Goal: Task Accomplishment & Management: Manage account settings

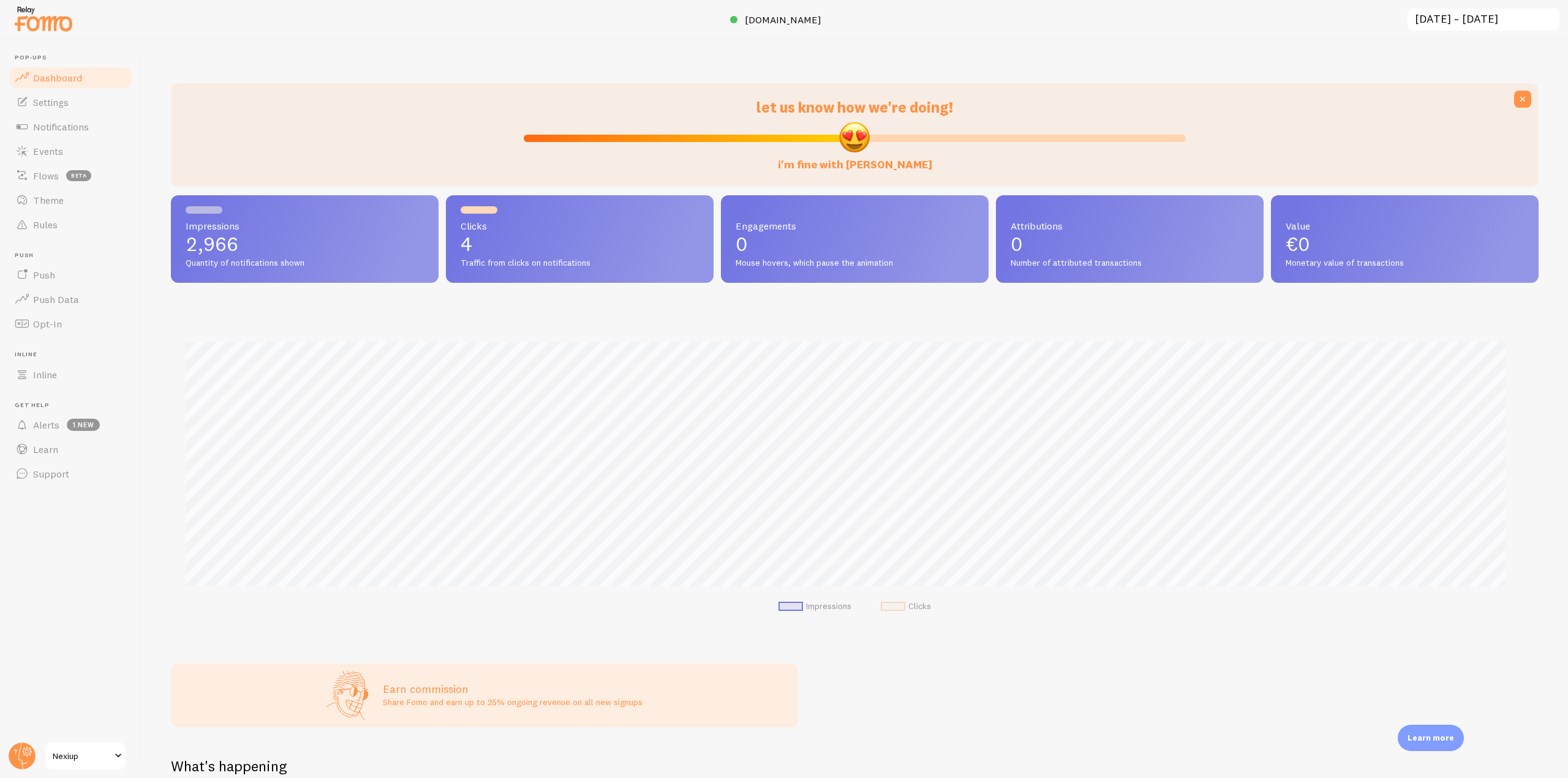
scroll to position [611786, 611063]
click at [90, 134] on link "Notifications" at bounding box center [70, 126] width 126 height 25
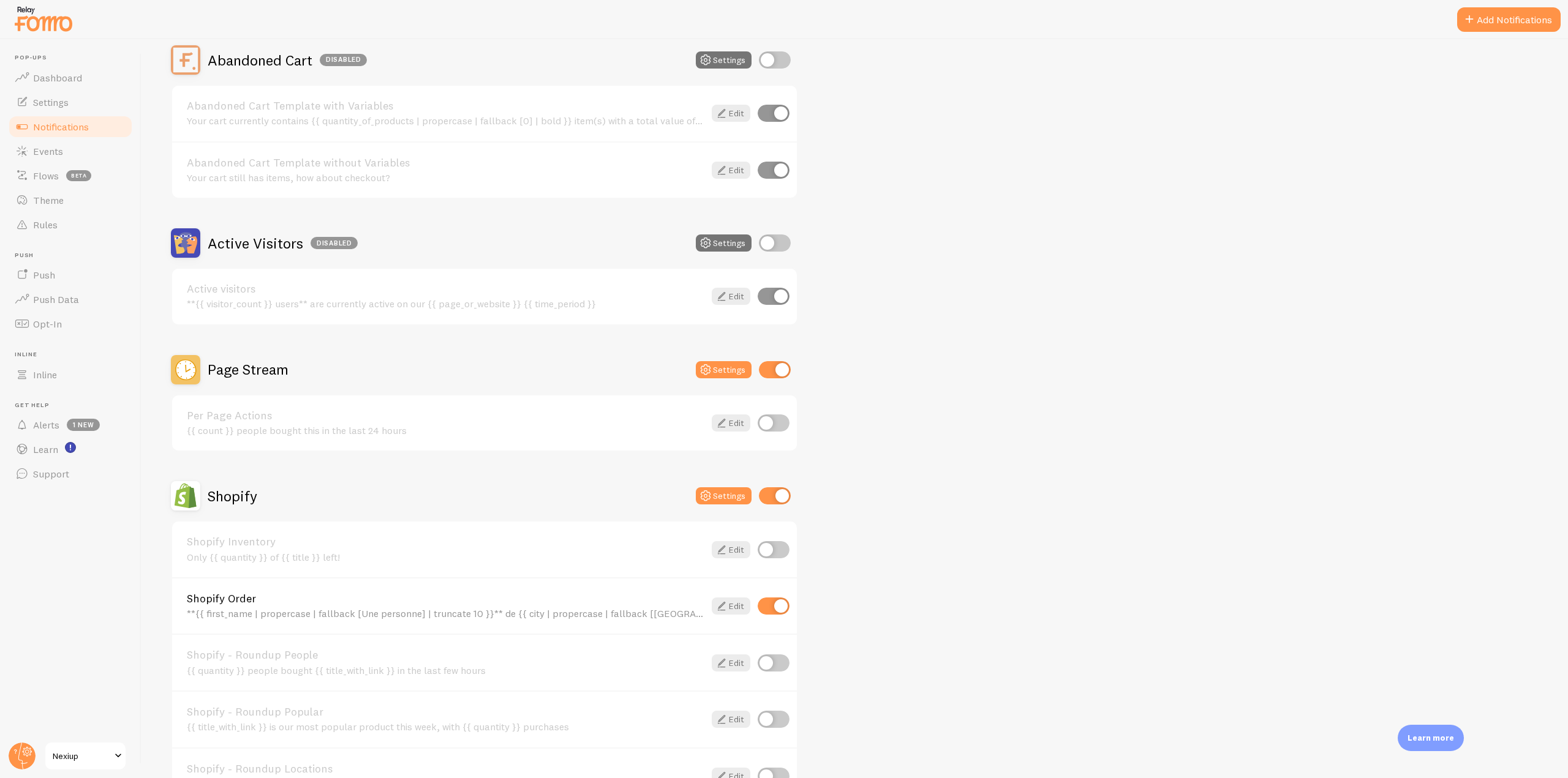
scroll to position [184, 0]
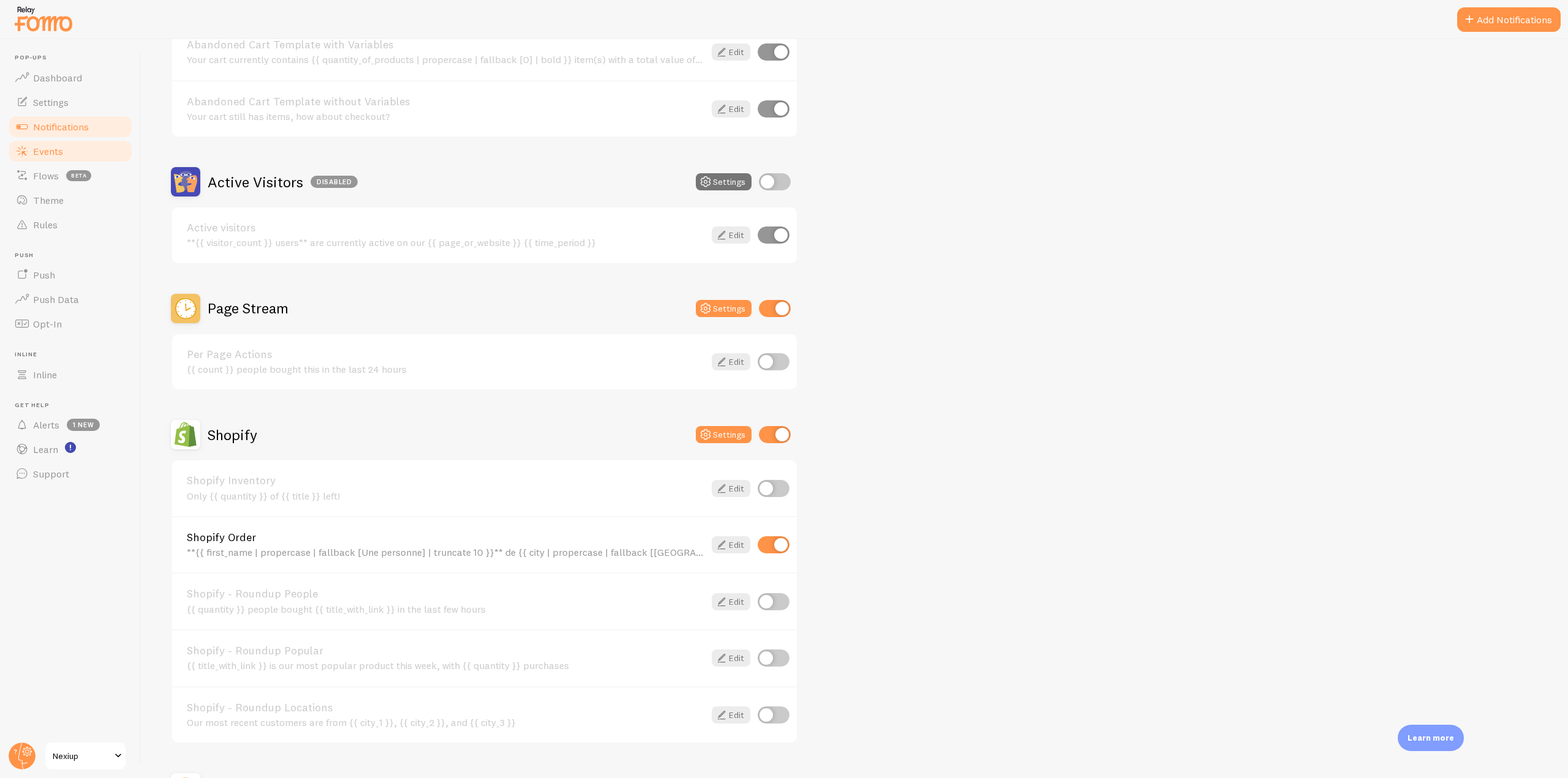
click at [56, 146] on span "Events" at bounding box center [48, 151] width 30 height 12
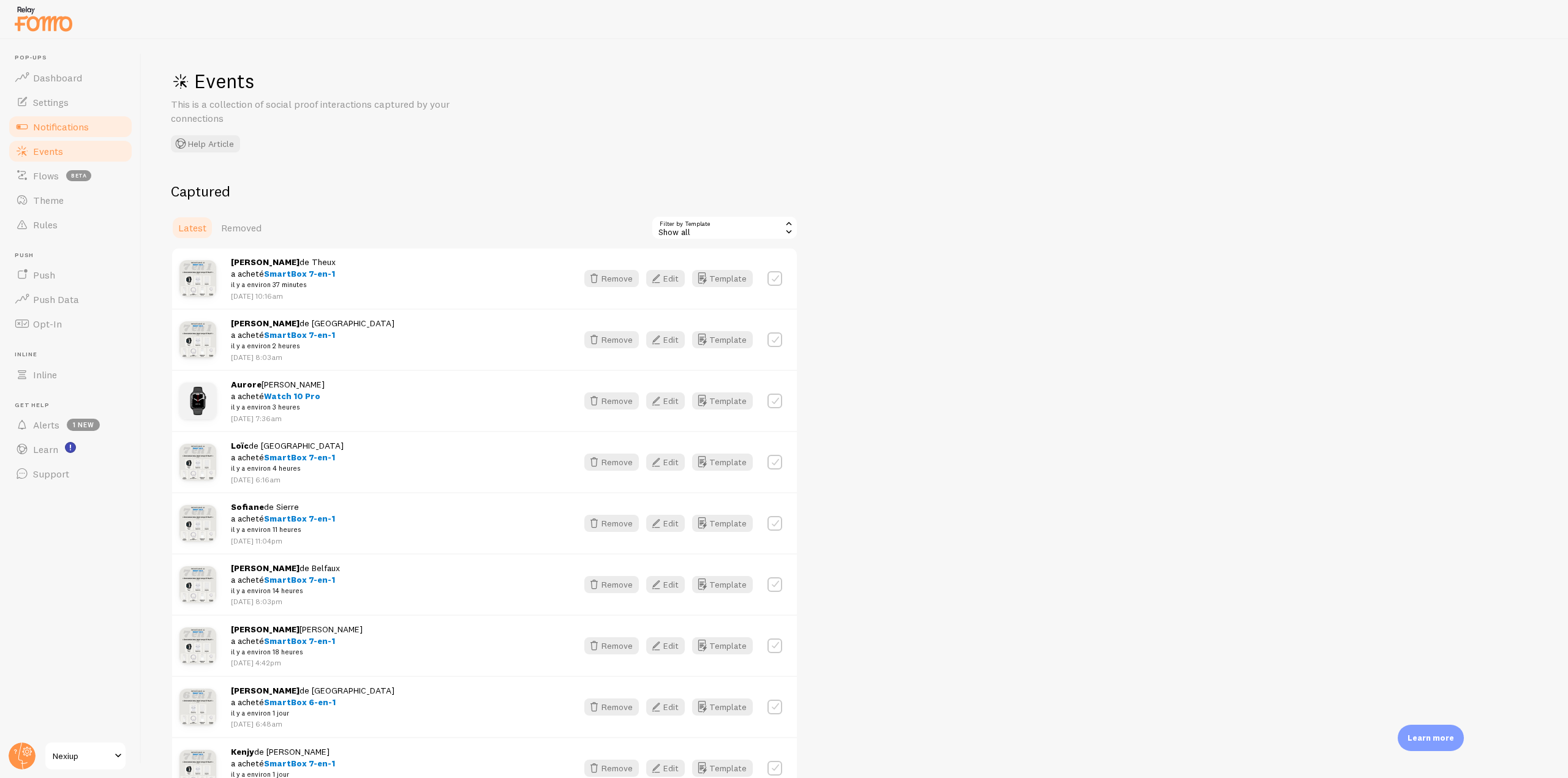
click at [82, 131] on span "Notifications" at bounding box center [61, 127] width 56 height 12
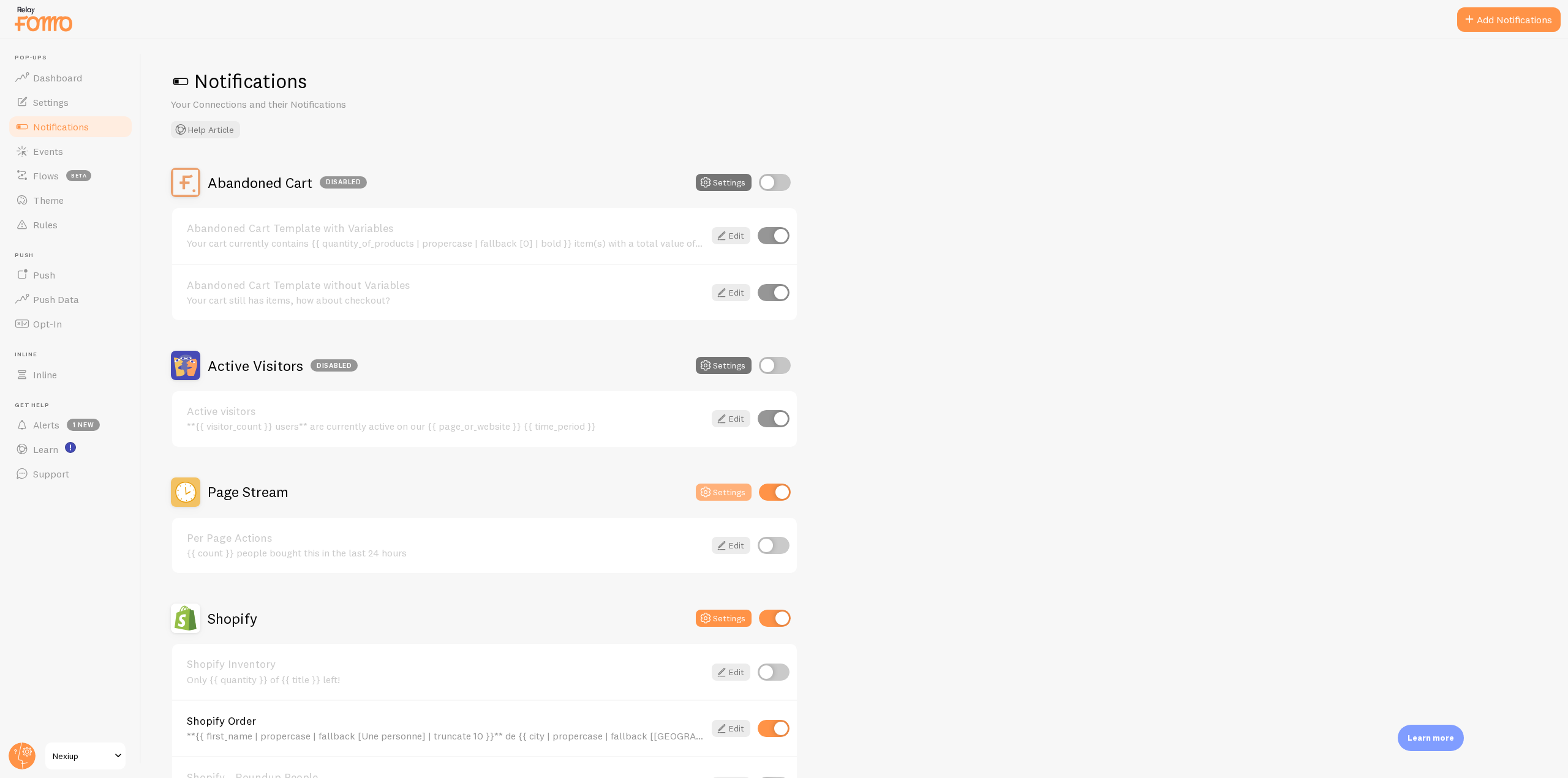
click at [719, 493] on button "Settings" at bounding box center [723, 492] width 56 height 17
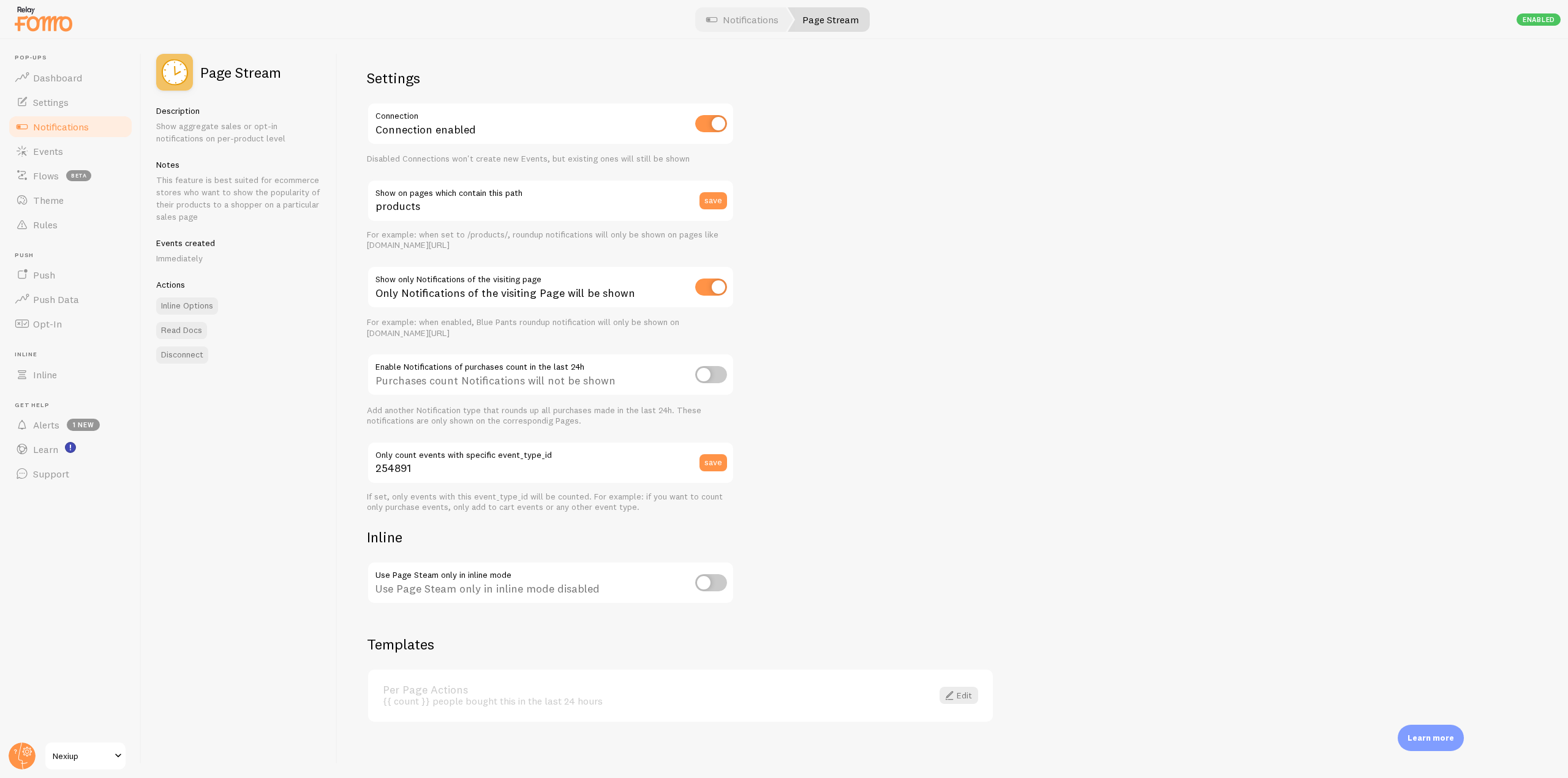
click at [80, 128] on span "Notifications" at bounding box center [61, 127] width 56 height 12
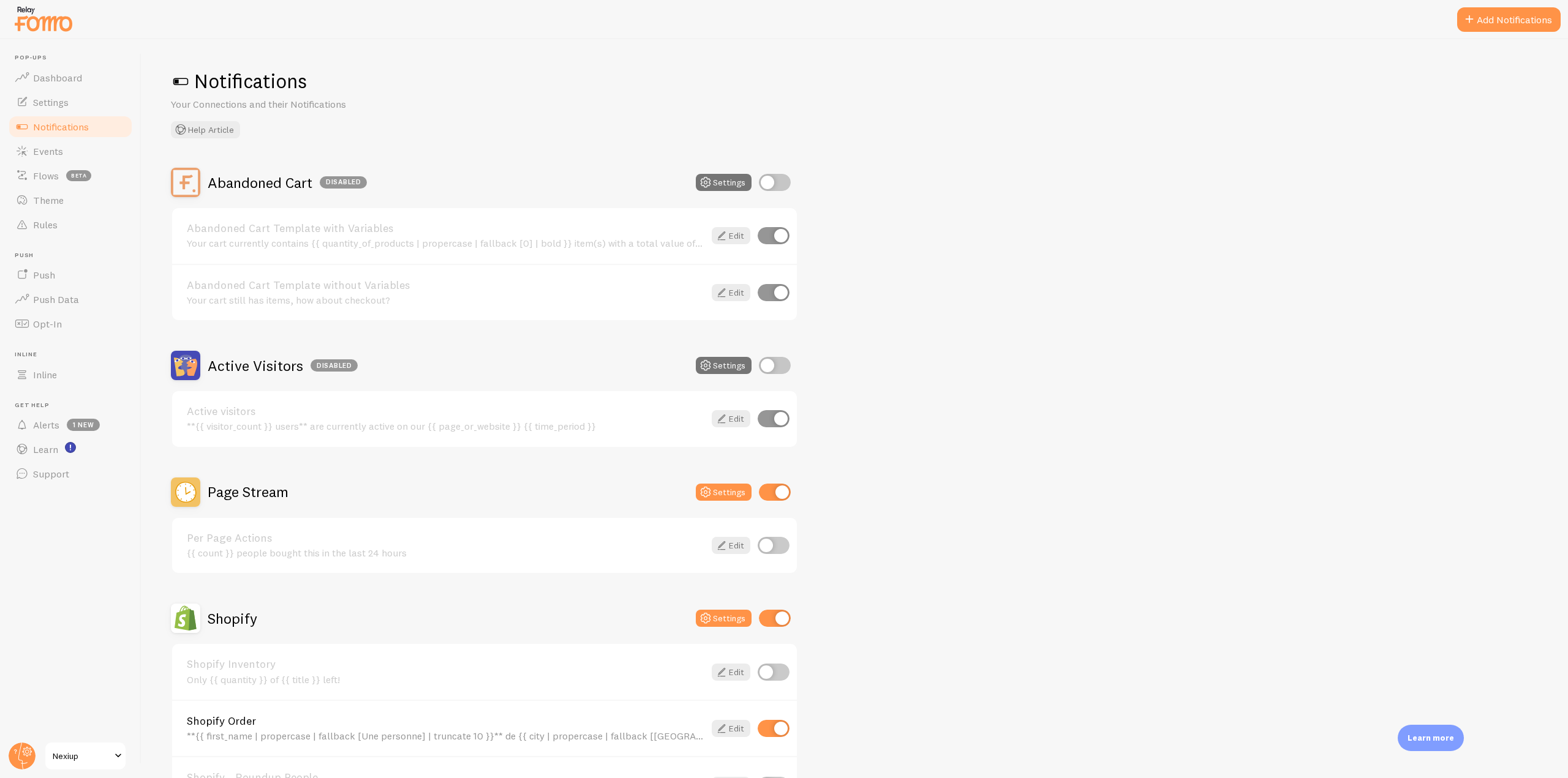
click at [56, 32] on img at bounding box center [43, 19] width 61 height 31
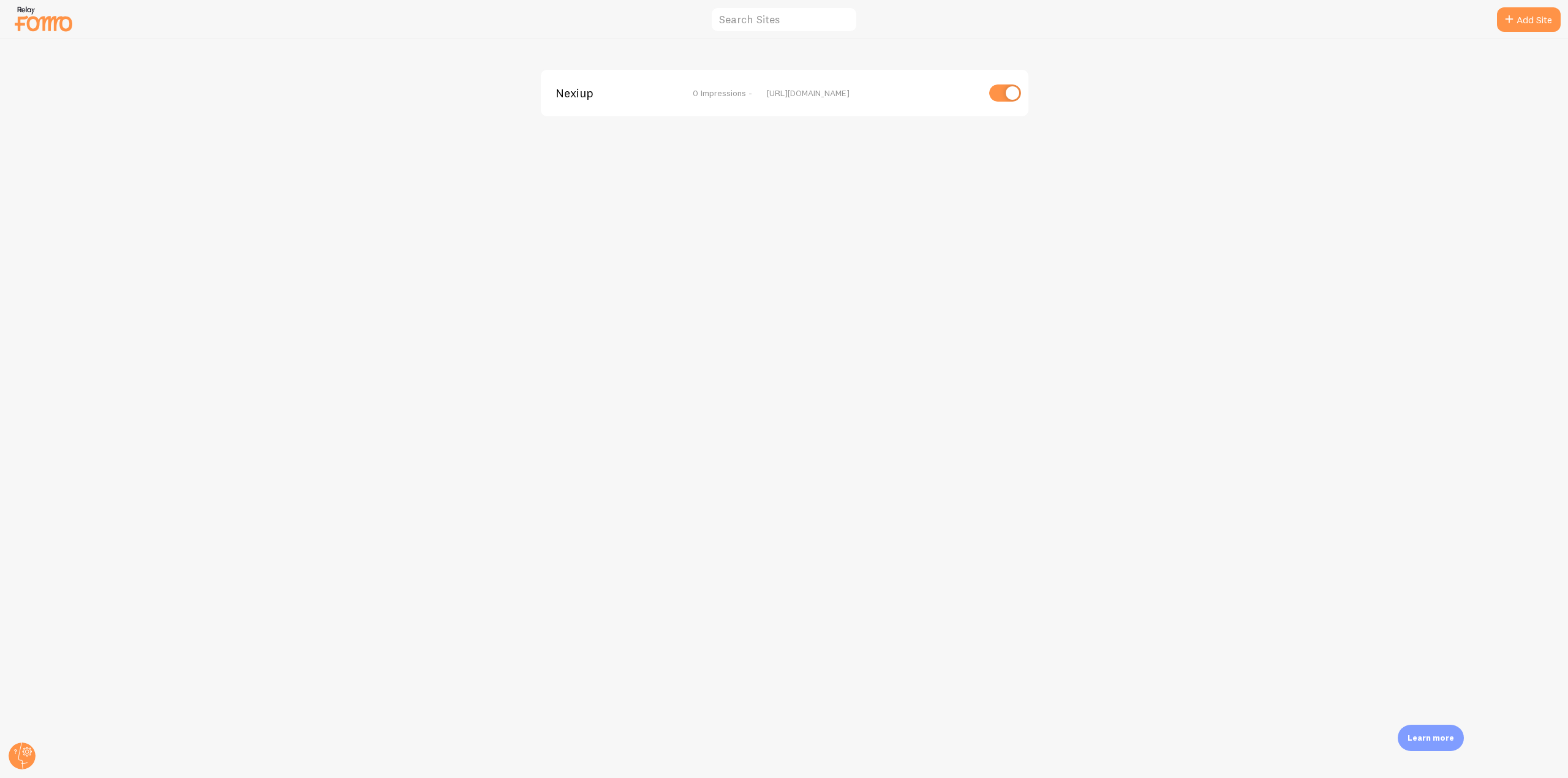
click at [561, 99] on span "Nexiup" at bounding box center [605, 93] width 99 height 11
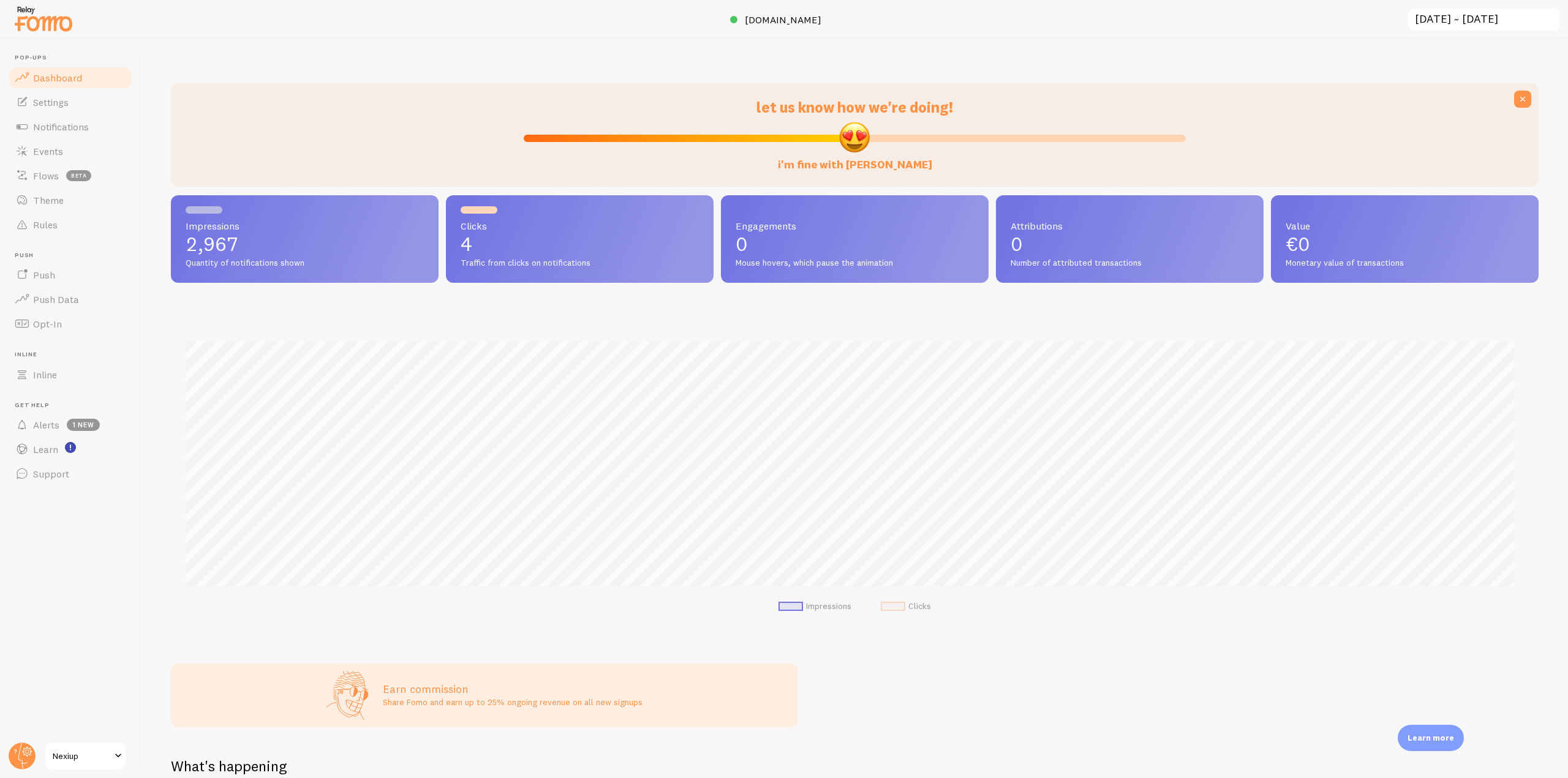
scroll to position [321, 1358]
click at [766, 26] on link "[DOMAIN_NAME]" at bounding box center [784, 19] width 108 height 15
drag, startPoint x: 59, startPoint y: 238, endPoint x: 63, endPoint y: 232, distance: 7.2
click at [59, 238] on ul "Pop-ups Dashboard Settings Notifications Events Flows beta Theme Rules Push Pus…" at bounding box center [70, 270] width 126 height 432
click at [63, 226] on link "Rules" at bounding box center [70, 224] width 126 height 25
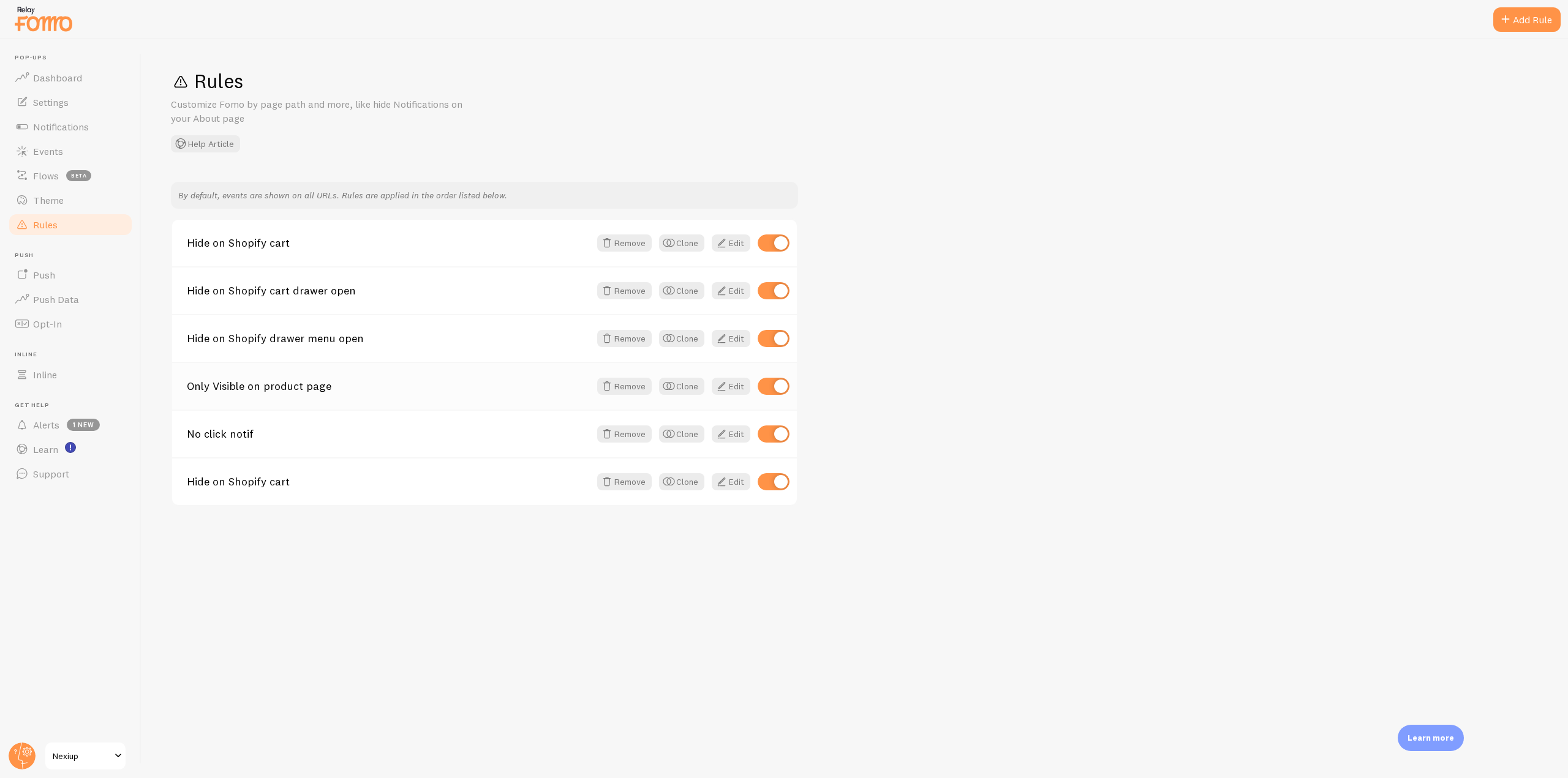
click at [725, 376] on div "Only Visible on product page Remove Clone Edit" at bounding box center [484, 386] width 625 height 48
click at [725, 378] on link "Edit" at bounding box center [731, 386] width 39 height 17
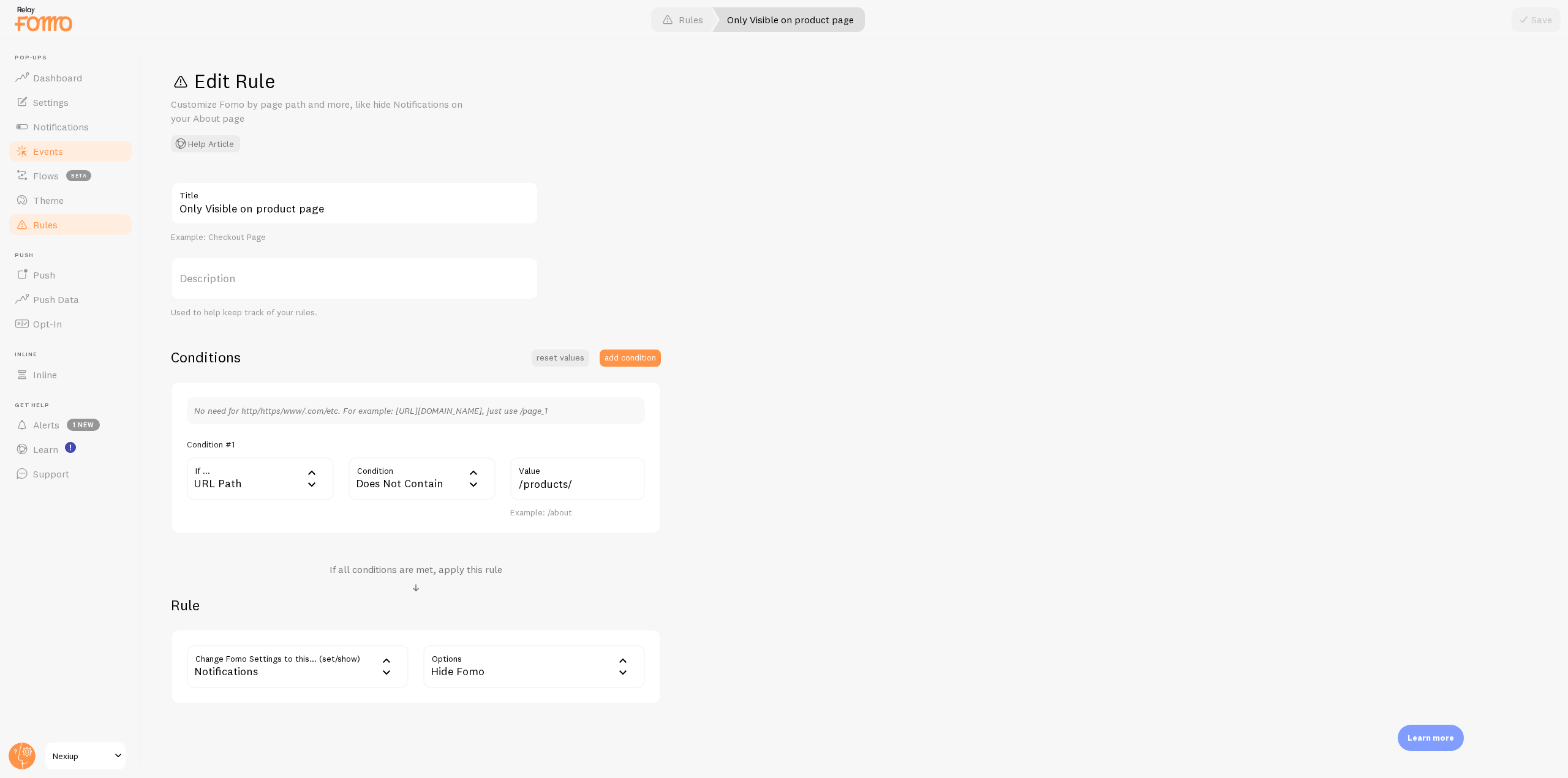
click at [69, 156] on link "Events" at bounding box center [70, 151] width 126 height 25
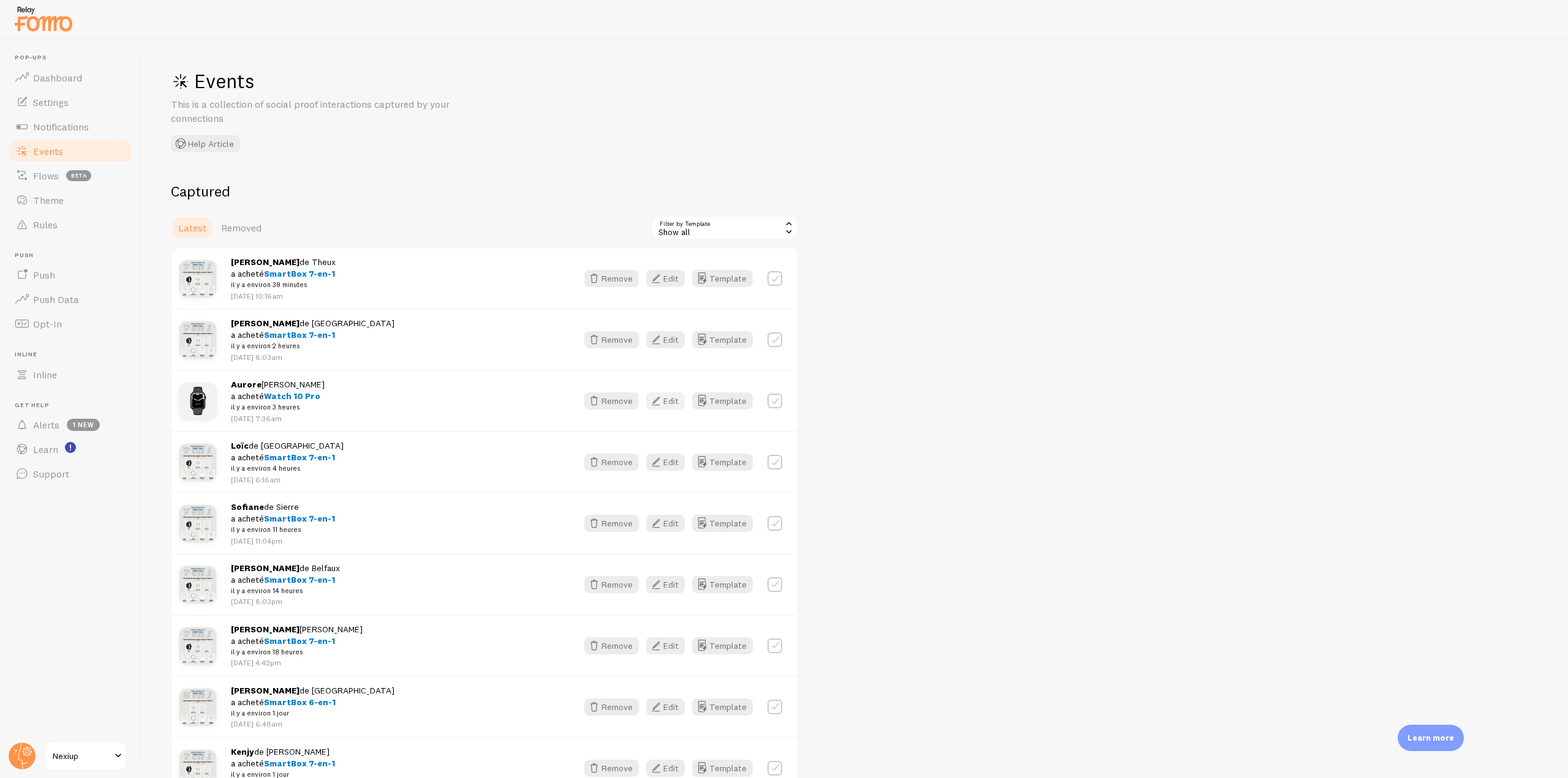
click at [669, 399] on button "Edit" at bounding box center [666, 401] width 39 height 17
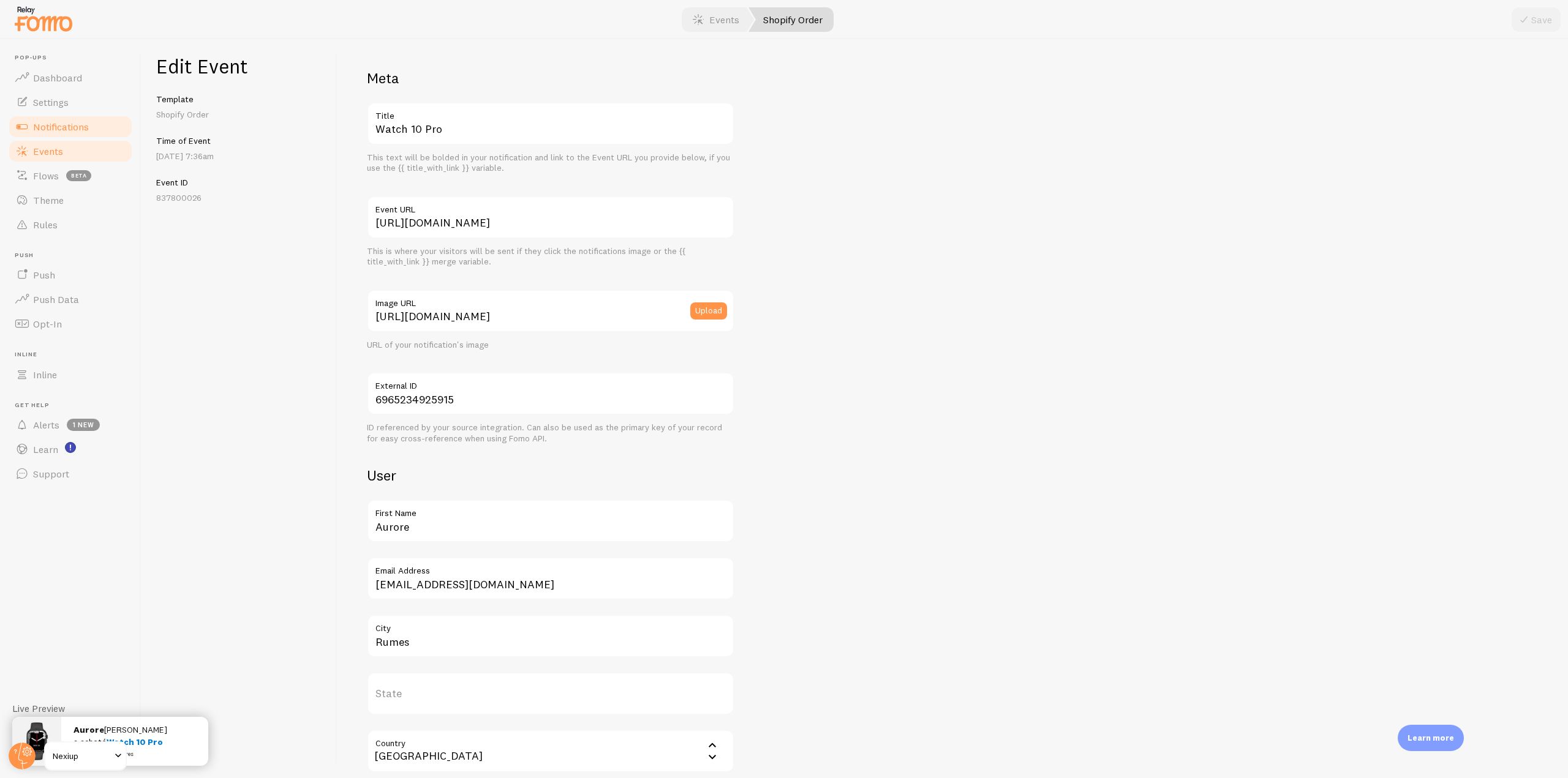
click at [87, 132] on span "Notifications" at bounding box center [61, 127] width 56 height 12
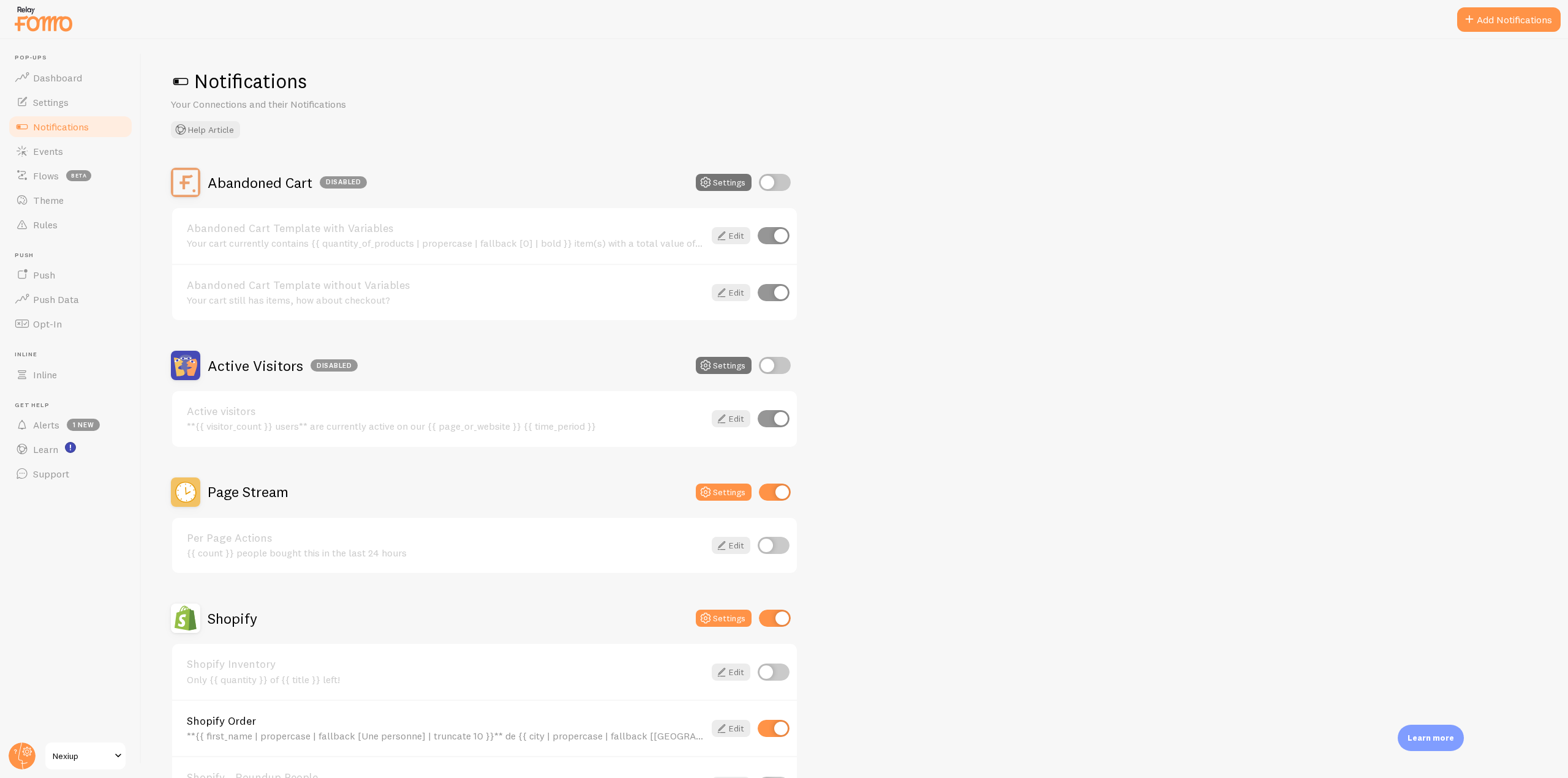
click at [226, 488] on h2 "Page Stream" at bounding box center [248, 491] width 81 height 19
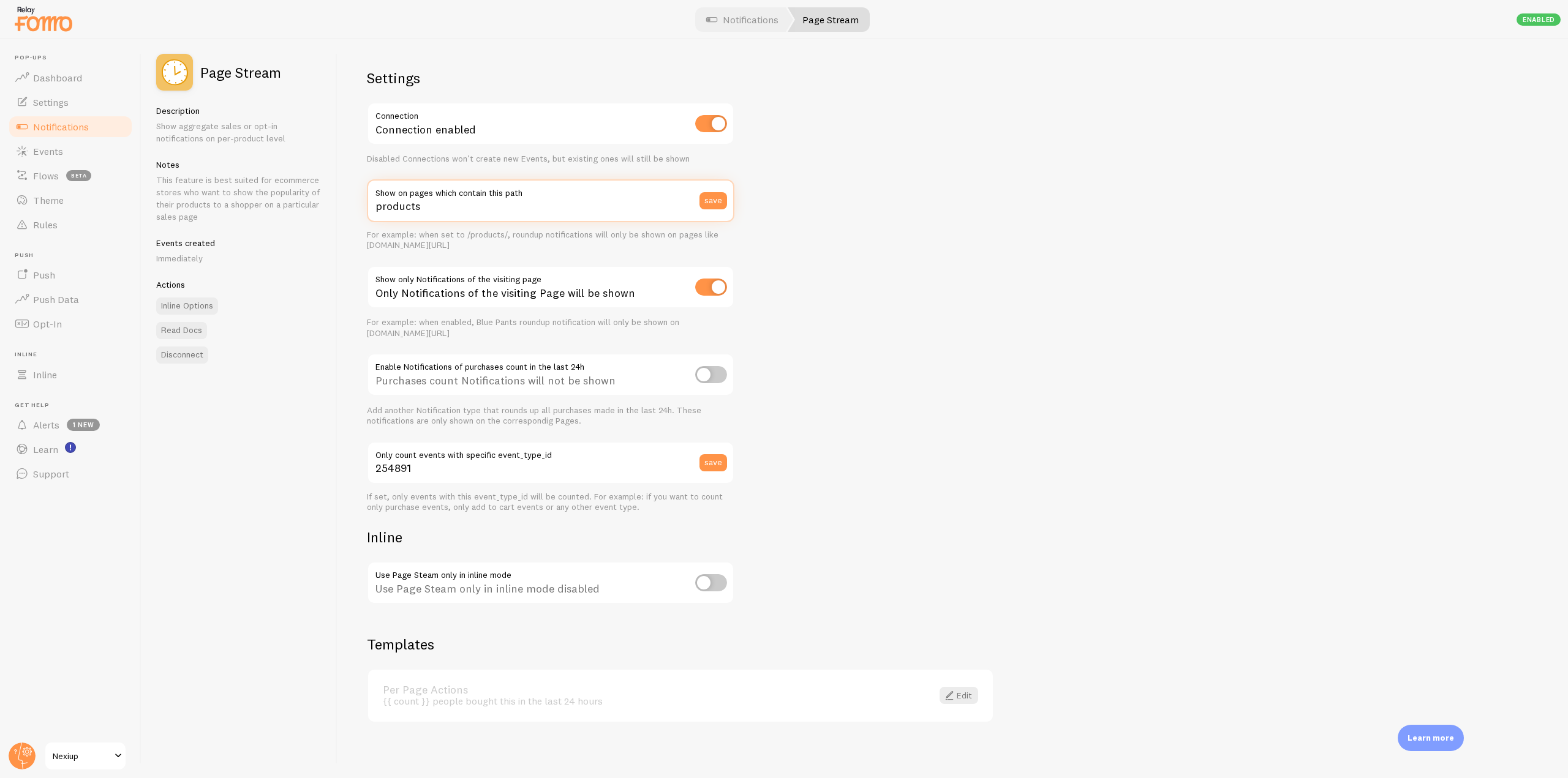
click at [376, 213] on input "products" at bounding box center [551, 200] width 368 height 43
click at [431, 209] on input "/products" at bounding box center [551, 200] width 368 height 43
type input "/products/"
click at [712, 199] on button "save" at bounding box center [713, 200] width 28 height 17
click at [81, 149] on link "Events" at bounding box center [70, 151] width 126 height 25
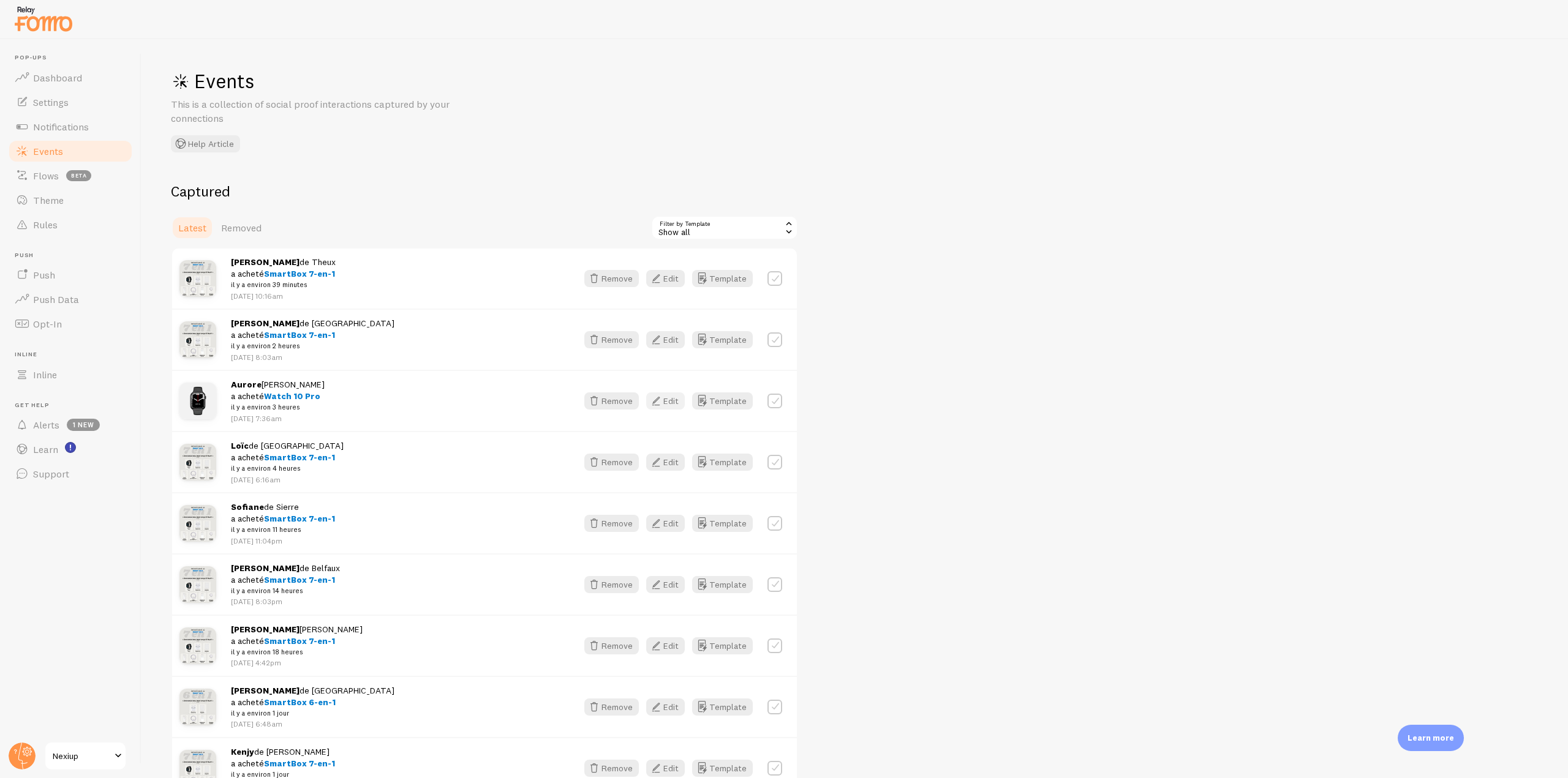
click at [673, 398] on button "Edit" at bounding box center [666, 401] width 39 height 17
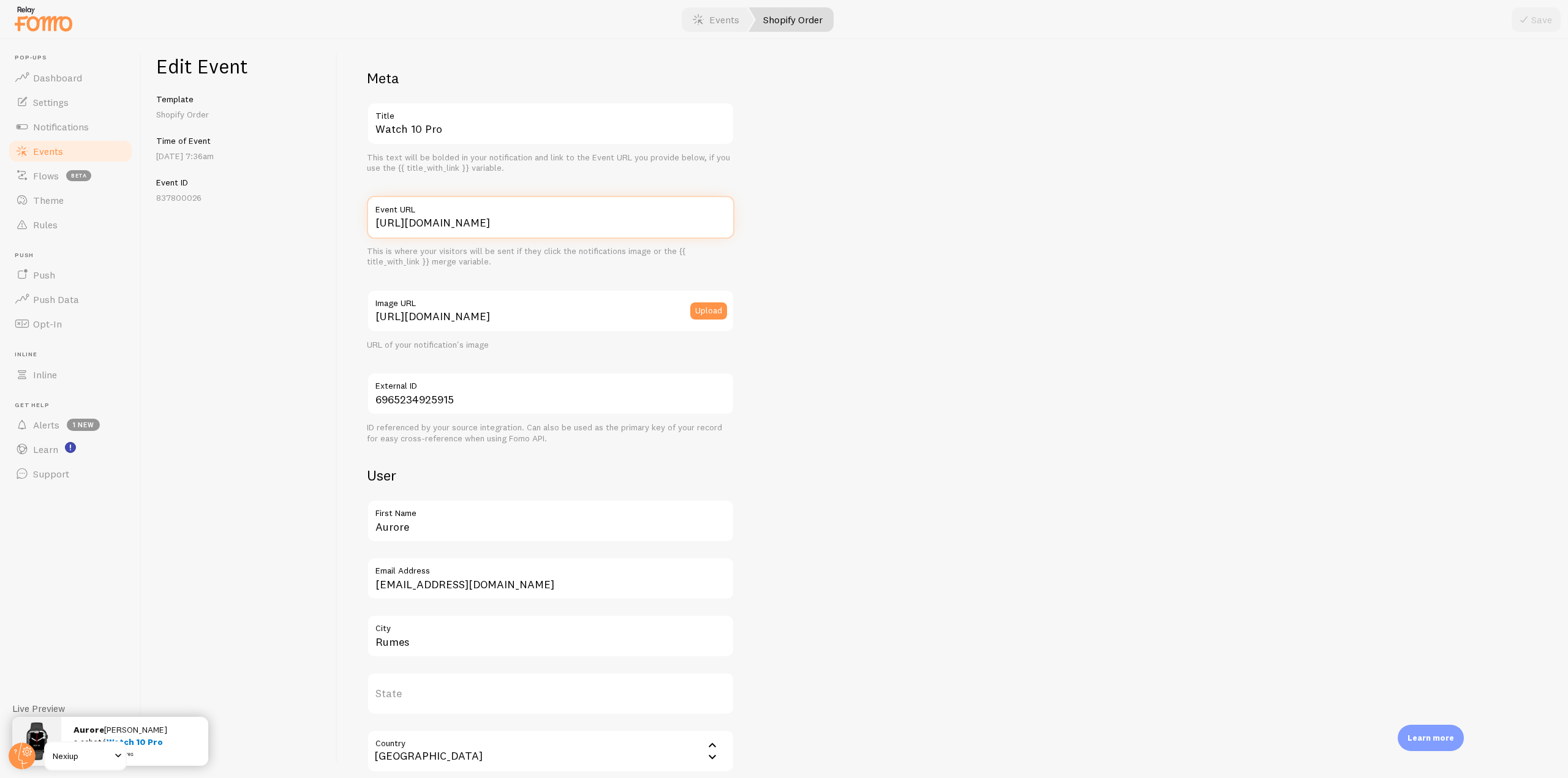
click at [474, 226] on input "https://nexiup.com//products/watch10pro?variant=51009938489691" at bounding box center [551, 217] width 368 height 43
type input "[URL][DOMAIN_NAME]"
click at [1538, 13] on button "Save" at bounding box center [1536, 19] width 49 height 25
click at [89, 153] on link "Events" at bounding box center [70, 151] width 126 height 25
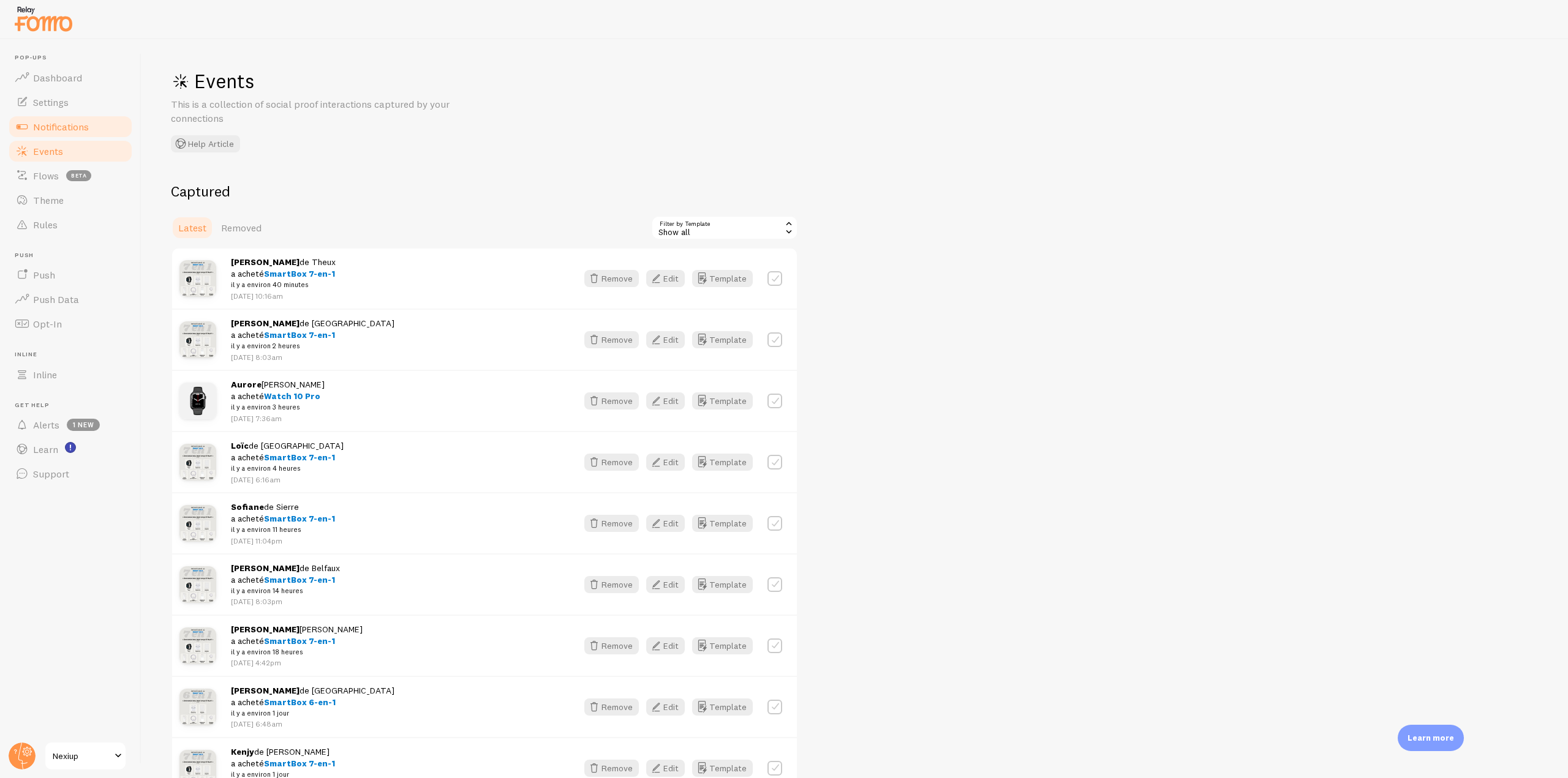
click at [73, 132] on span "Notifications" at bounding box center [61, 127] width 56 height 12
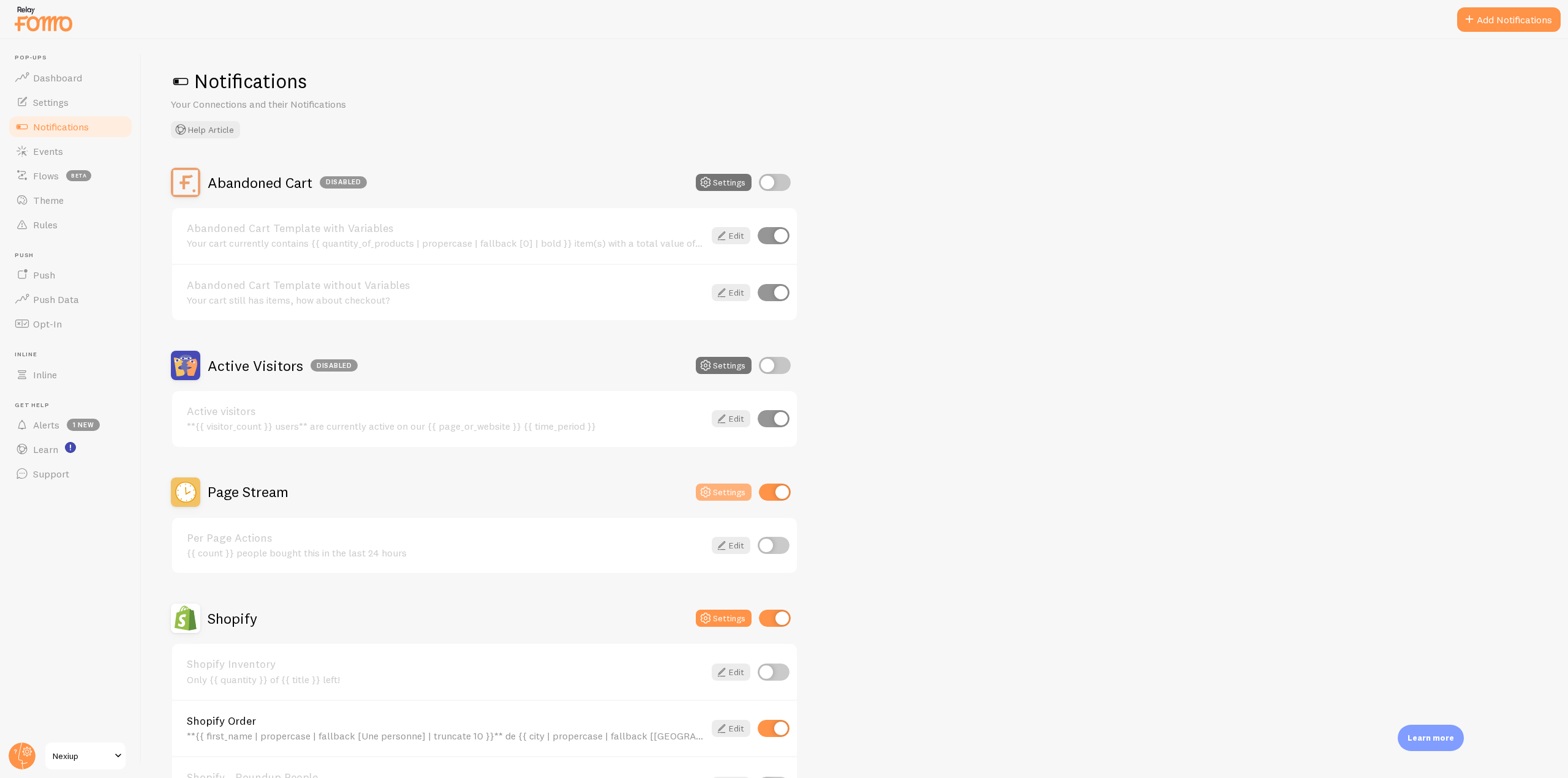
click at [712, 494] on icon at bounding box center [706, 492] width 15 height 15
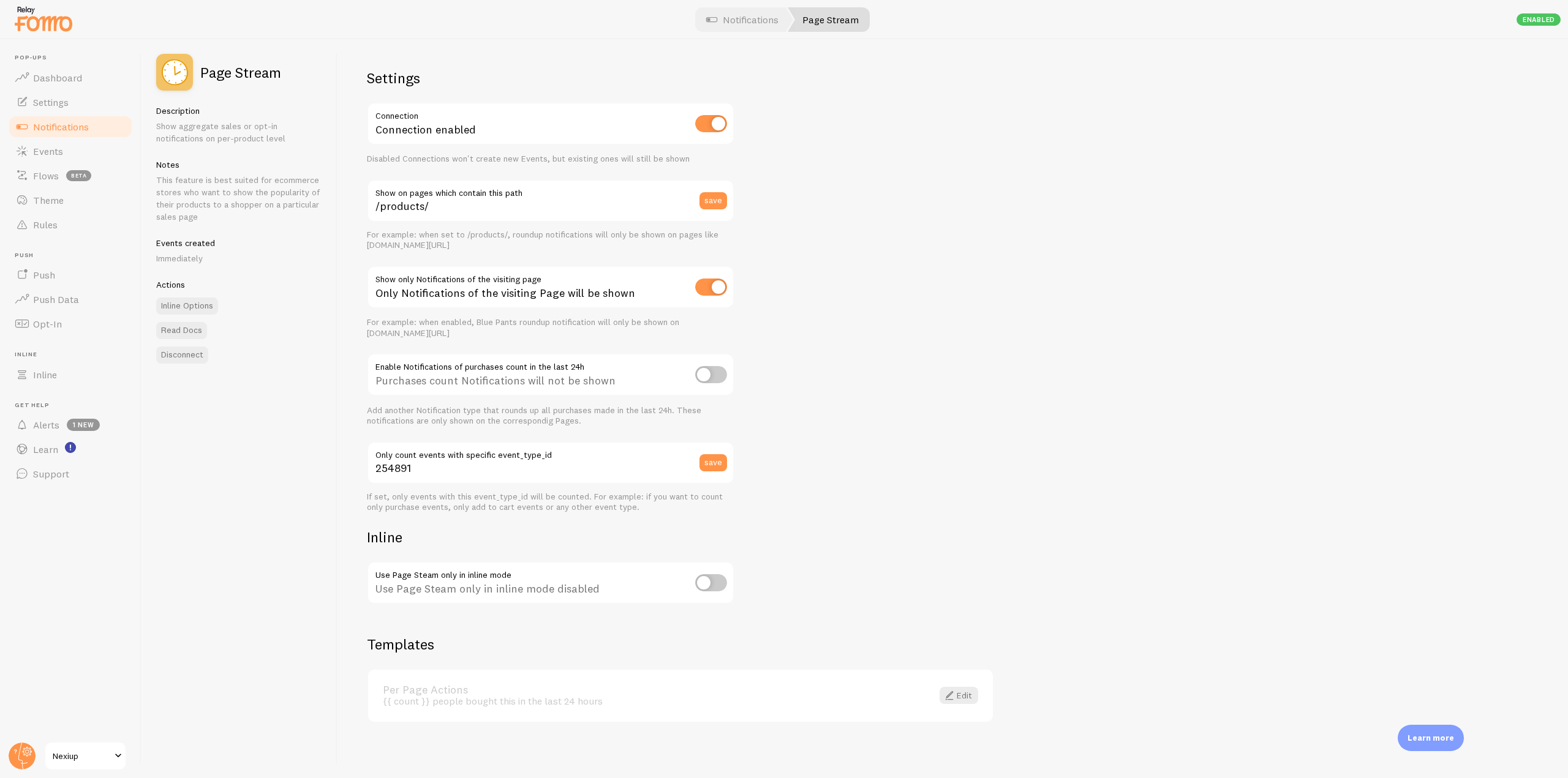
click at [69, 129] on span "Notifications" at bounding box center [61, 127] width 56 height 12
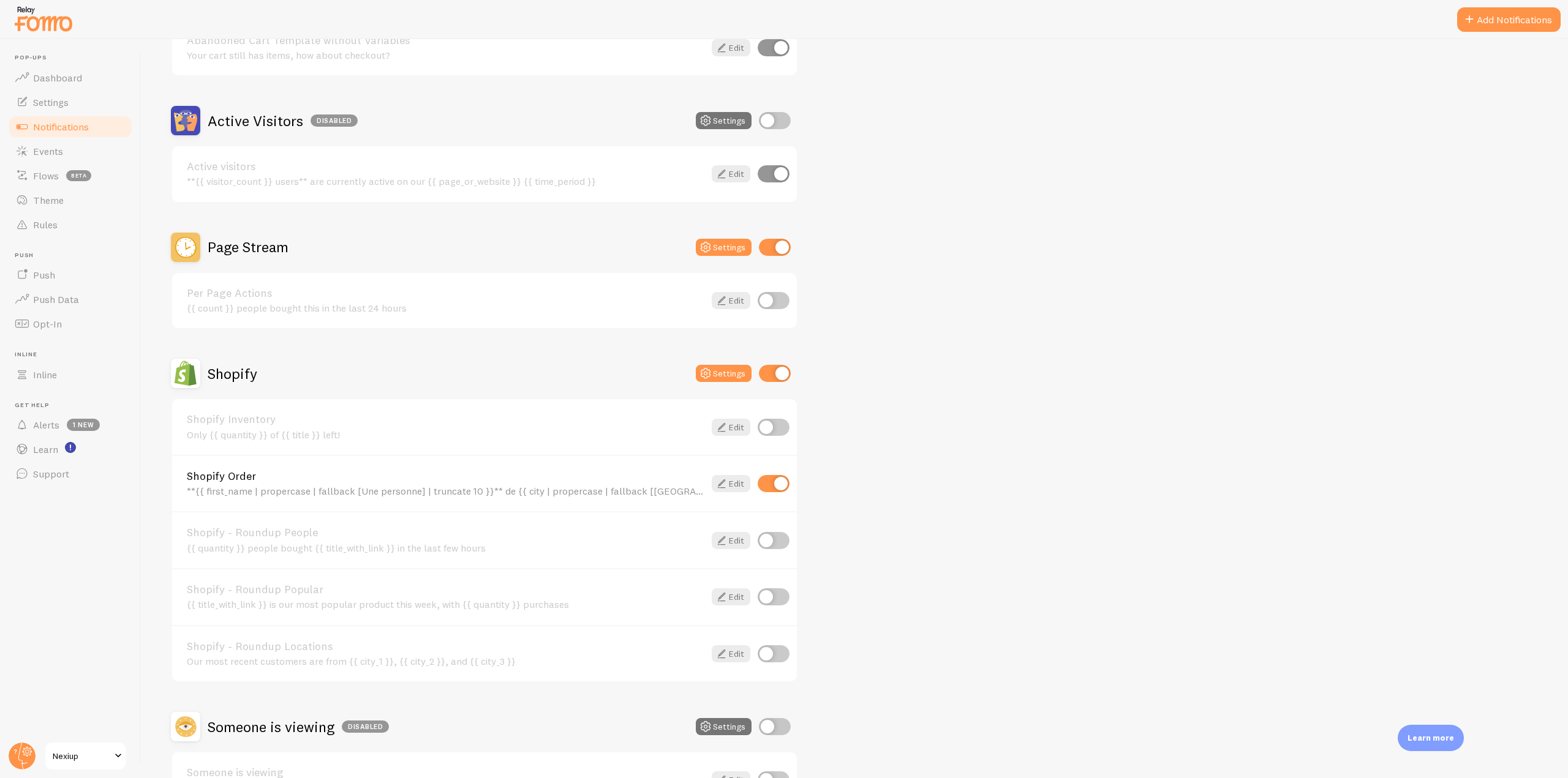
scroll to position [306, 0]
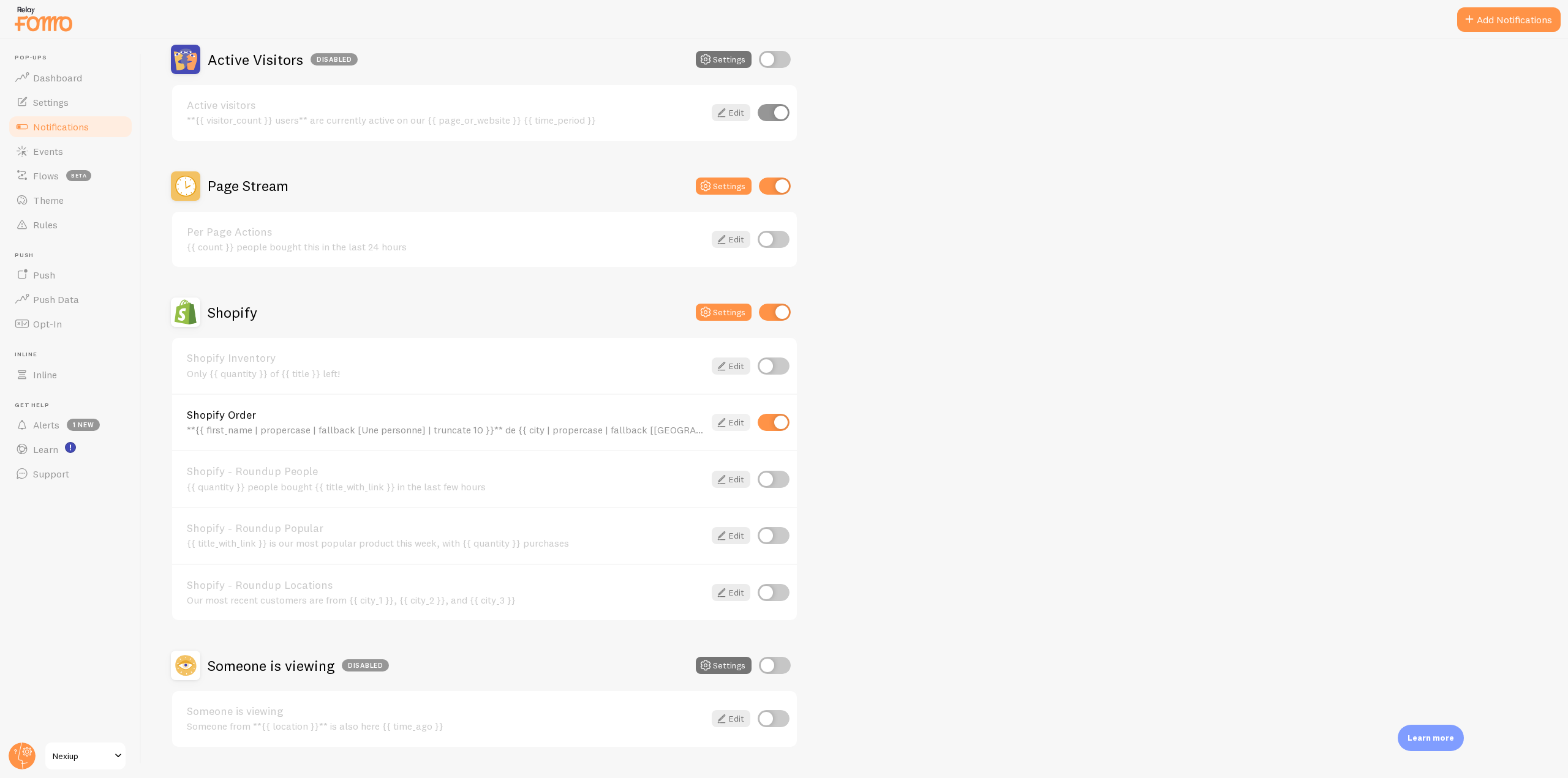
click at [721, 418] on icon at bounding box center [722, 423] width 15 height 15
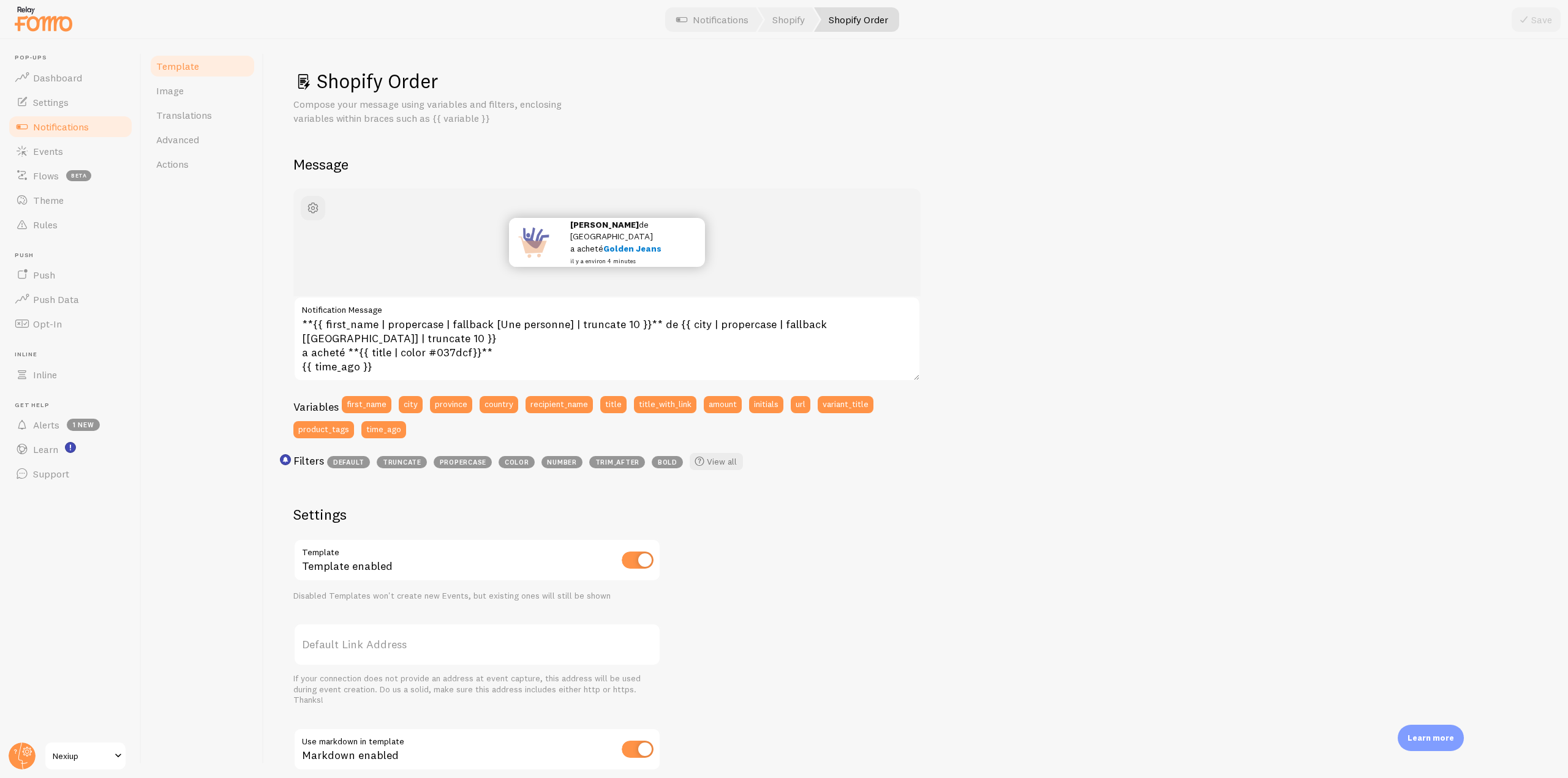
drag, startPoint x: 42, startPoint y: 151, endPoint x: 141, endPoint y: 168, distance: 100.4
click at [42, 151] on span "Events" at bounding box center [48, 151] width 30 height 12
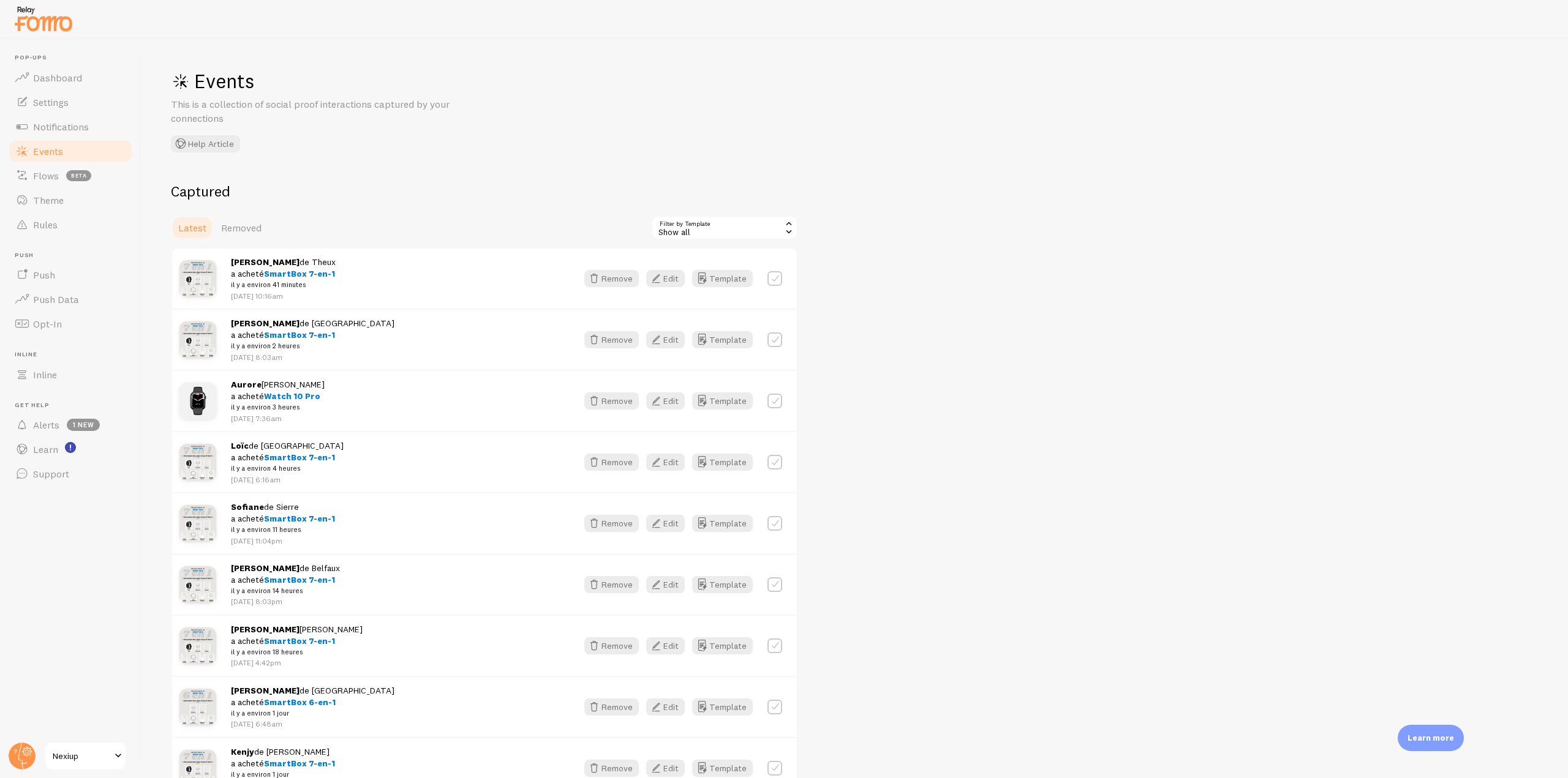
click at [69, 153] on link "Events" at bounding box center [70, 151] width 126 height 25
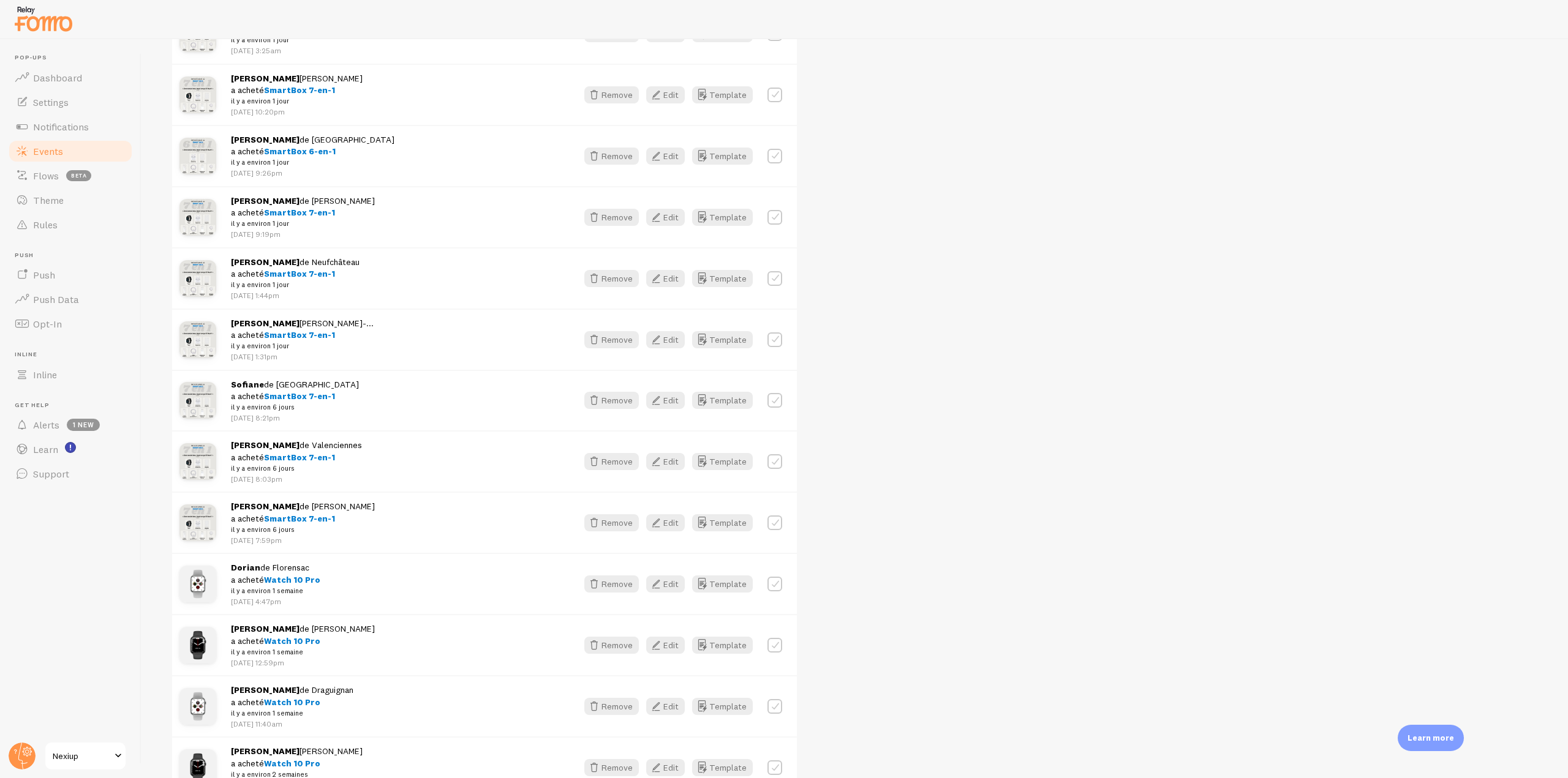
scroll to position [796, 0]
click at [660, 517] on icon "button" at bounding box center [656, 523] width 15 height 15
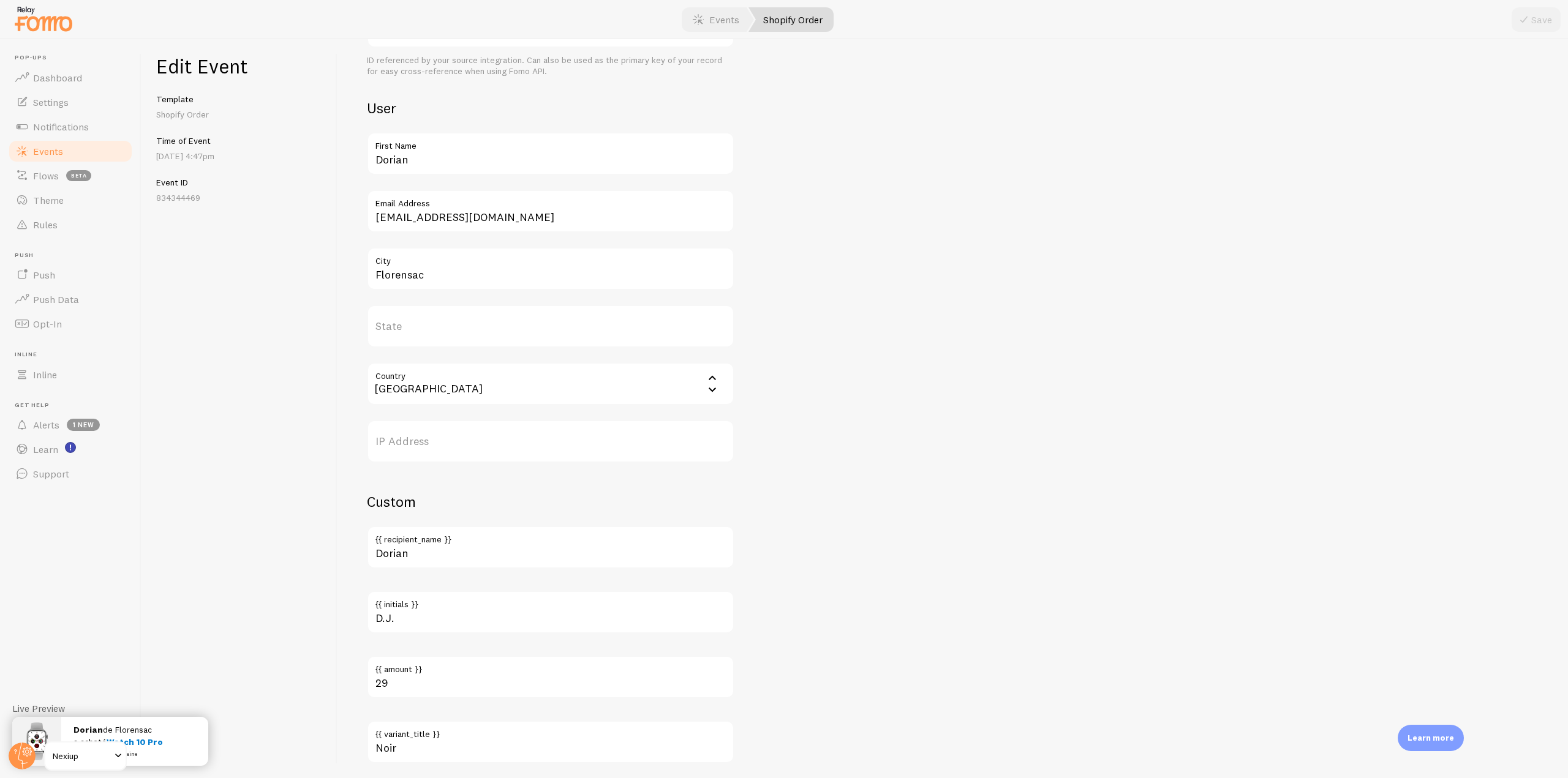
scroll to position [411, 0]
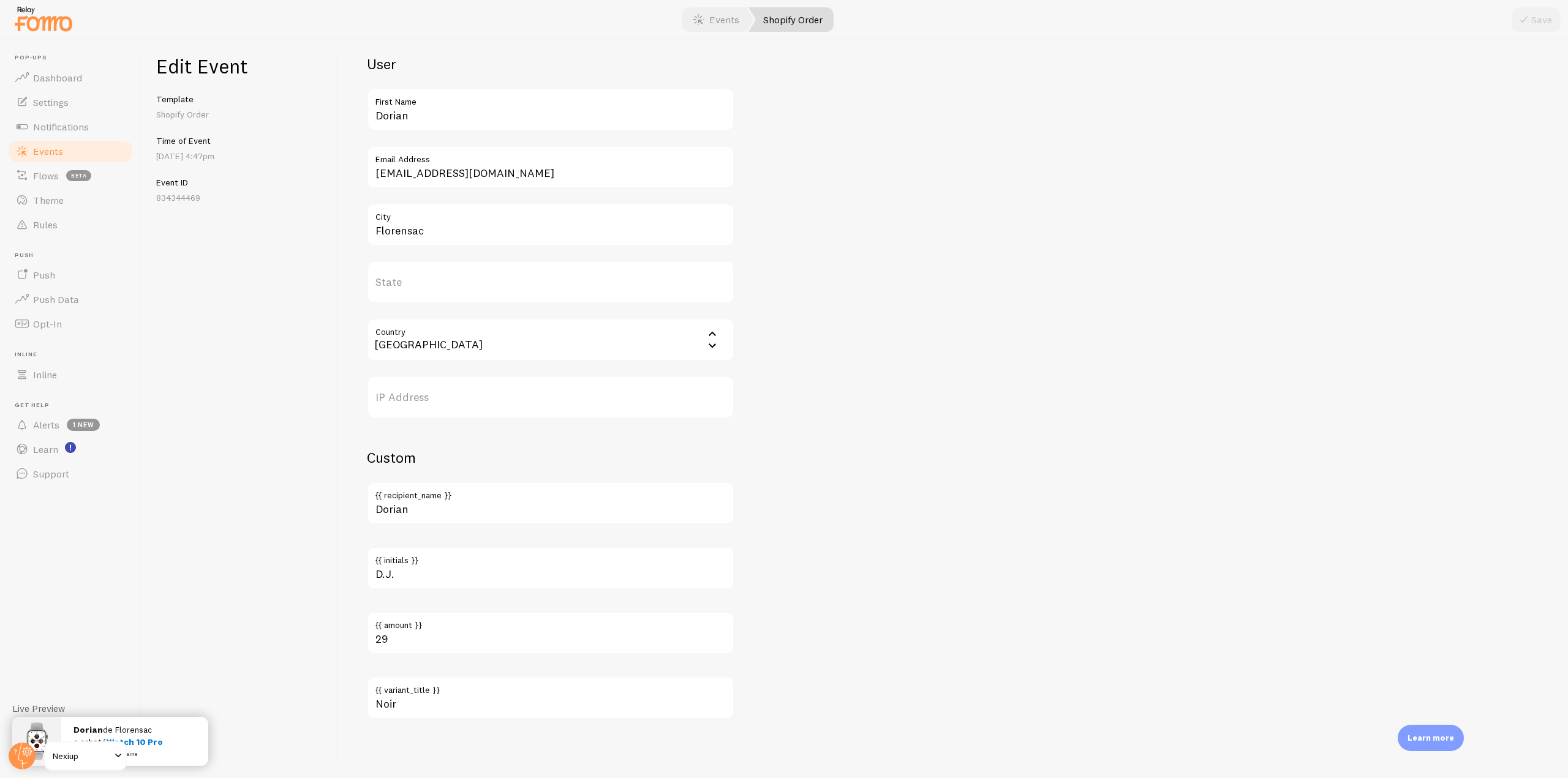
click at [80, 149] on link "Events" at bounding box center [70, 151] width 126 height 25
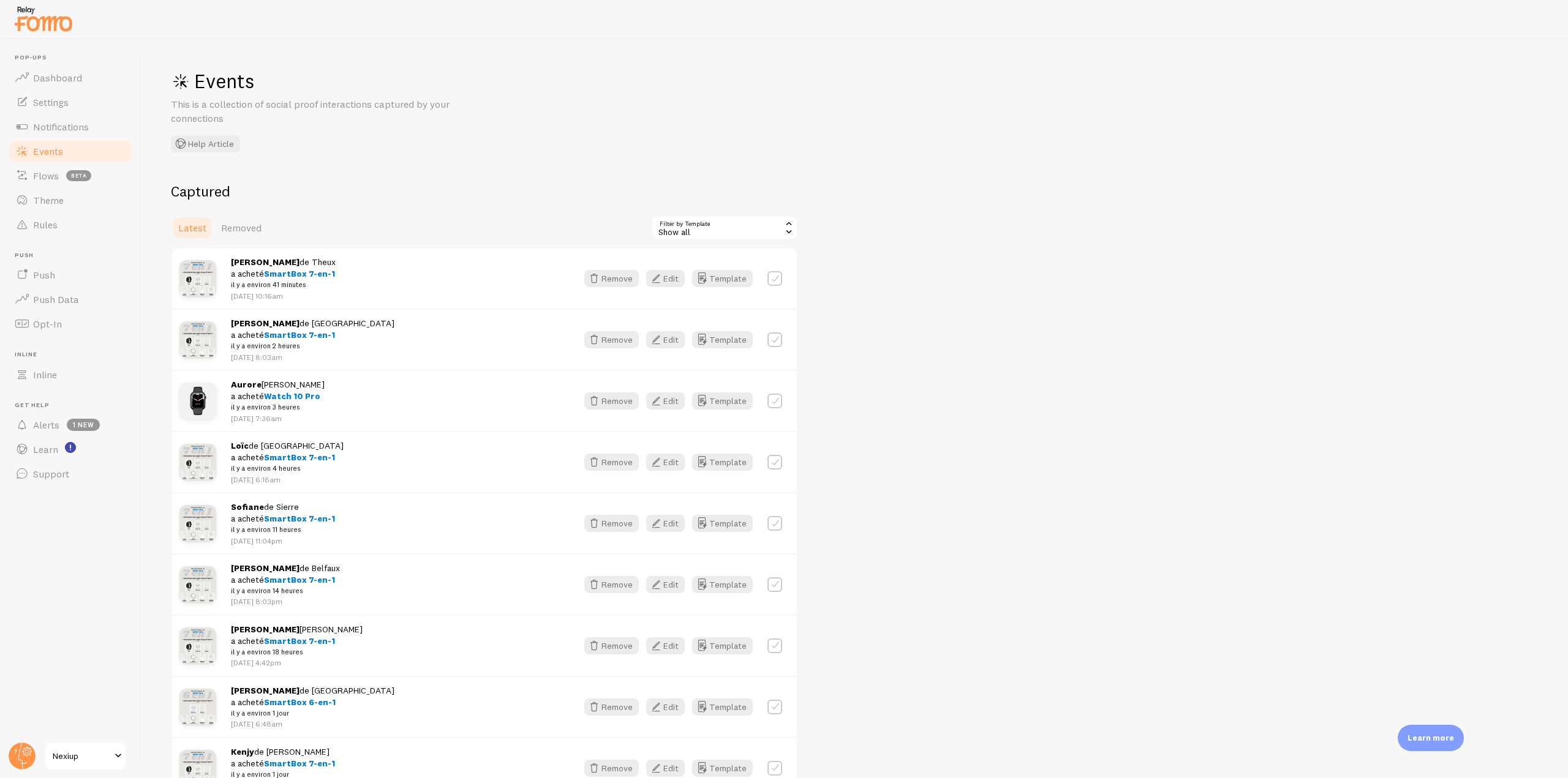
scroll to position [122, 0]
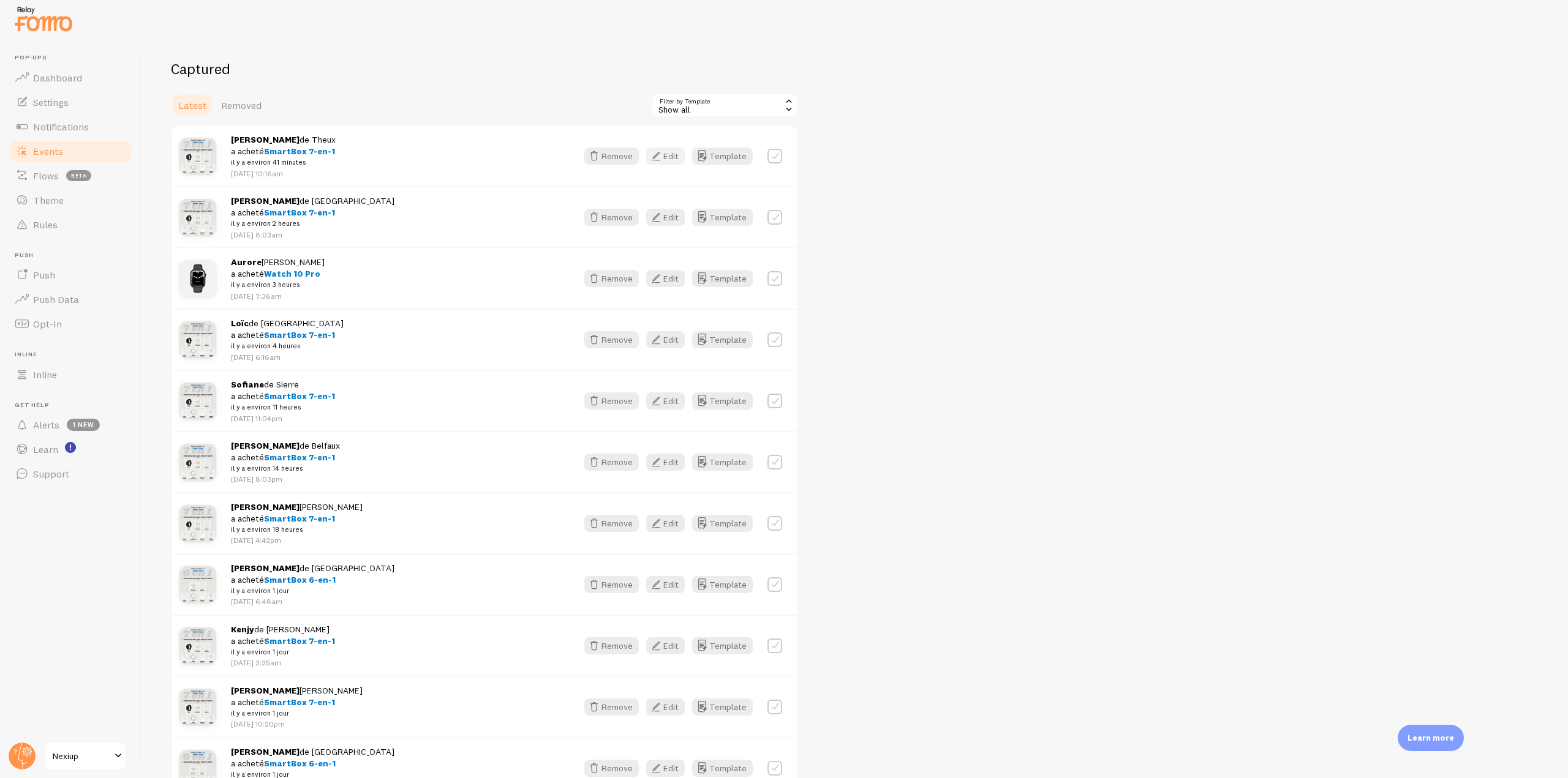
click at [672, 154] on button "Edit" at bounding box center [666, 156] width 39 height 17
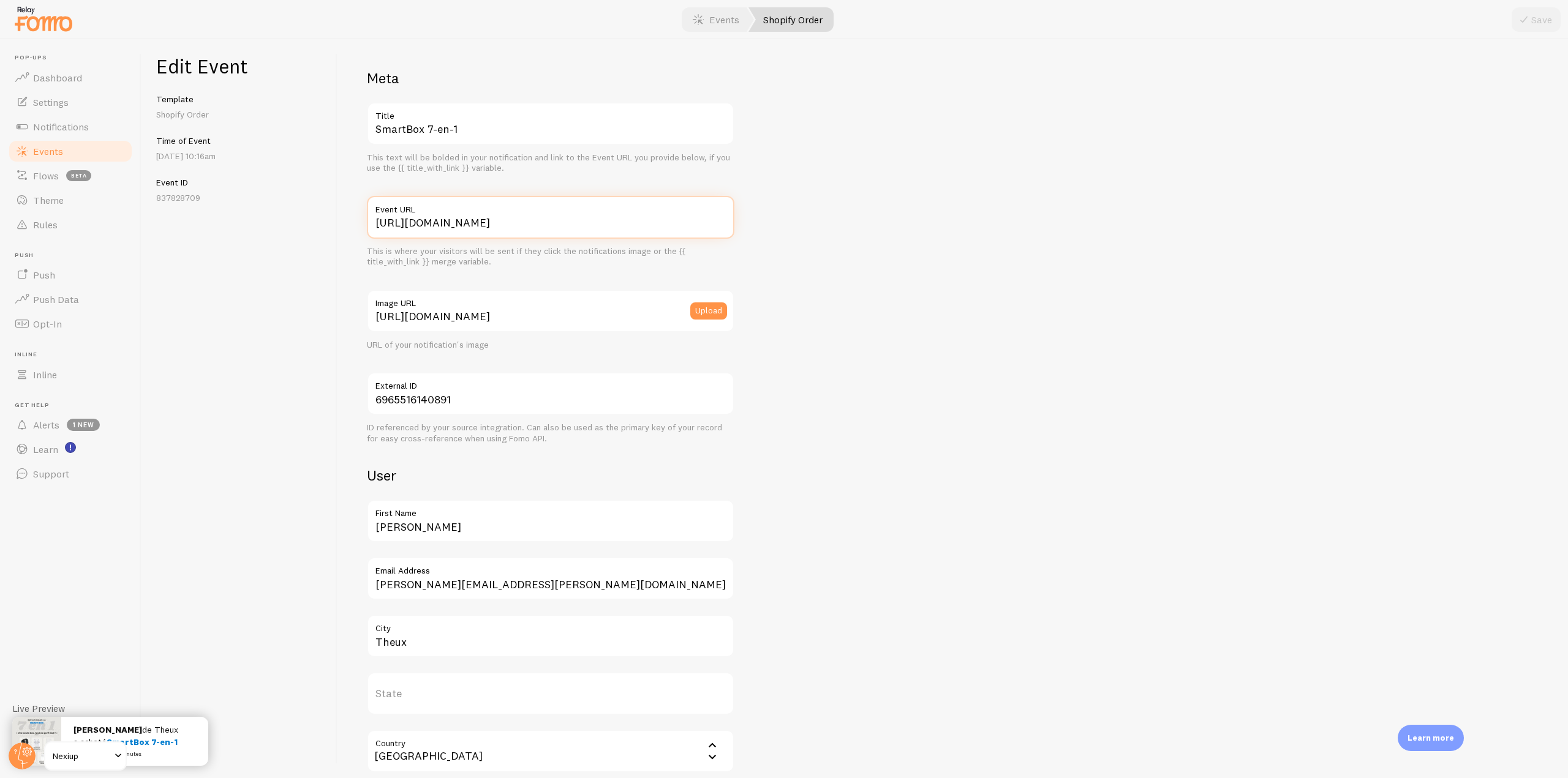
click at [474, 223] on input "https://nexiup.com//products/smartbox7en1iphone?variant=51189020164443" at bounding box center [551, 217] width 368 height 43
type input "[URL][DOMAIN_NAME]"
click at [1555, 18] on button "Save" at bounding box center [1536, 19] width 49 height 25
click at [69, 156] on link "Events" at bounding box center [70, 151] width 126 height 25
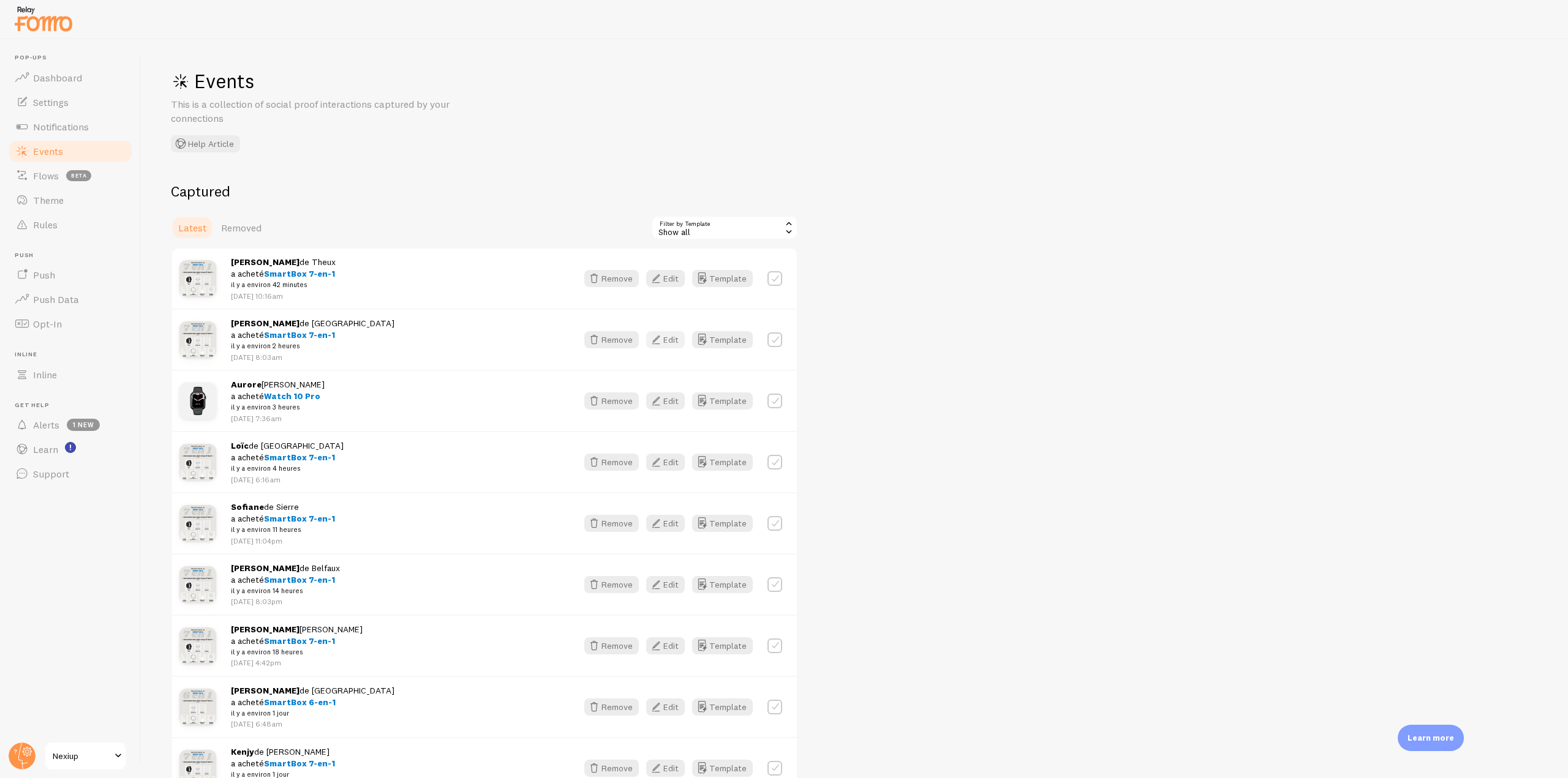
click at [672, 340] on button "Edit" at bounding box center [666, 340] width 39 height 17
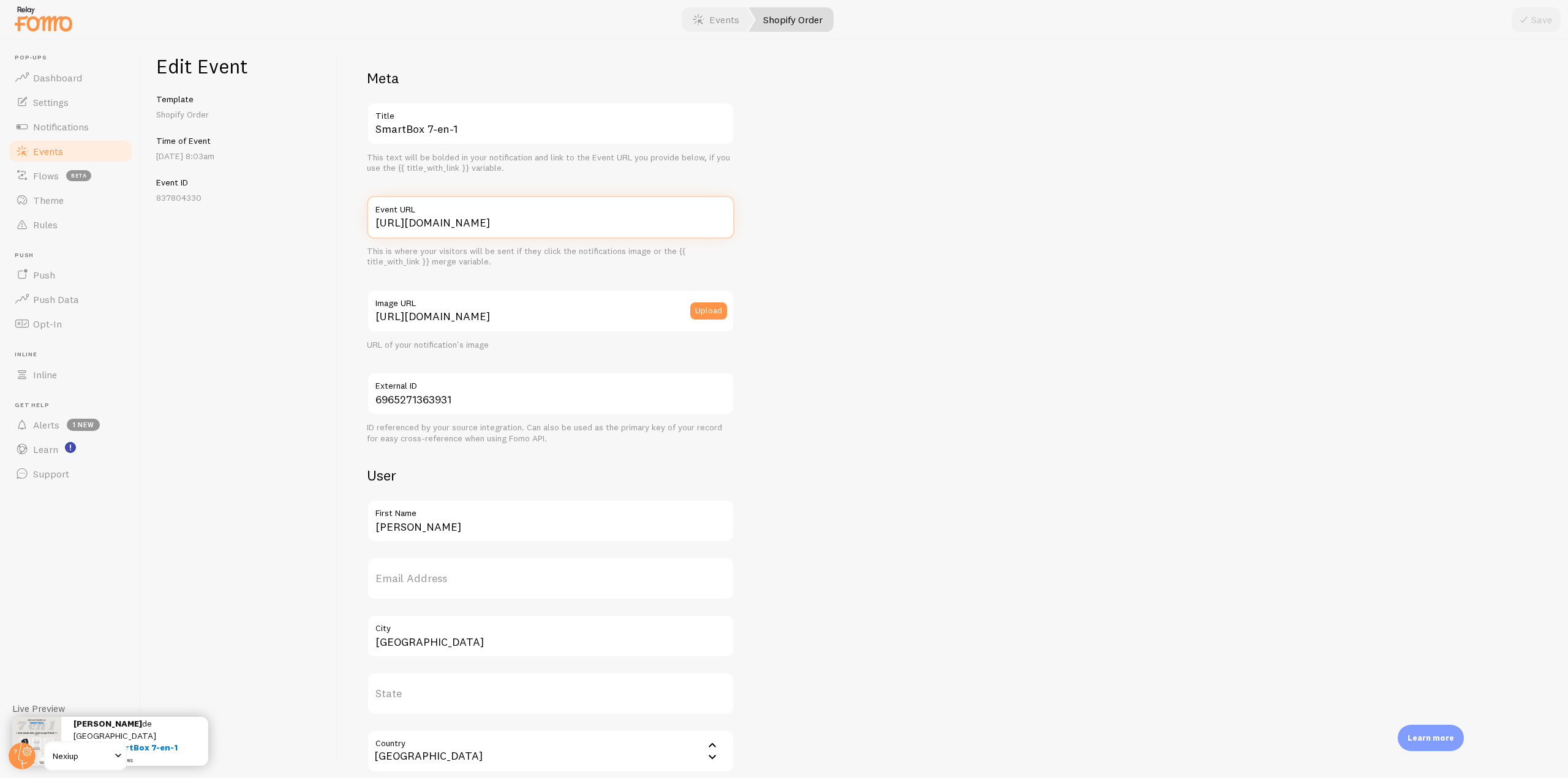
click at [477, 223] on input "[URL][DOMAIN_NAME]" at bounding box center [551, 217] width 368 height 43
type input "[URL][DOMAIN_NAME]"
click at [1539, 25] on button "Save" at bounding box center [1536, 19] width 49 height 25
click at [89, 123] on span "Notifications" at bounding box center [61, 127] width 56 height 12
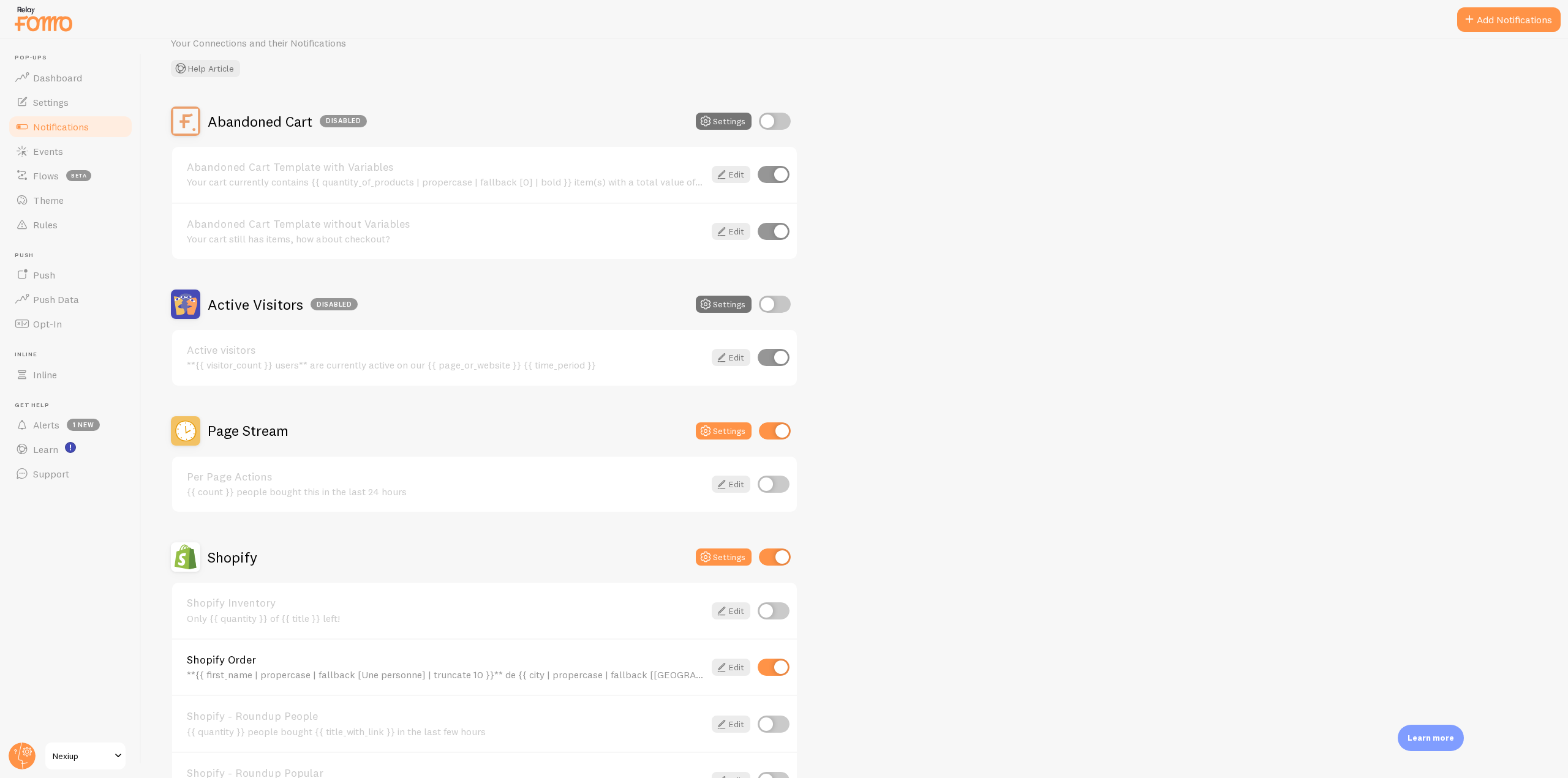
scroll to position [122, 0]
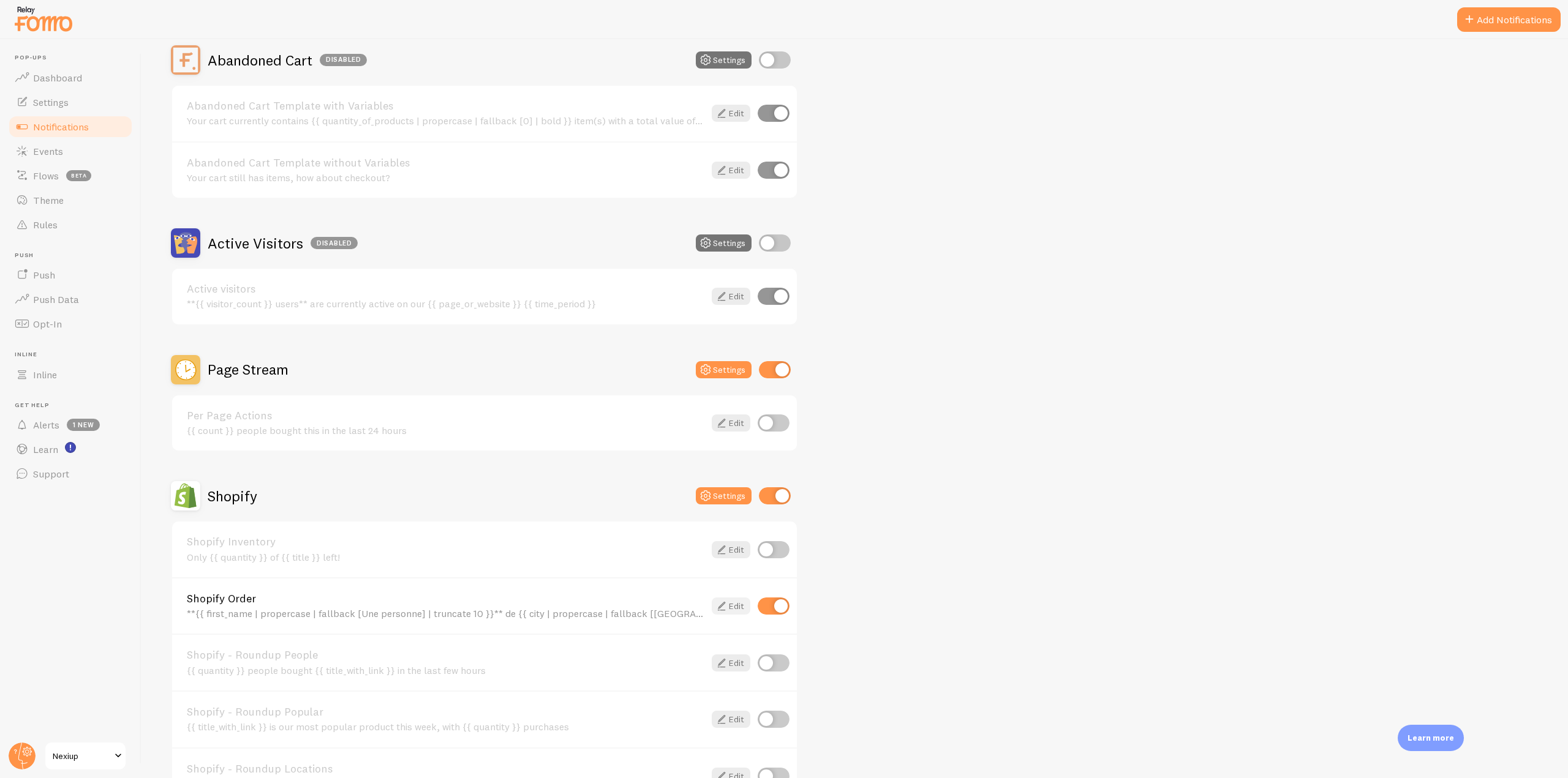
click at [737, 603] on link "Edit" at bounding box center [731, 606] width 39 height 17
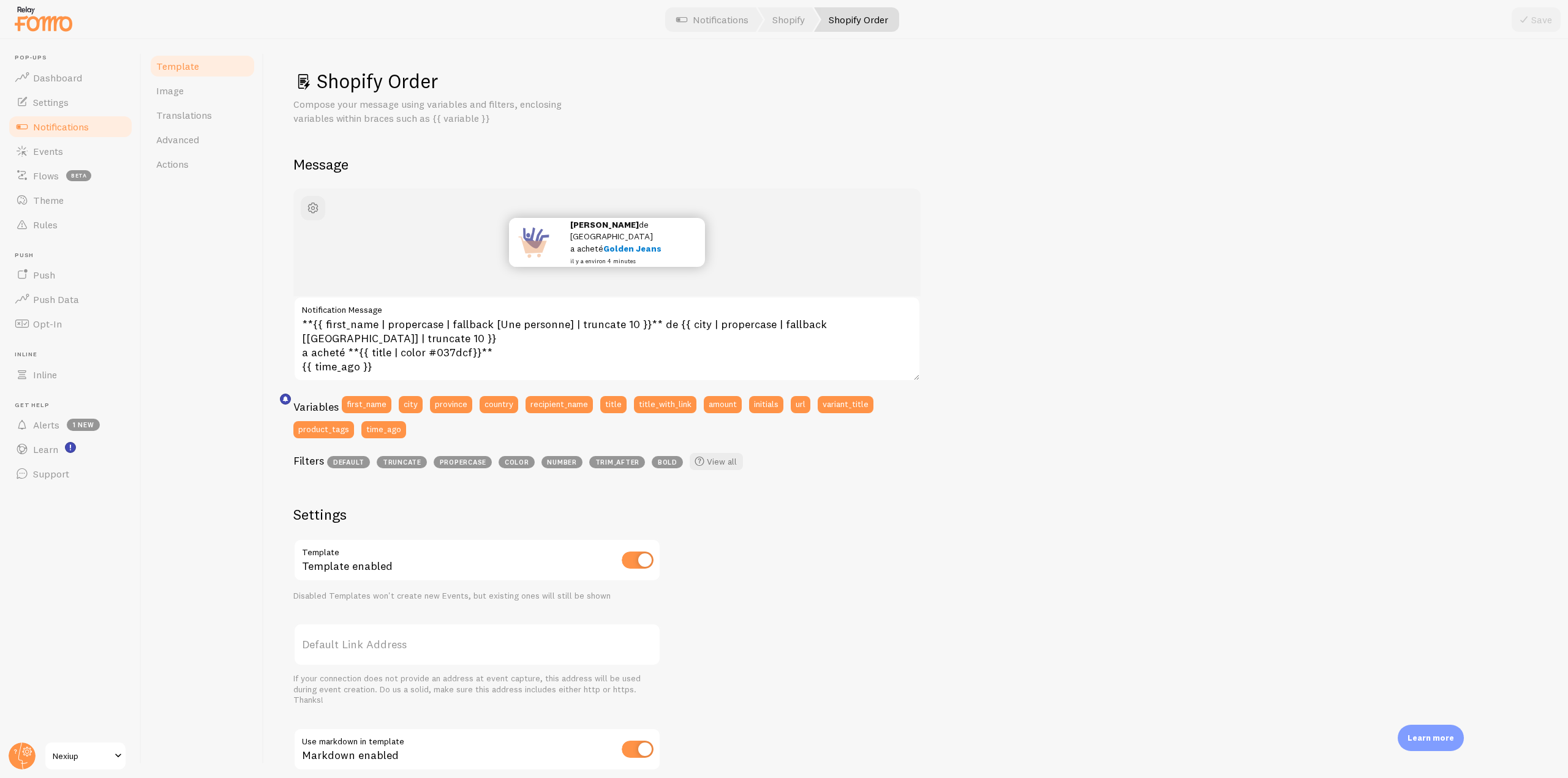
scroll to position [168, 0]
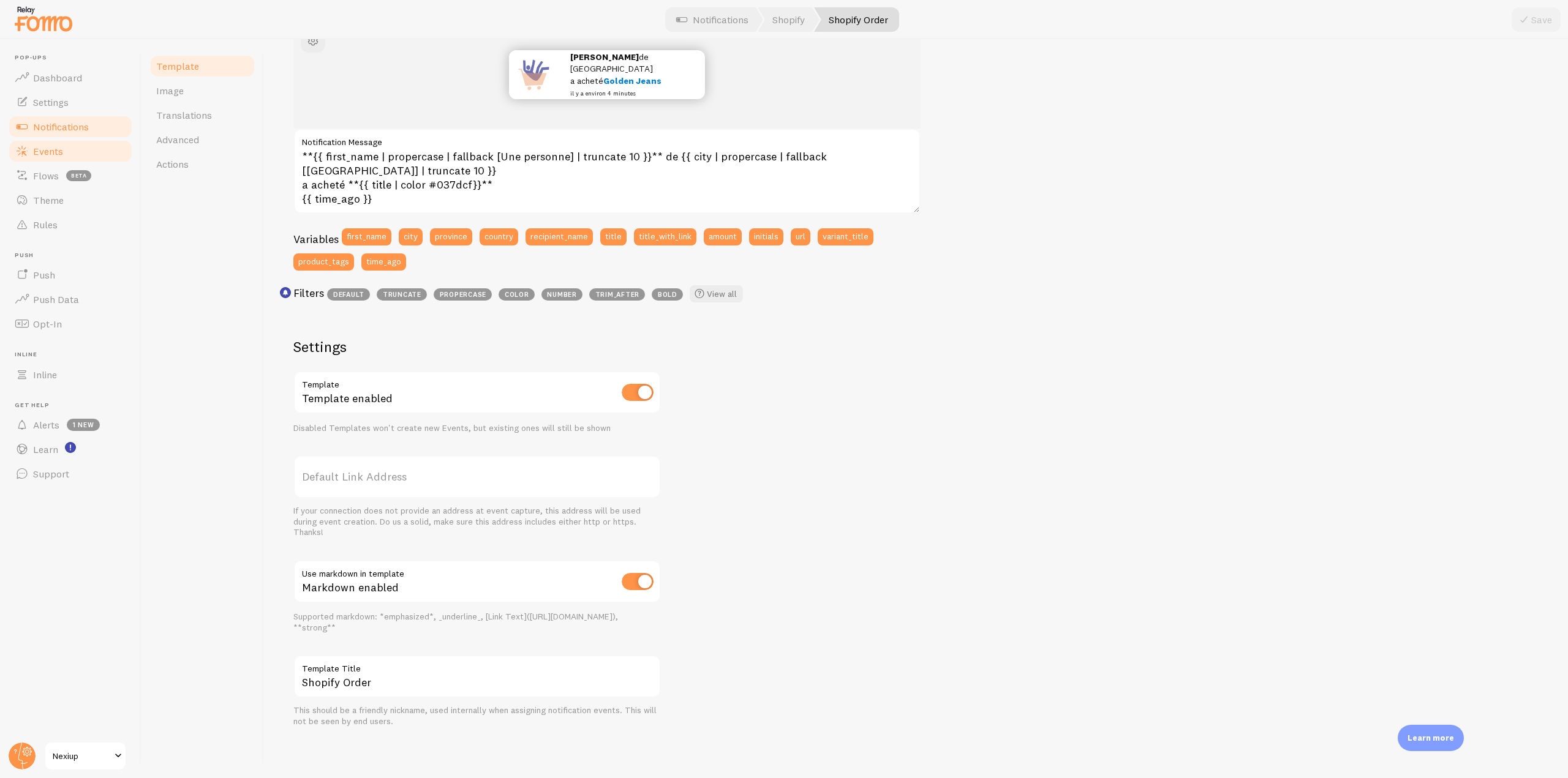
click at [48, 155] on span "Events" at bounding box center [48, 151] width 30 height 12
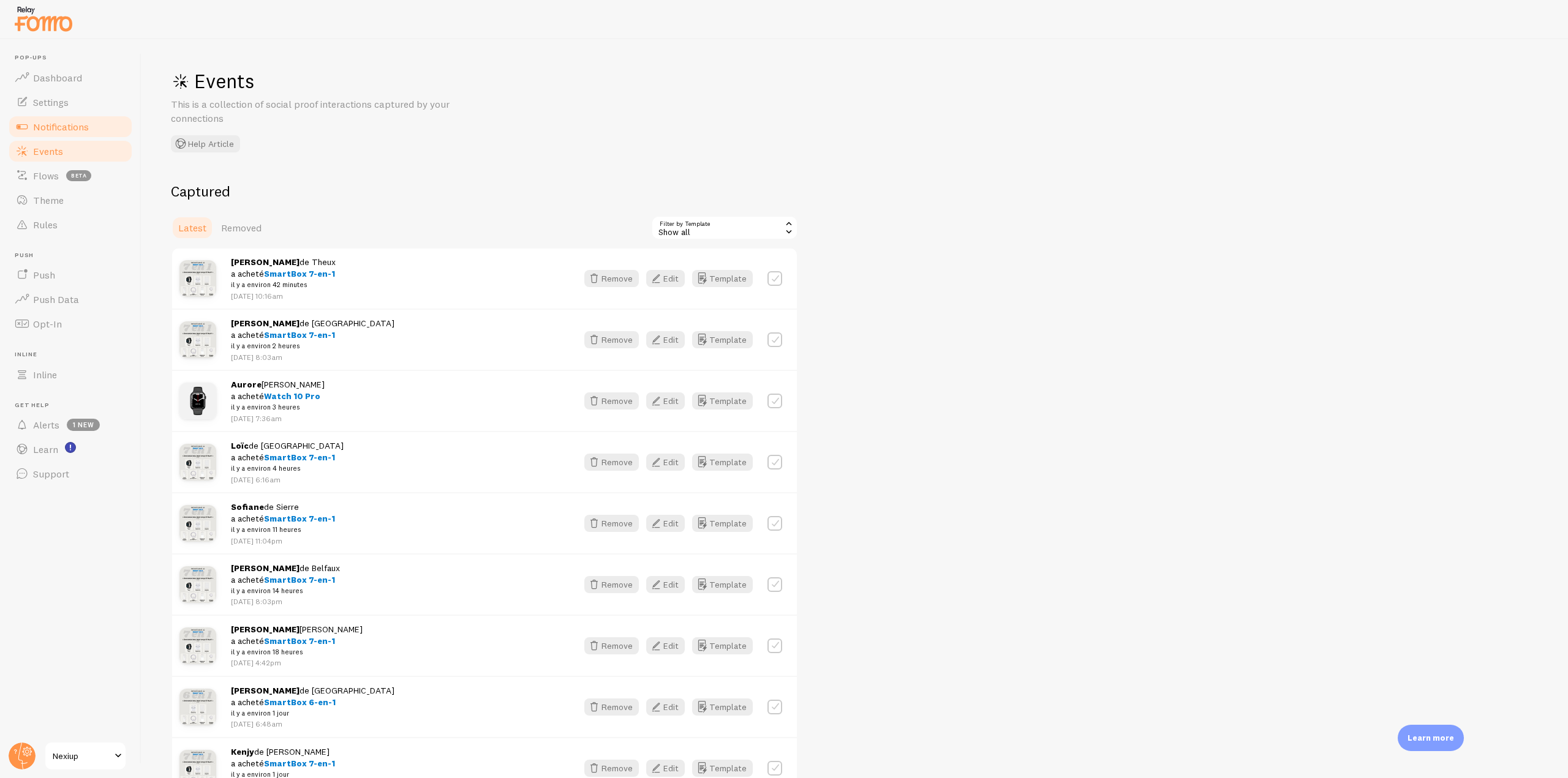
click at [90, 136] on link "Notifications" at bounding box center [70, 126] width 126 height 25
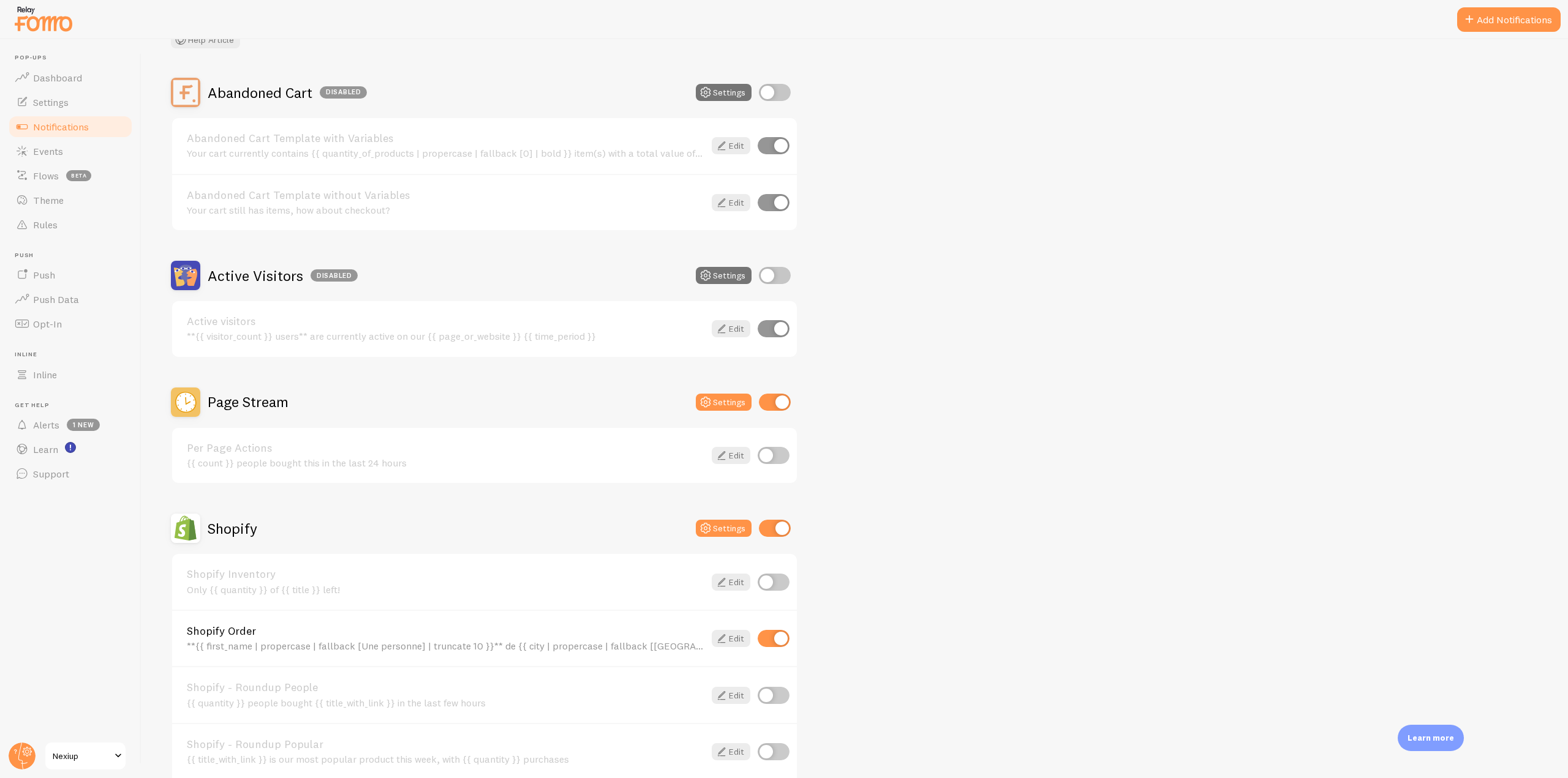
scroll to position [29, 0]
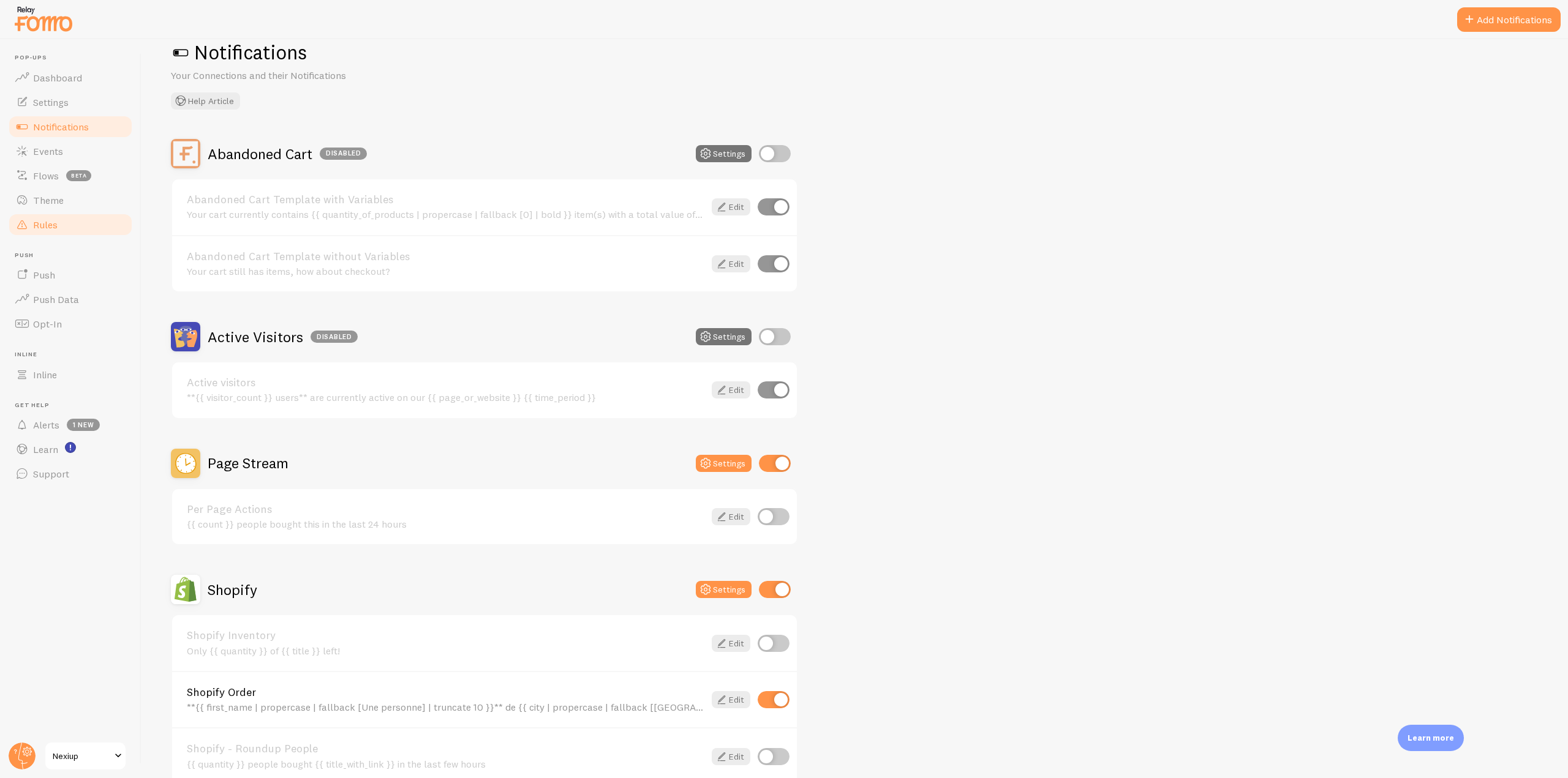
click at [84, 220] on link "Rules" at bounding box center [70, 224] width 126 height 25
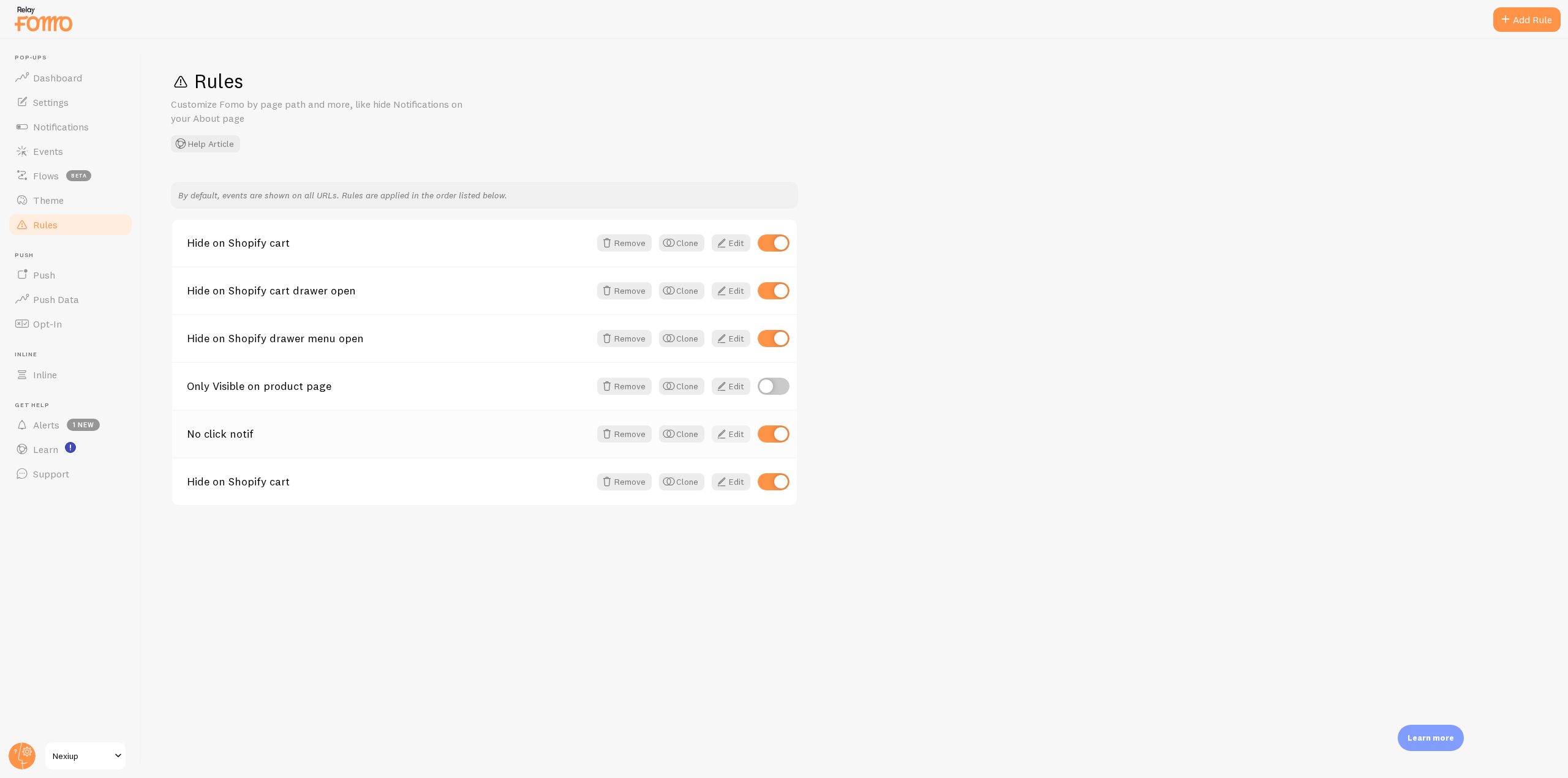
click at [724, 432] on span at bounding box center [722, 434] width 15 height 15
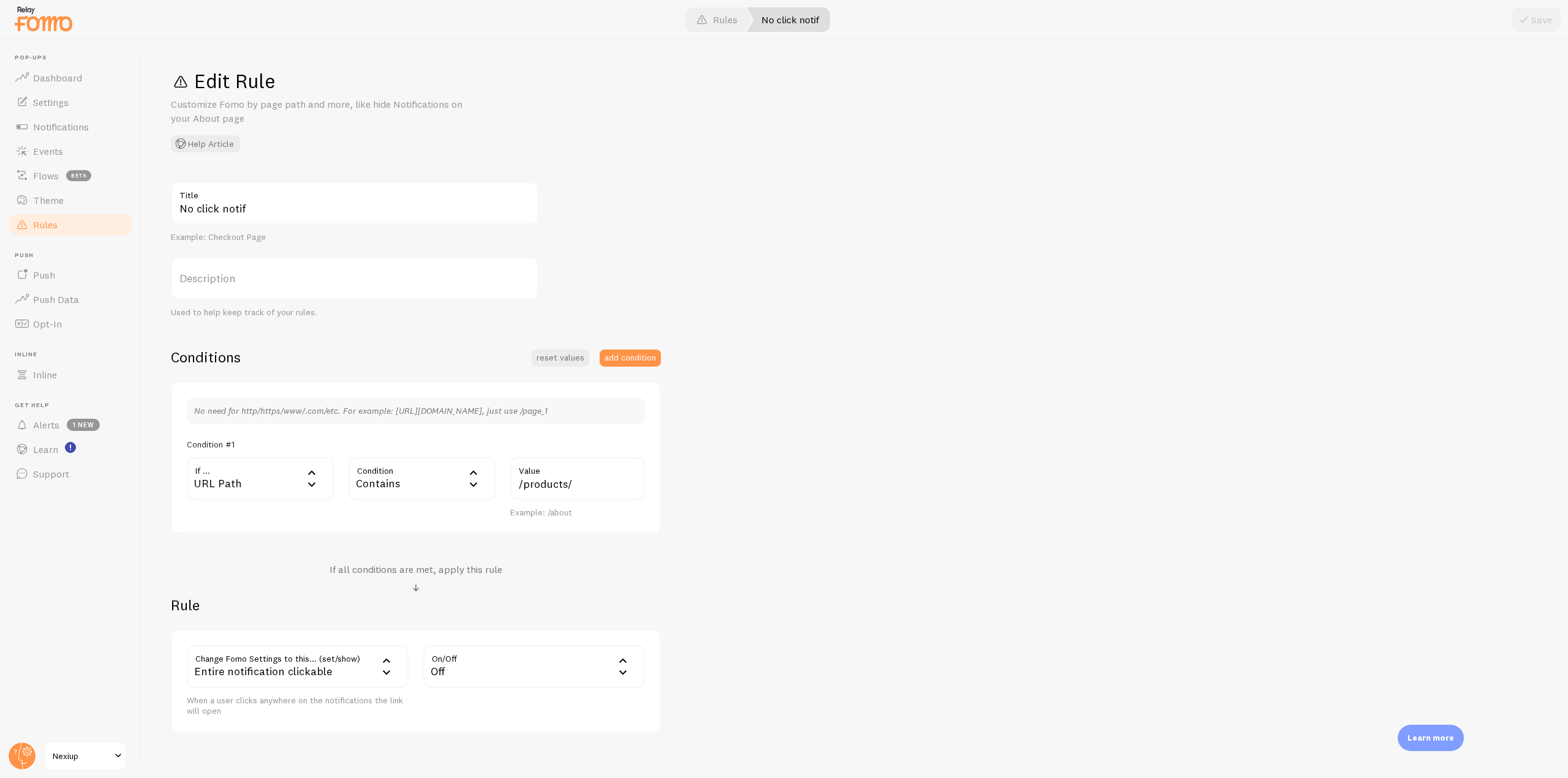
click at [64, 228] on link "Rules" at bounding box center [70, 224] width 126 height 25
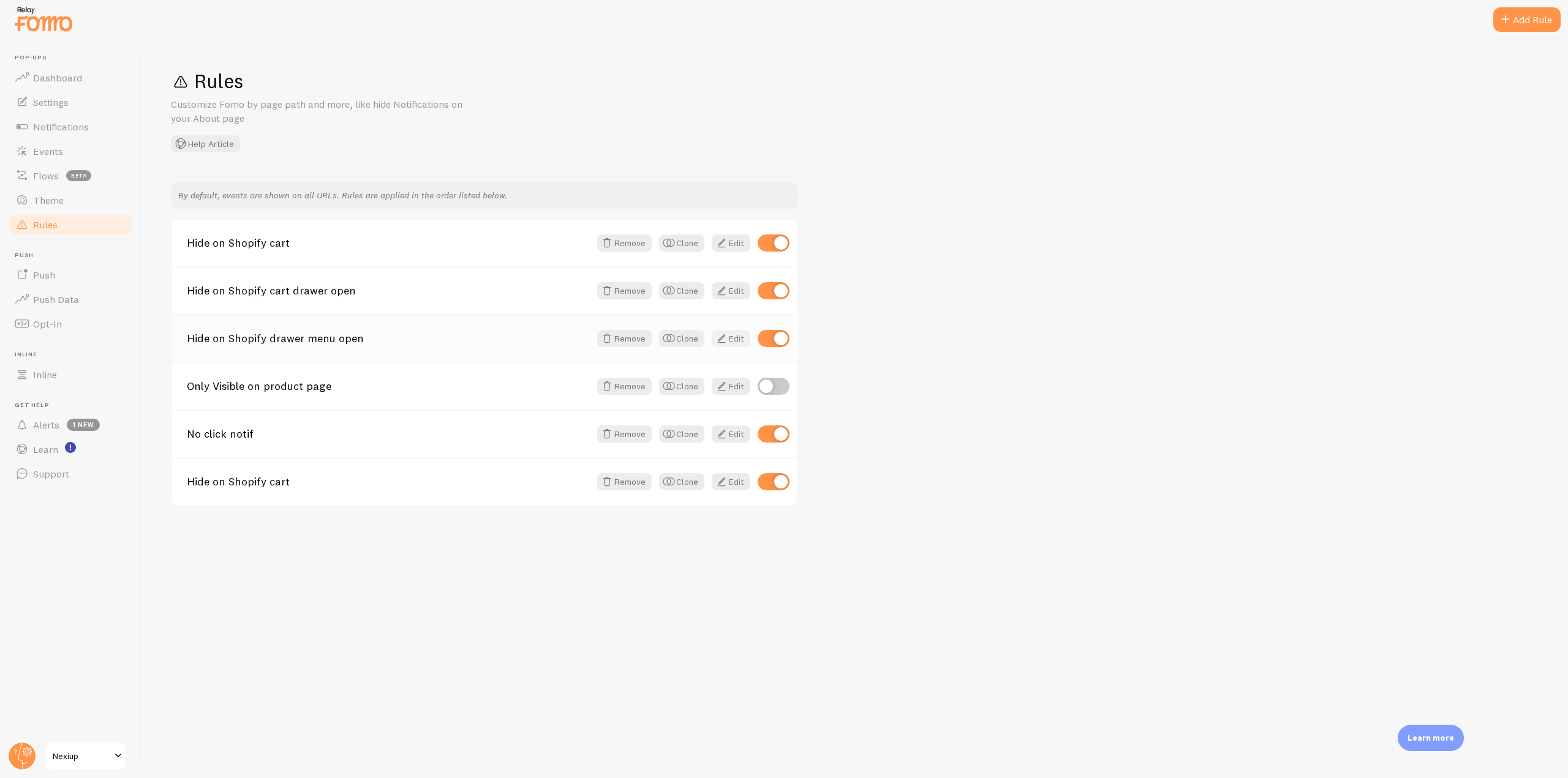
click at [726, 332] on span at bounding box center [722, 339] width 15 height 15
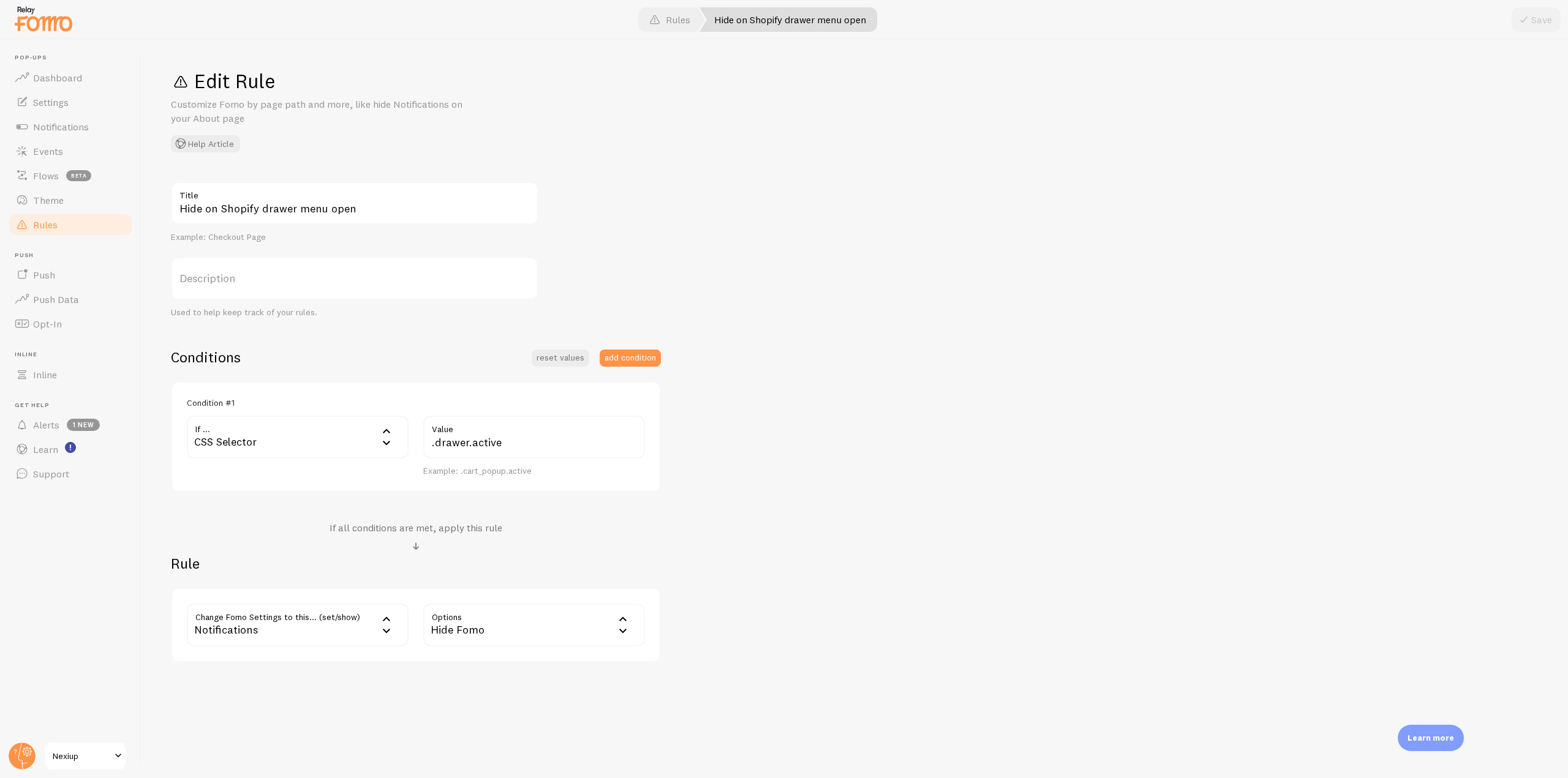
click at [63, 221] on link "Rules" at bounding box center [70, 224] width 126 height 25
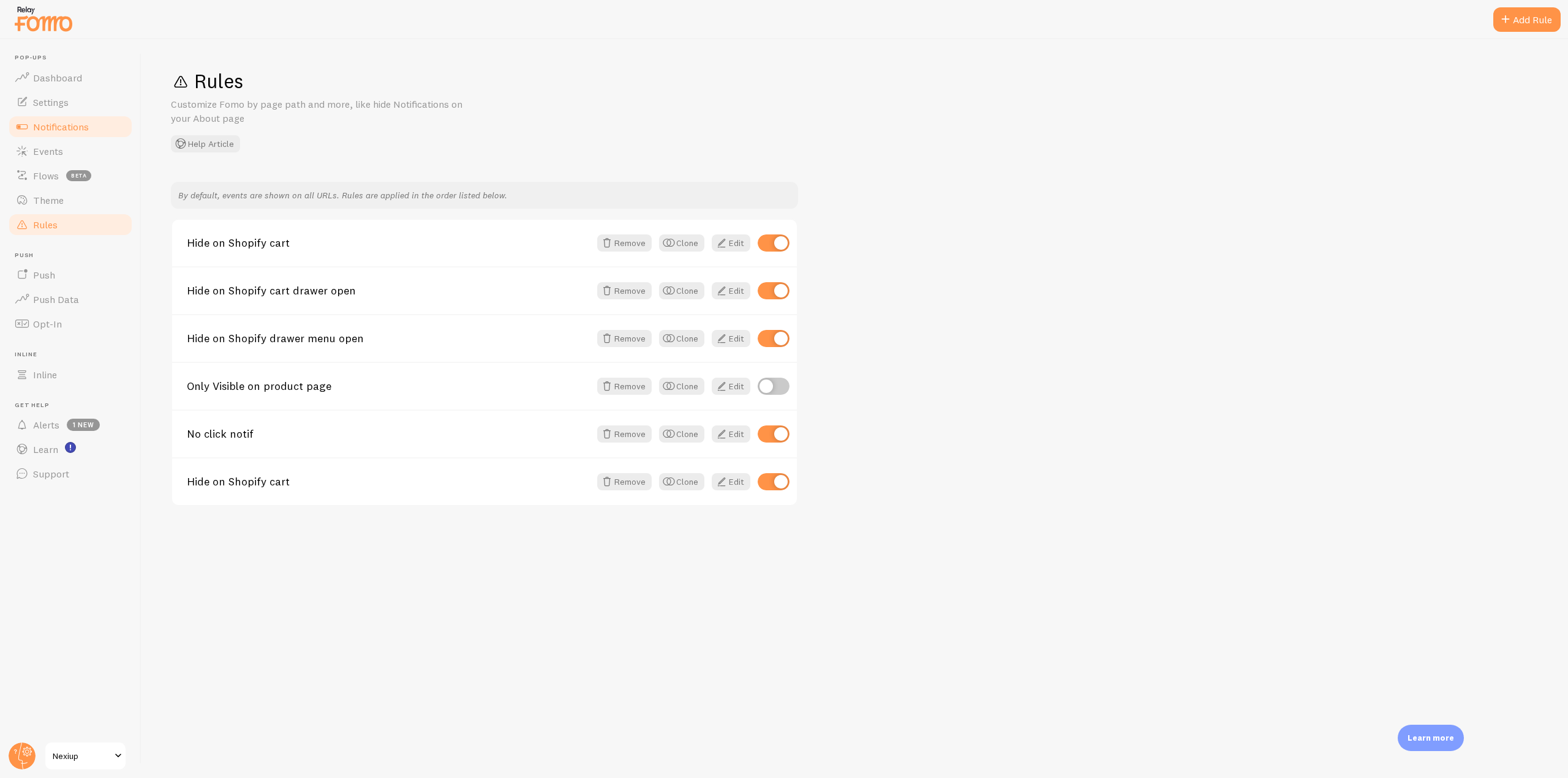
click at [90, 126] on link "Notifications" at bounding box center [70, 126] width 126 height 25
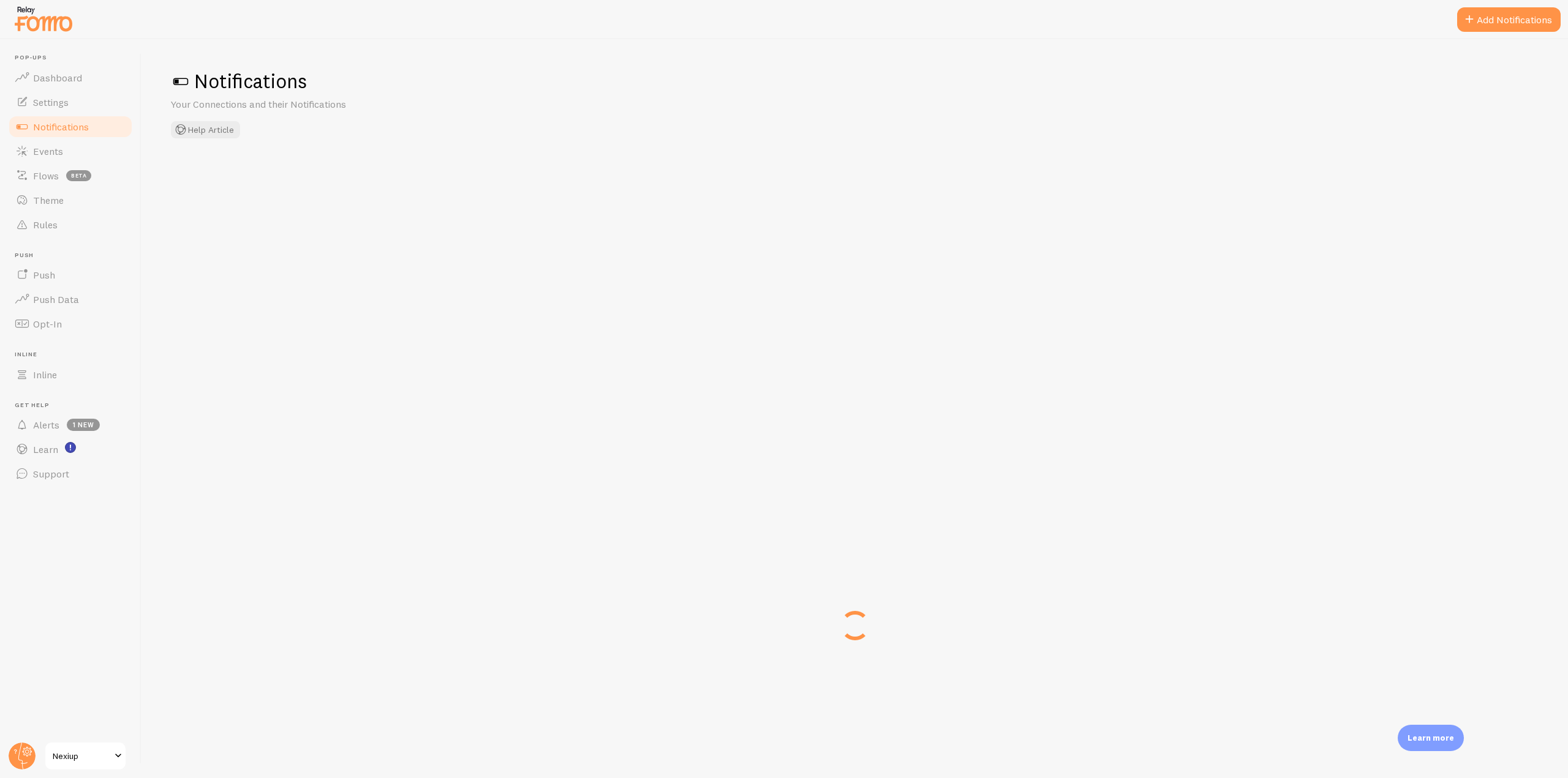
checkbox input "false"
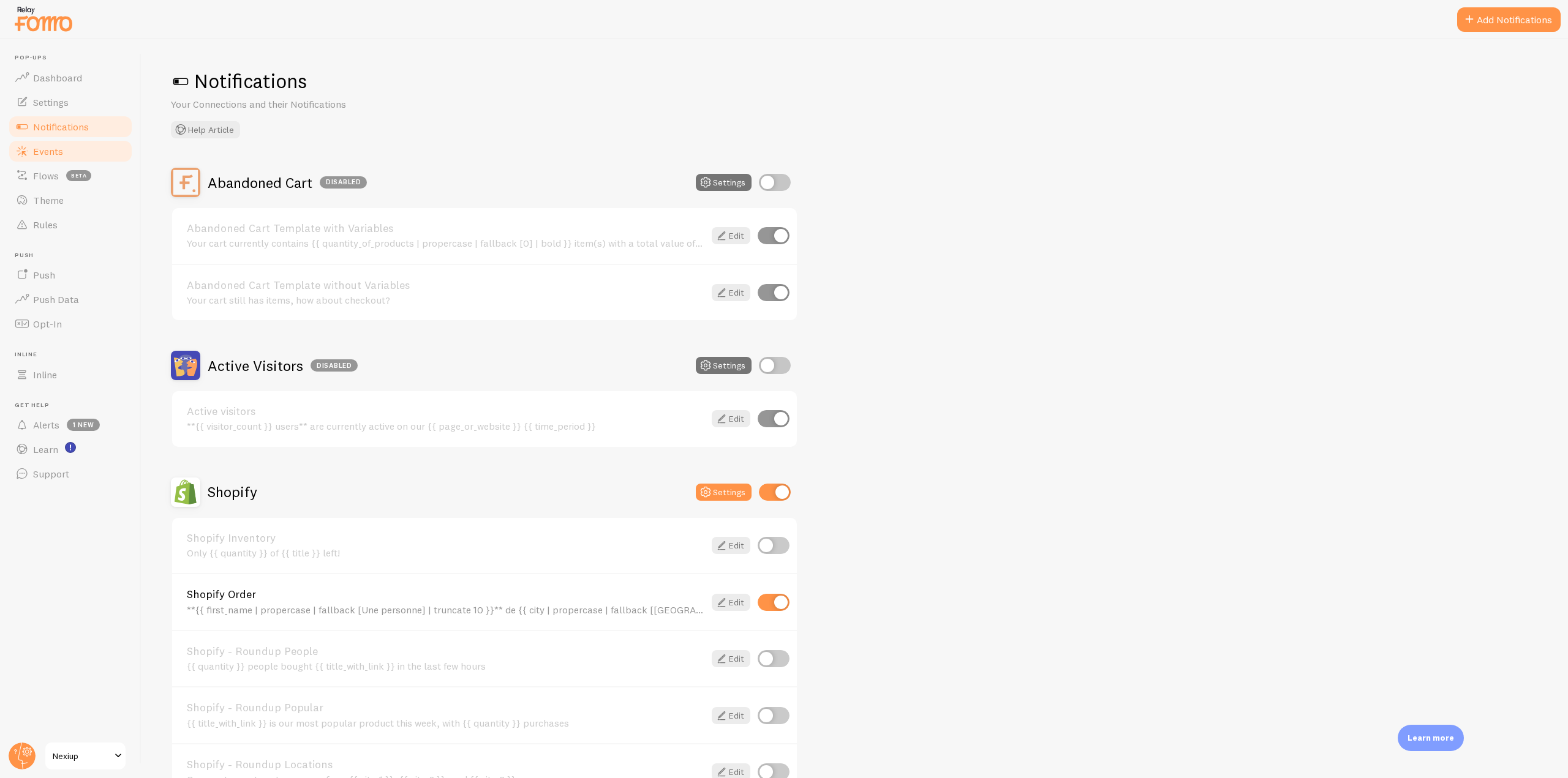
click at [90, 153] on link "Events" at bounding box center [70, 151] width 126 height 25
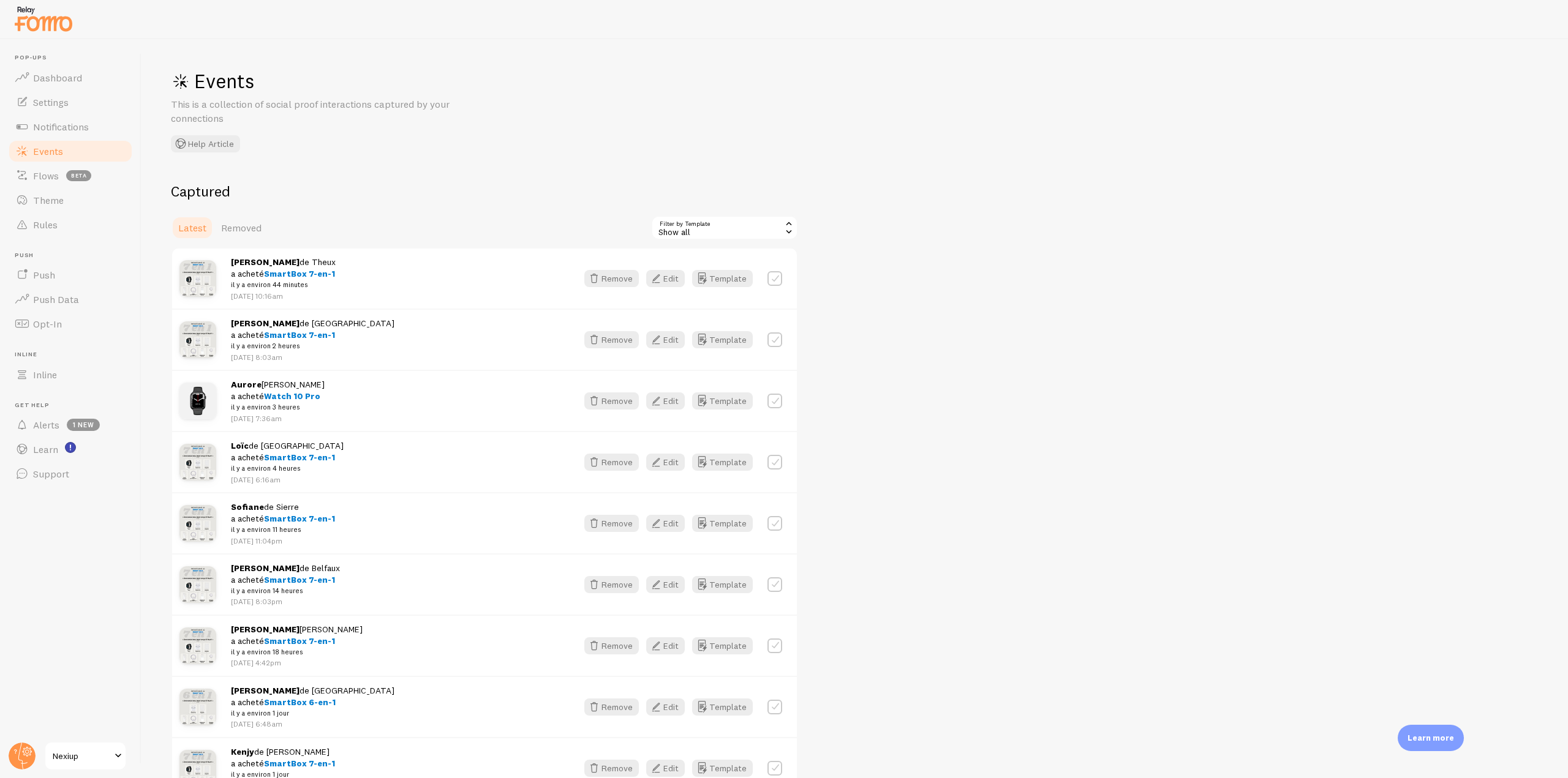
click at [52, 19] on img at bounding box center [43, 19] width 61 height 31
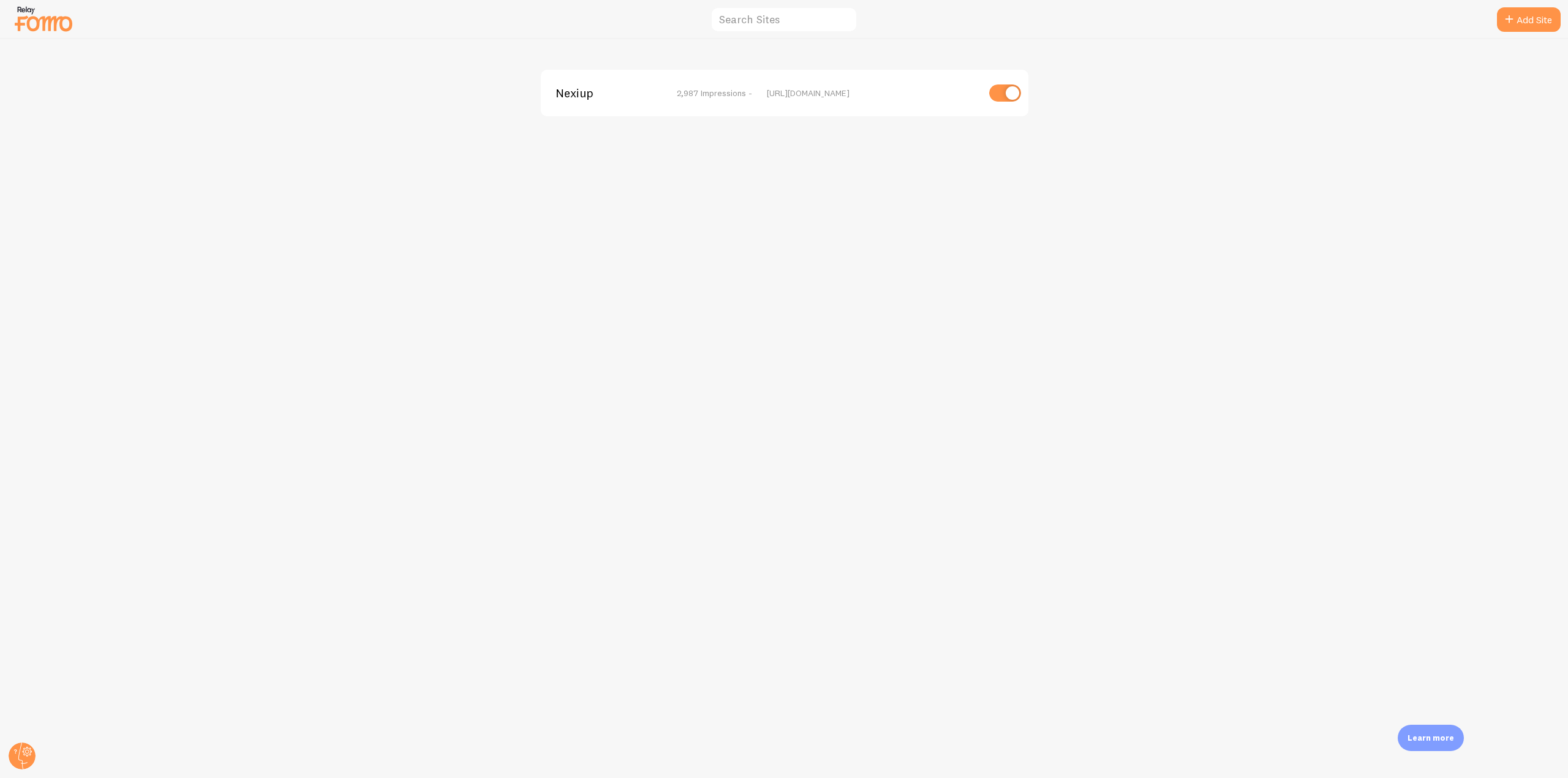
click at [571, 87] on span "Nexiup" at bounding box center [605, 93] width 99 height 11
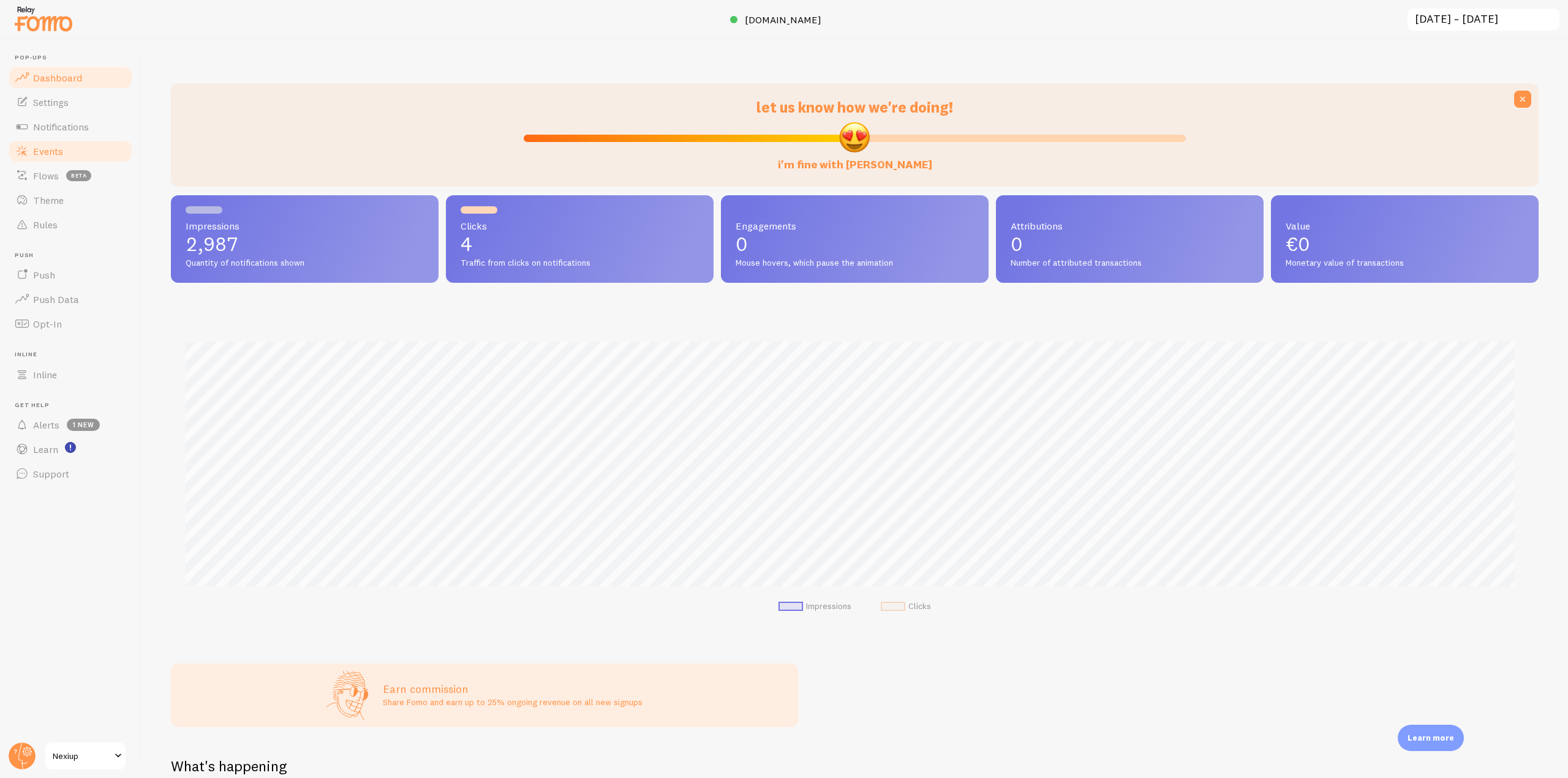
scroll to position [321, 1358]
click at [66, 161] on link "Events" at bounding box center [70, 151] width 126 height 25
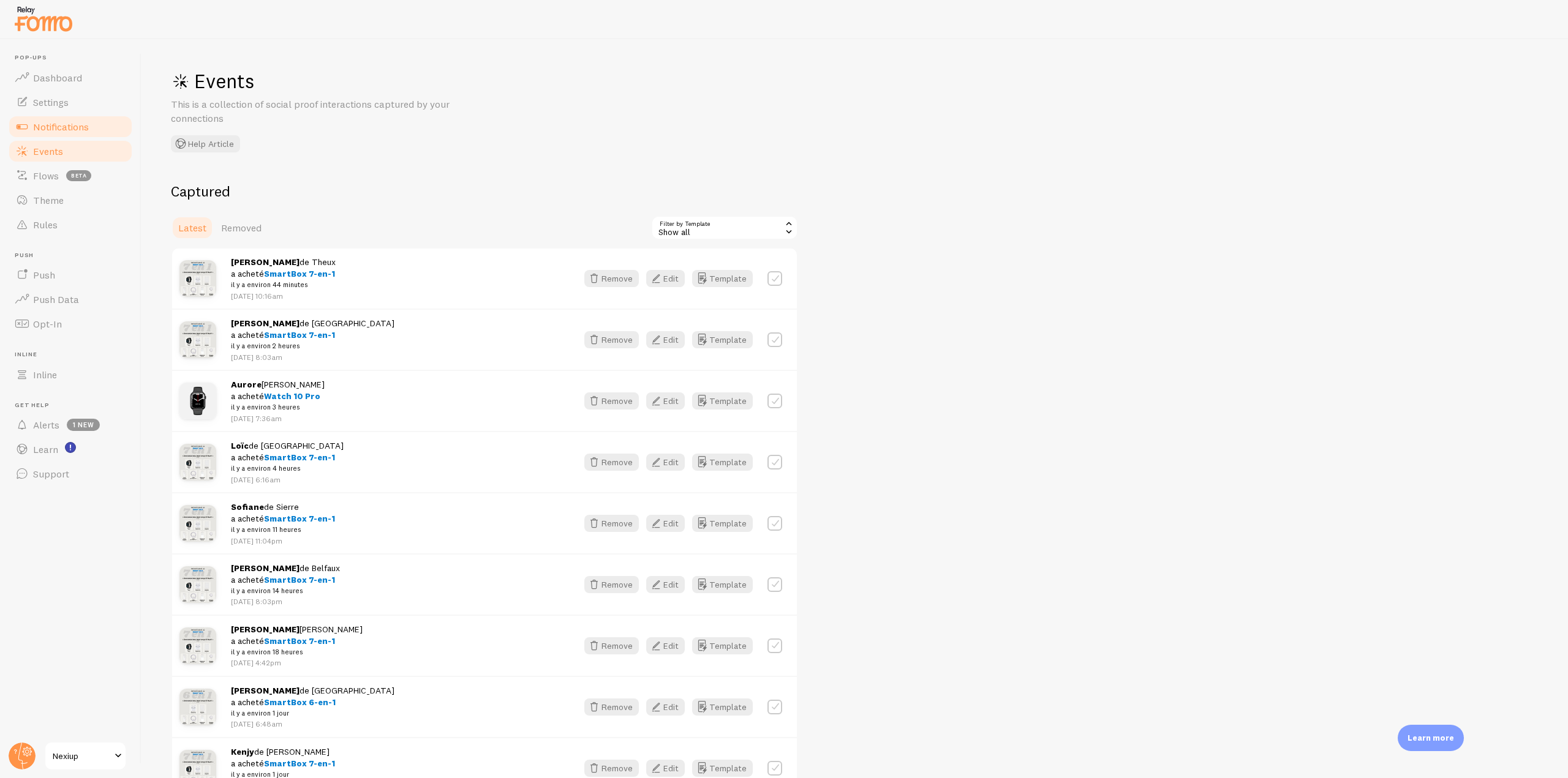
click at [100, 132] on link "Notifications" at bounding box center [70, 126] width 126 height 25
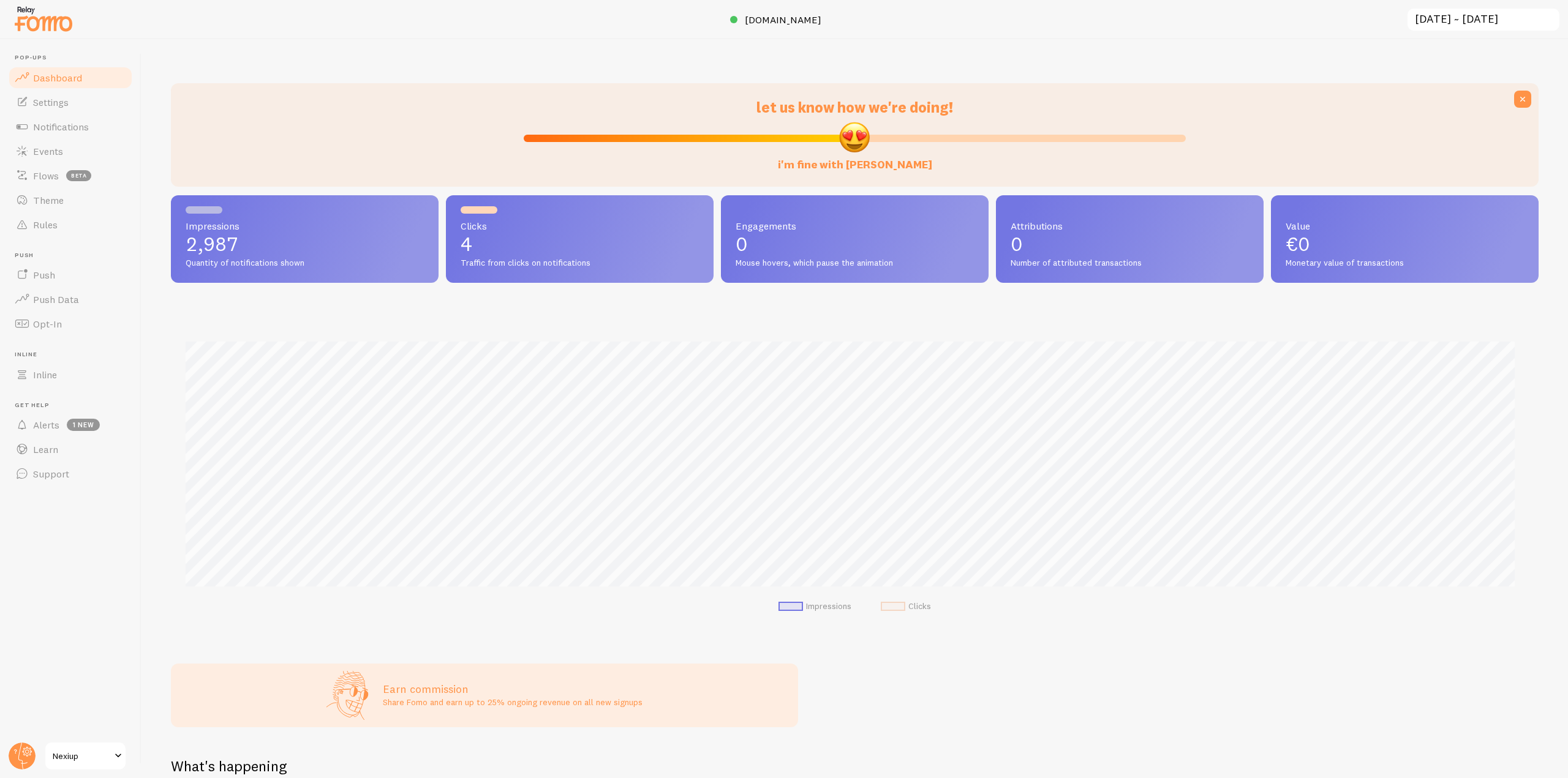
scroll to position [611786, 611063]
click at [117, 129] on link "Notifications" at bounding box center [70, 126] width 126 height 25
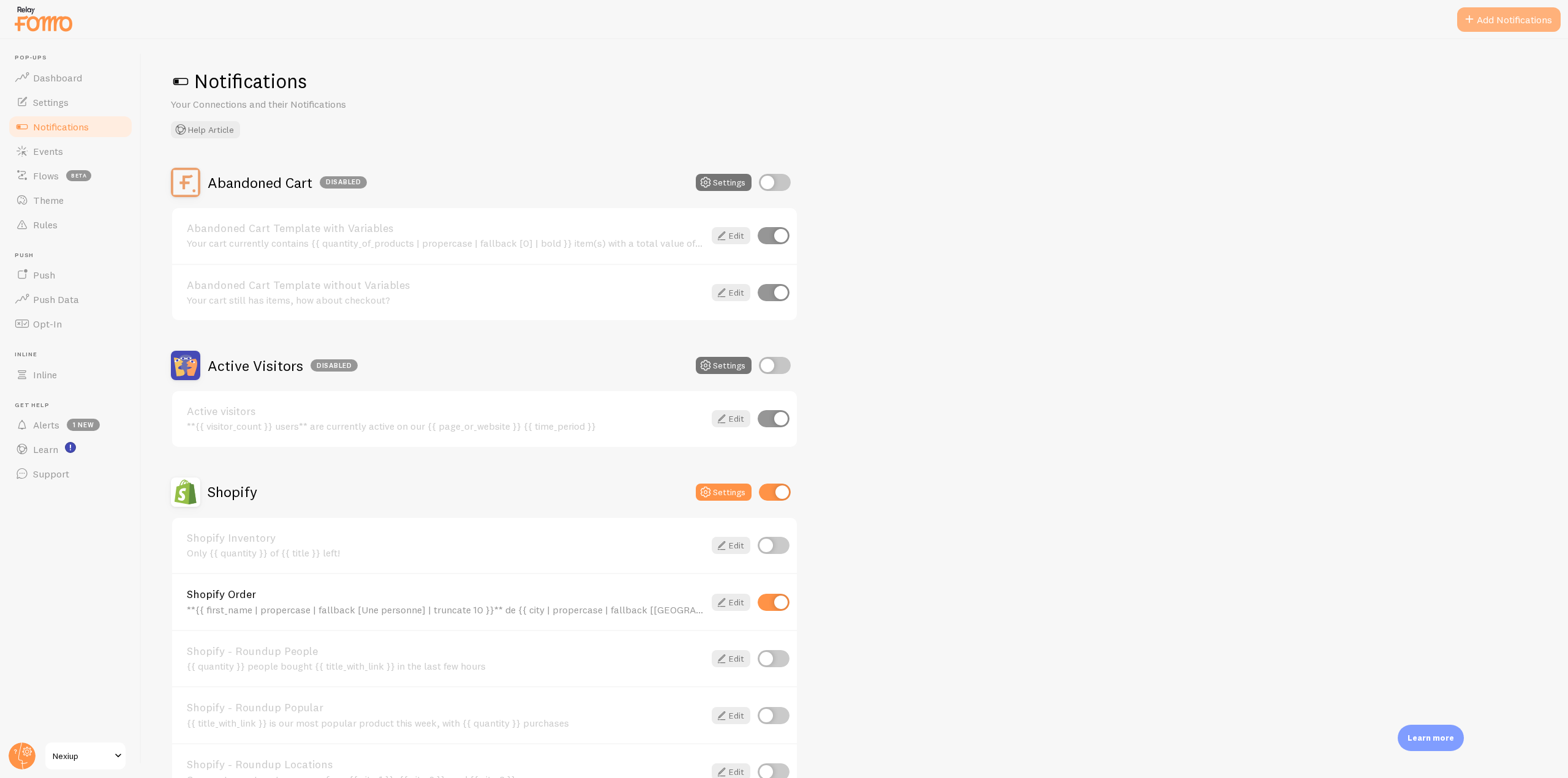
click at [1505, 25] on button "Add Notifications" at bounding box center [1508, 19] width 104 height 25
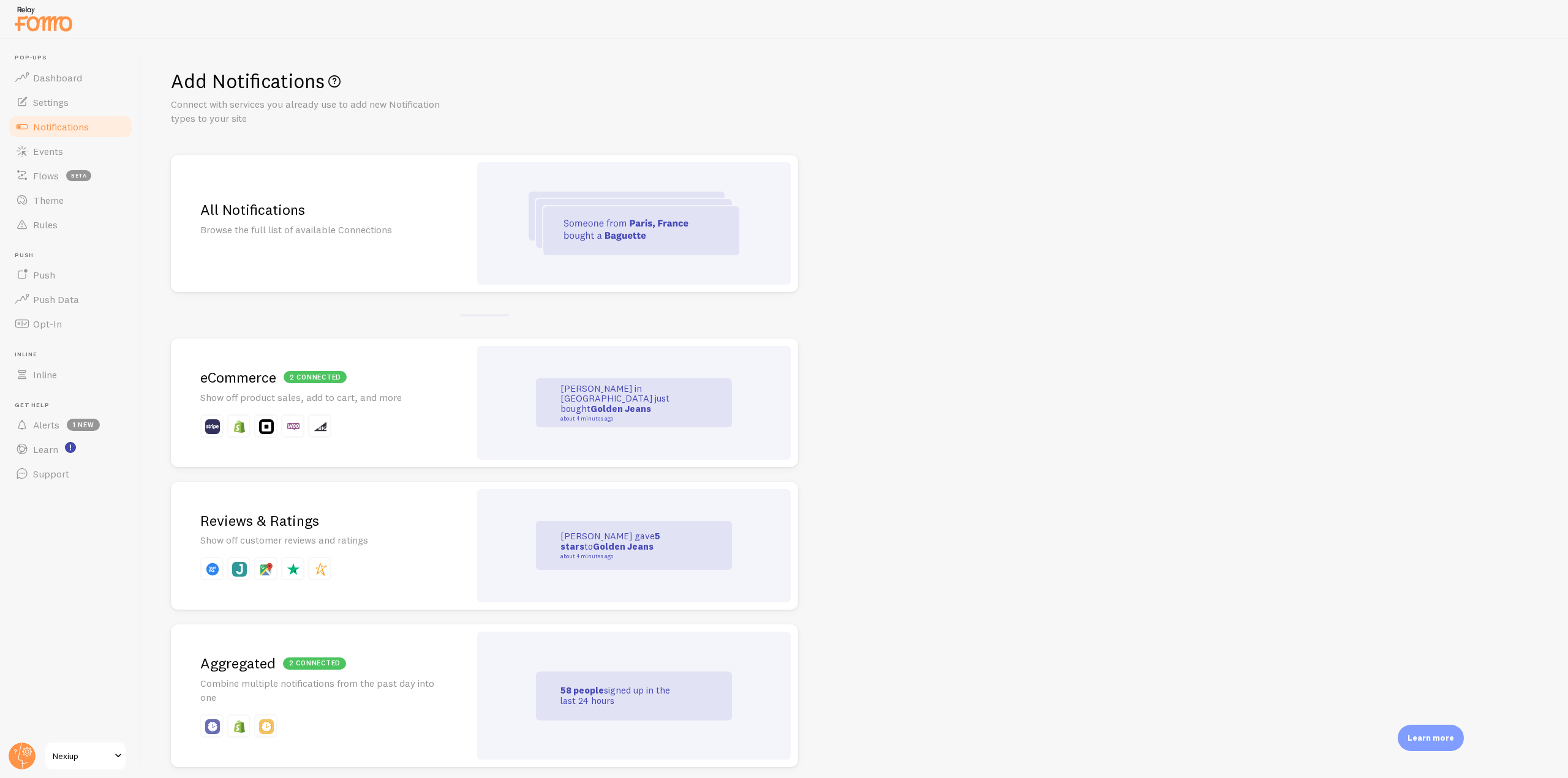
click at [513, 214] on div at bounding box center [634, 223] width 314 height 122
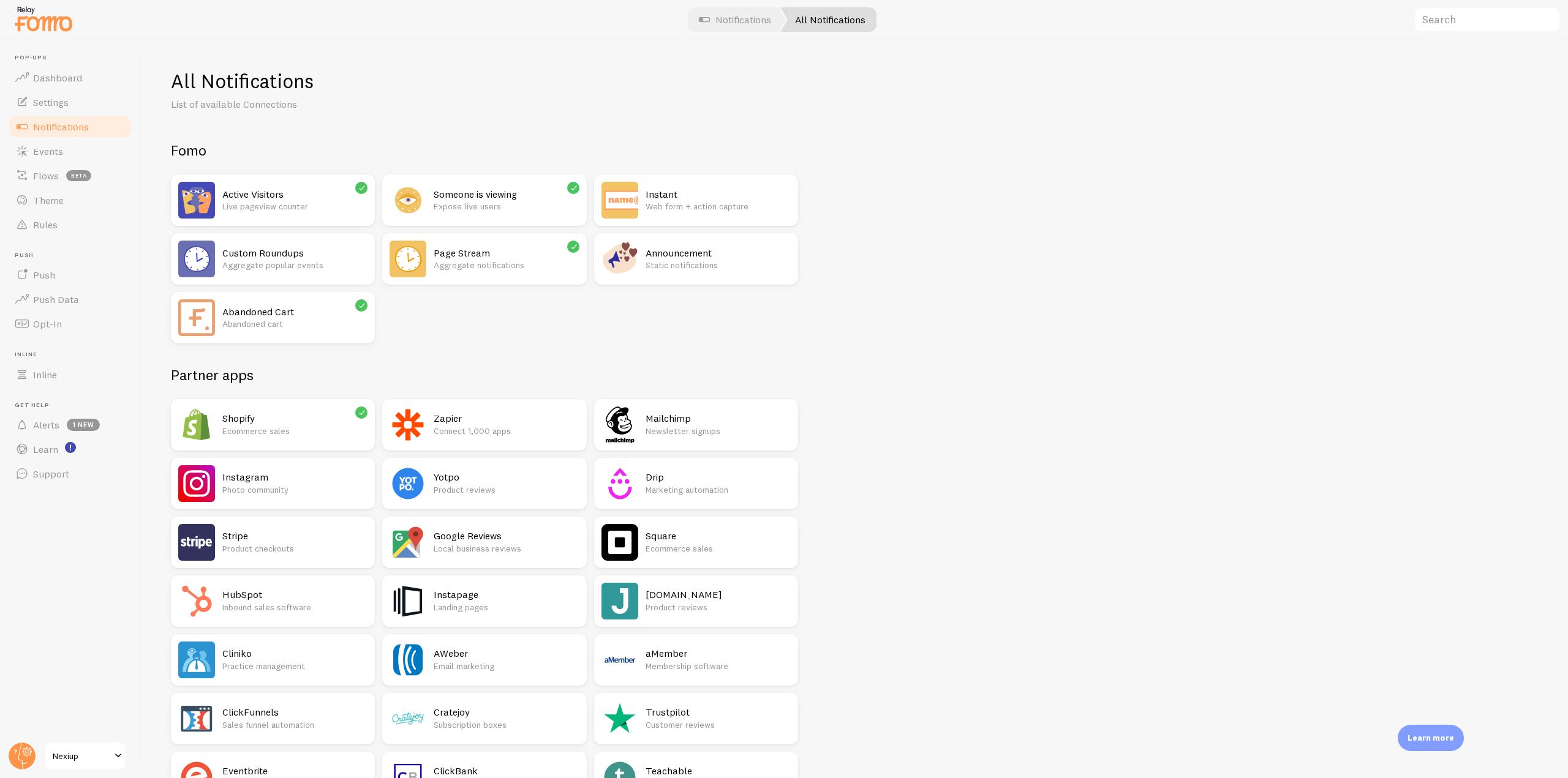
click at [503, 257] on h2 "Page Stream" at bounding box center [506, 252] width 145 height 13
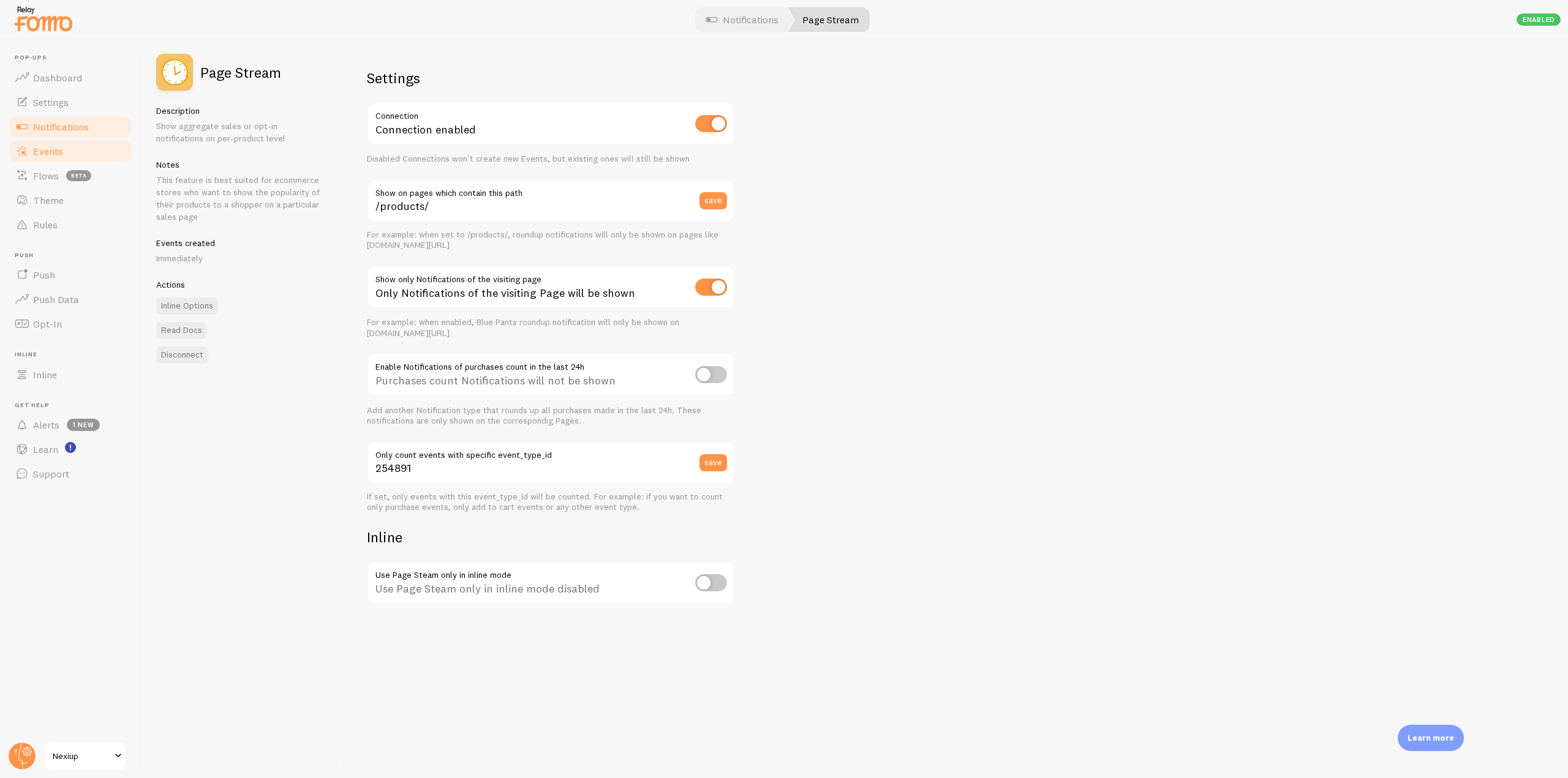
click at [69, 150] on link "Events" at bounding box center [70, 151] width 126 height 25
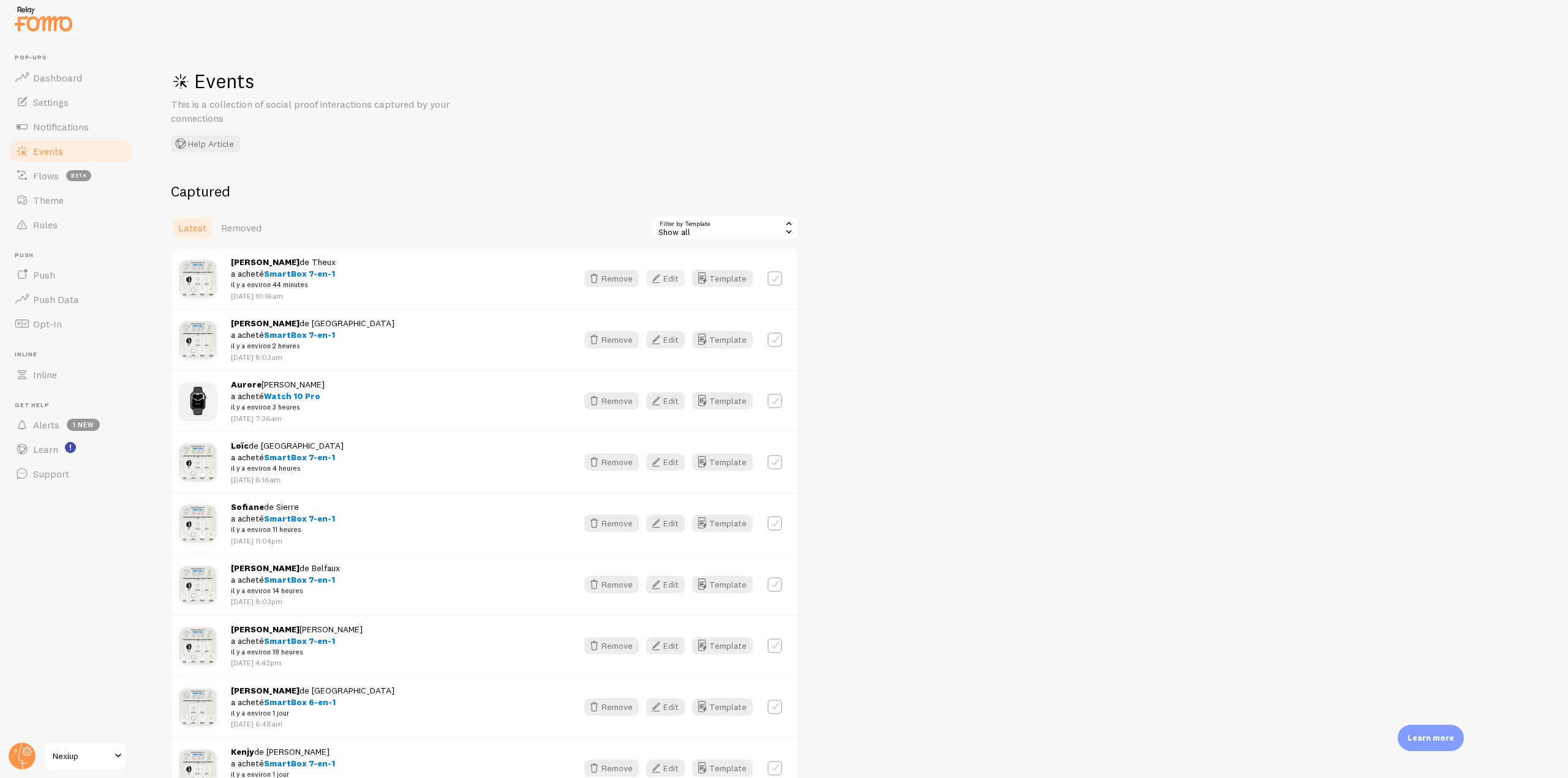
click at [671, 282] on button "Edit" at bounding box center [666, 278] width 39 height 17
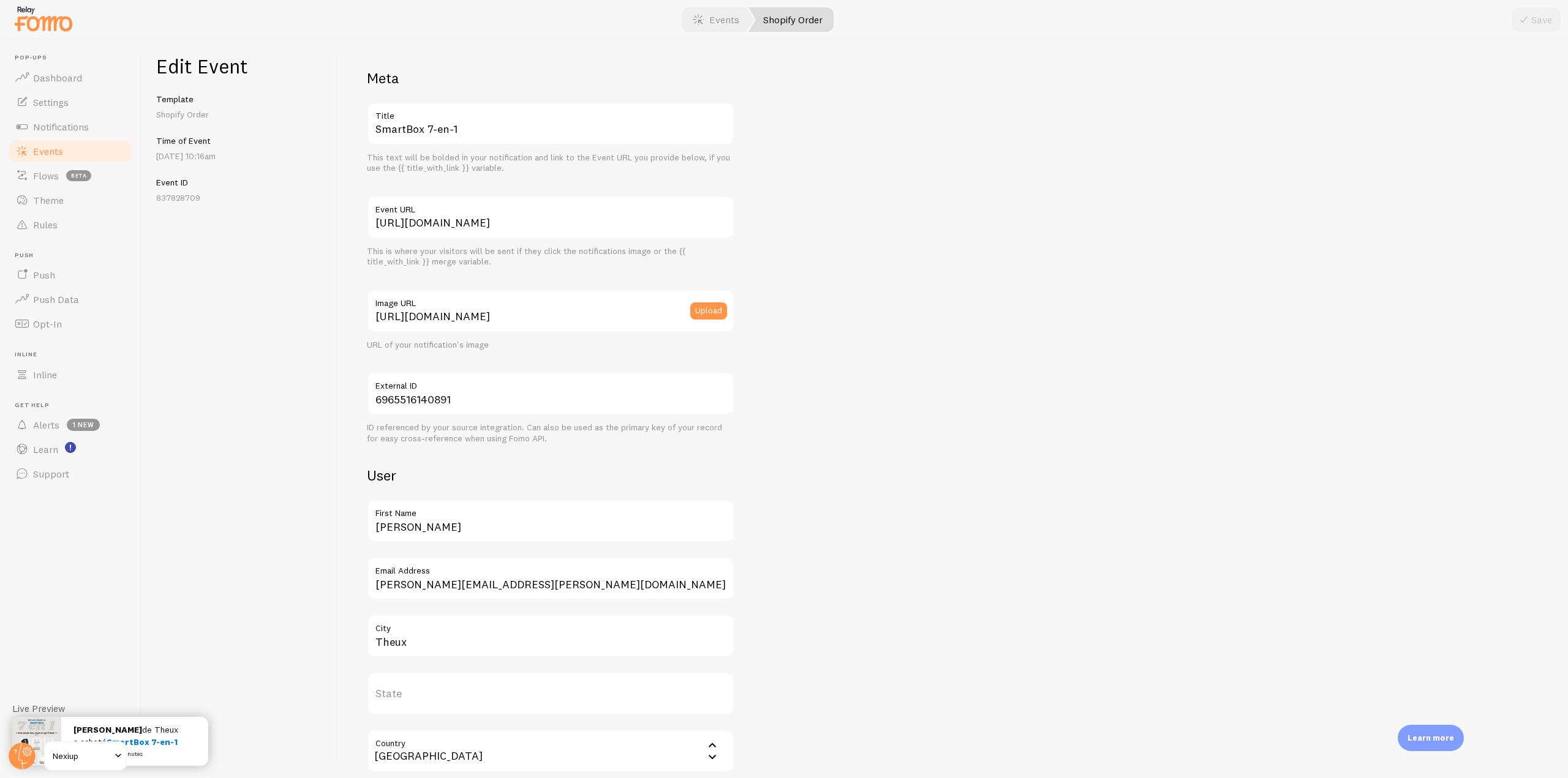
click at [87, 153] on link "Events" at bounding box center [70, 151] width 126 height 25
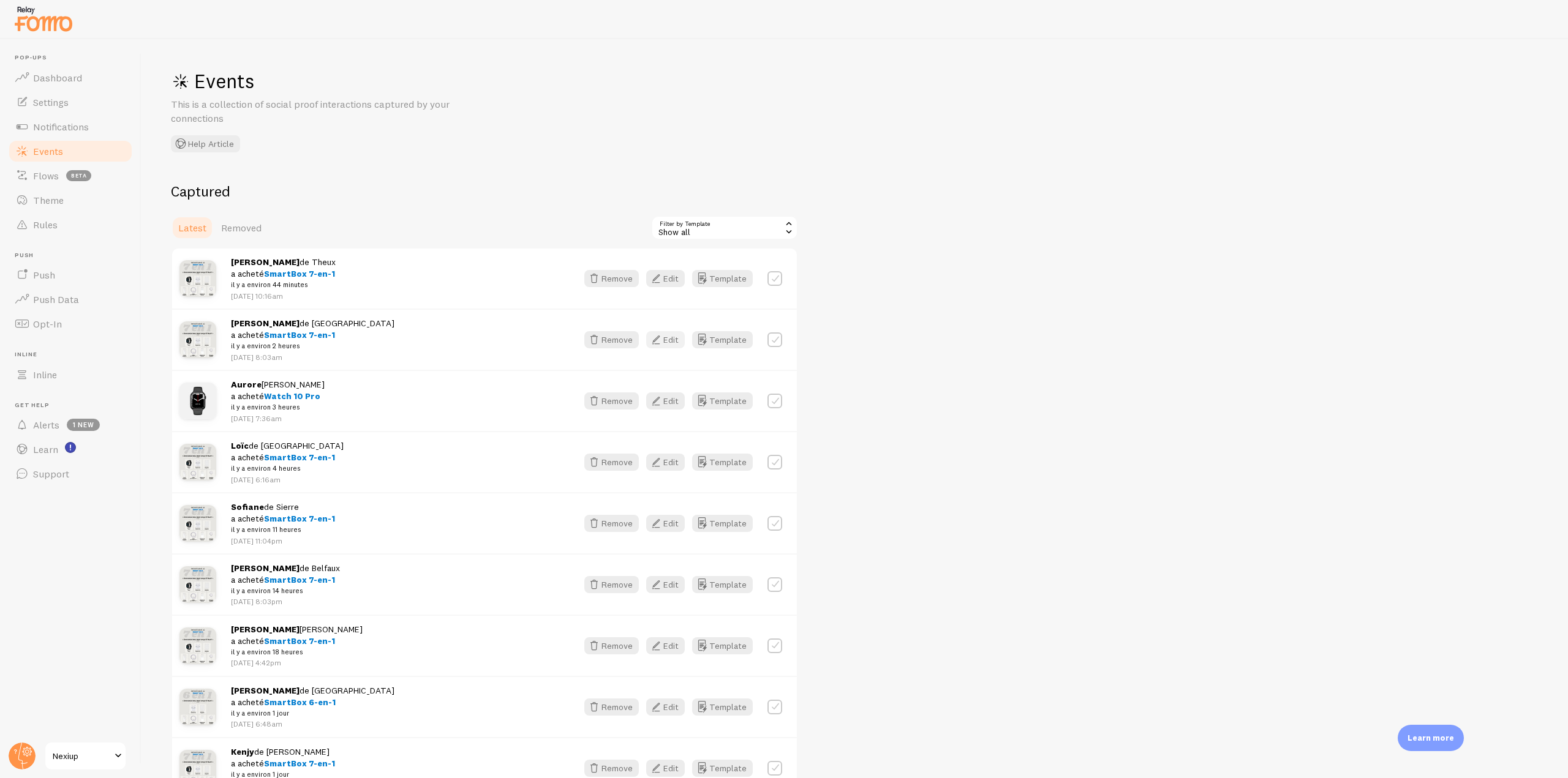
click at [666, 338] on button "Edit" at bounding box center [666, 340] width 39 height 17
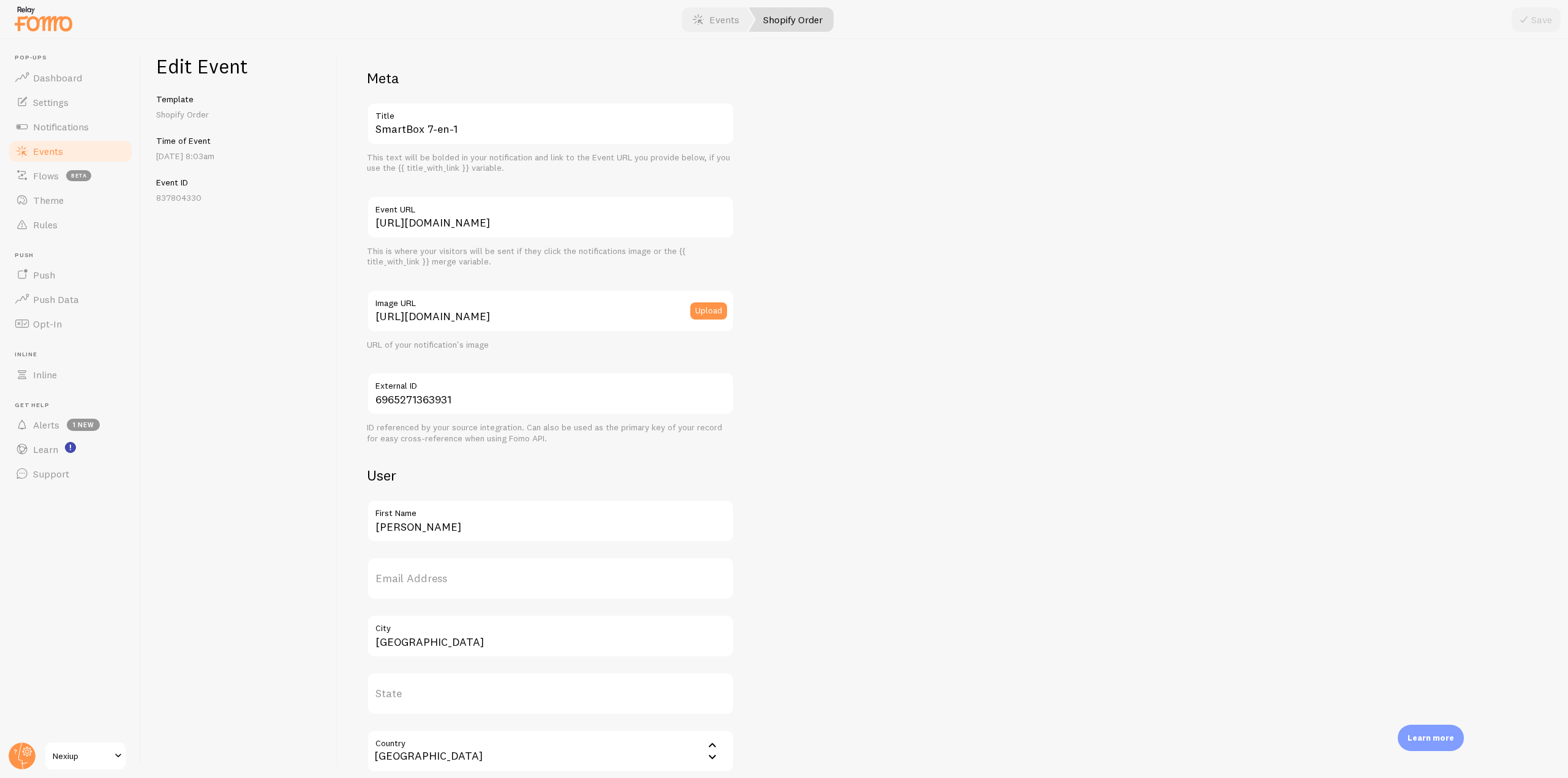
click at [58, 158] on link "Events" at bounding box center [70, 151] width 126 height 25
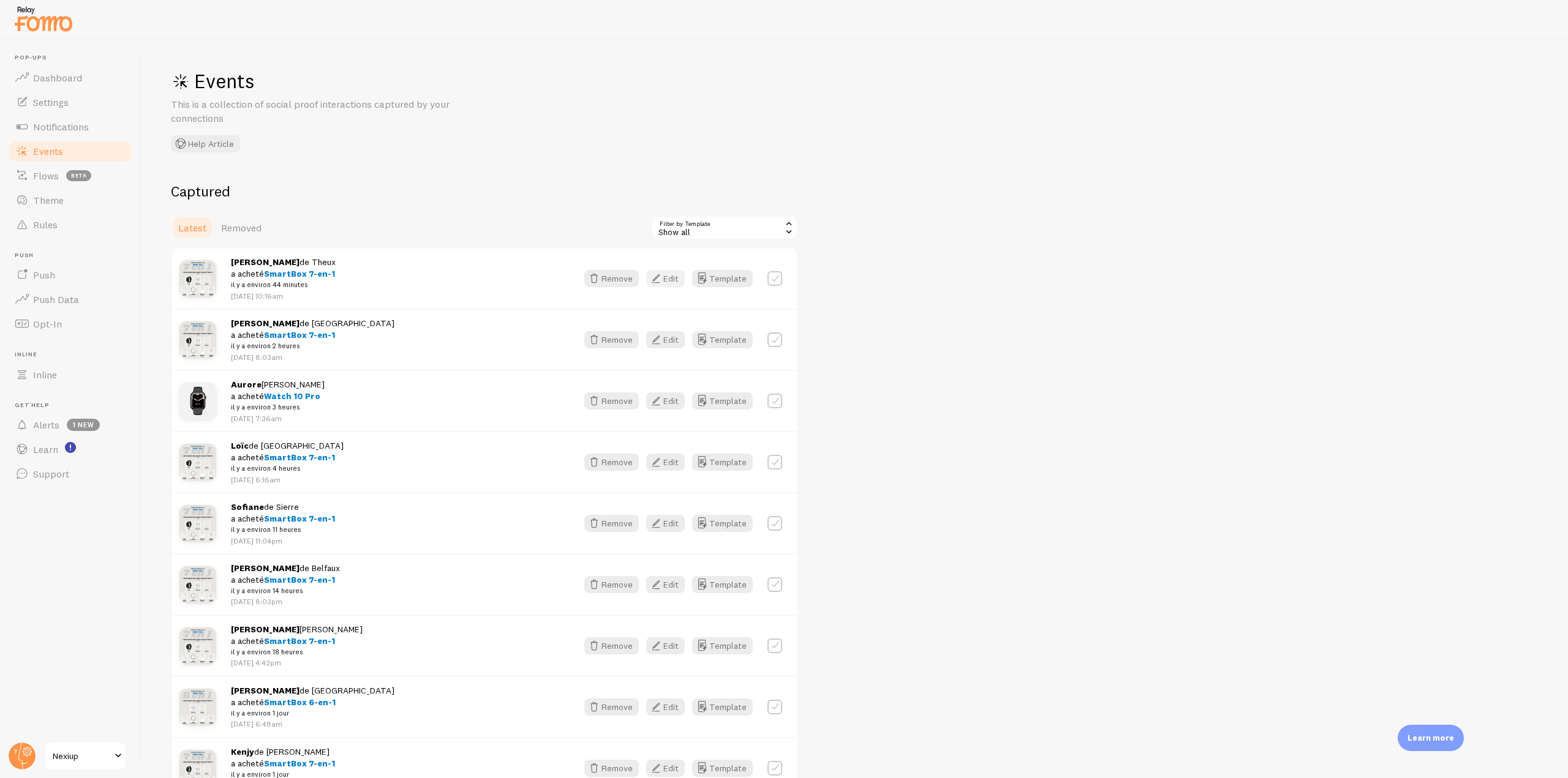
click at [657, 278] on icon "button" at bounding box center [656, 278] width 15 height 15
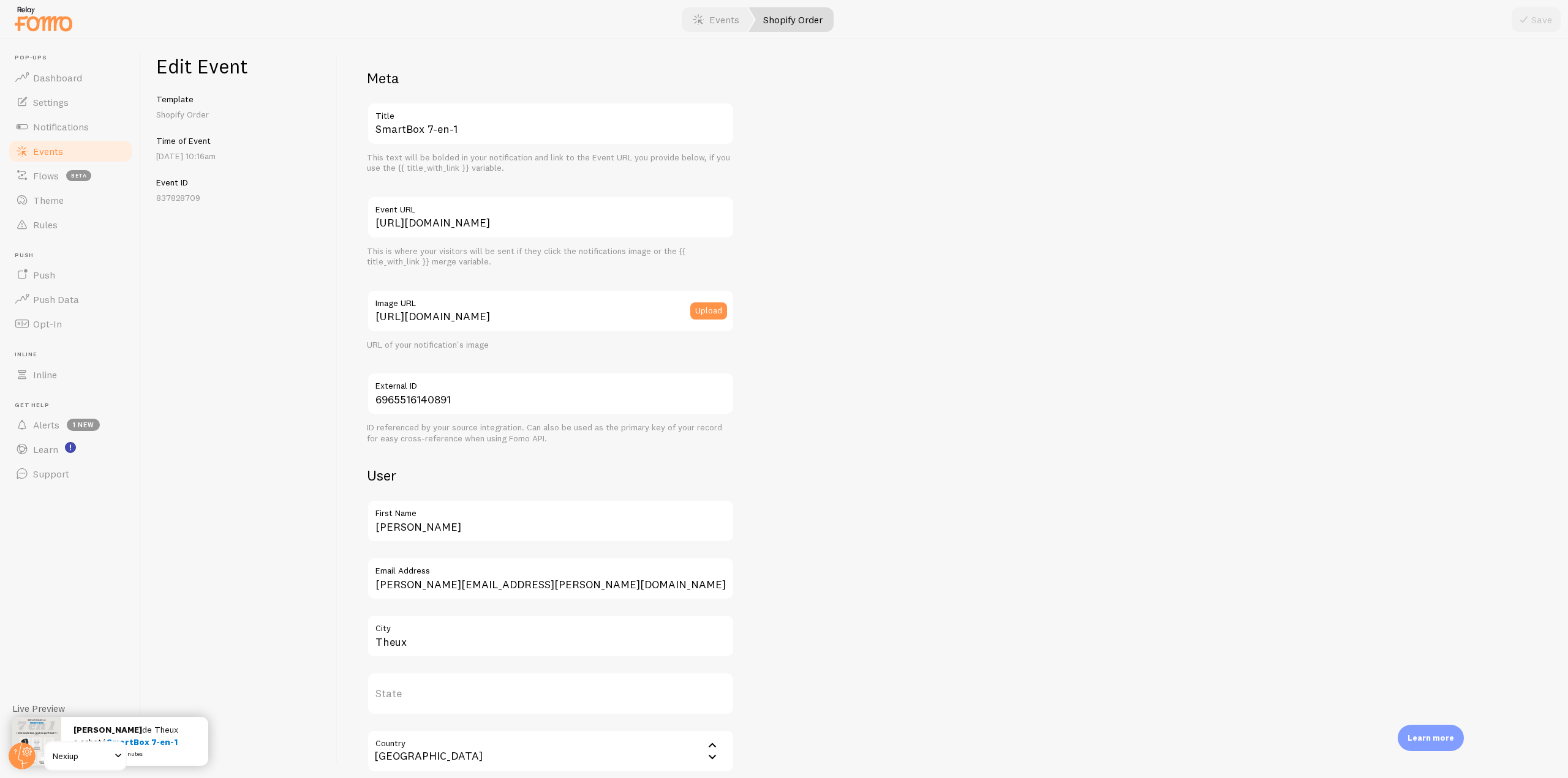
click at [63, 156] on link "Events" at bounding box center [70, 151] width 126 height 25
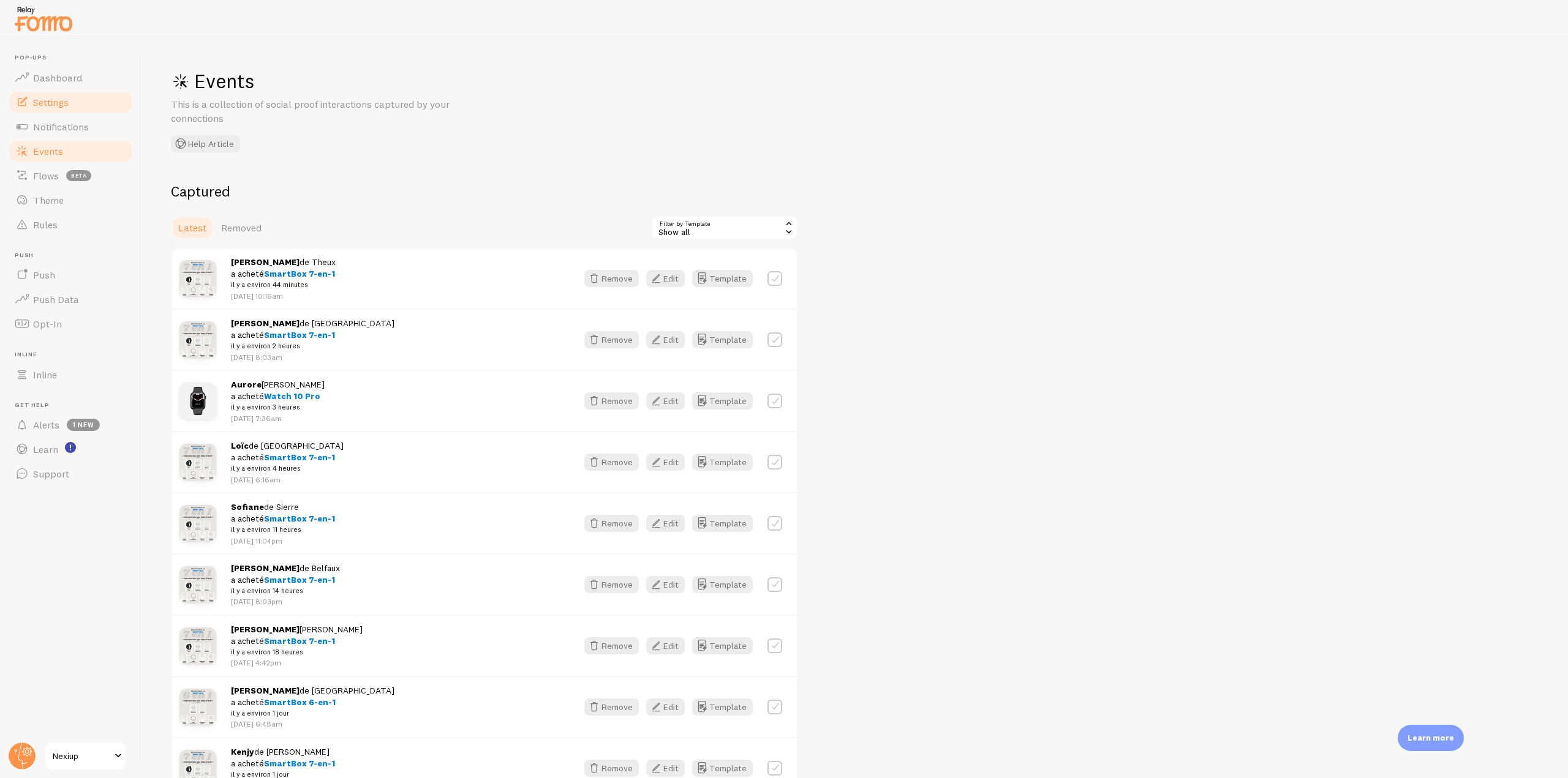
click at [109, 112] on link "Settings" at bounding box center [70, 102] width 126 height 25
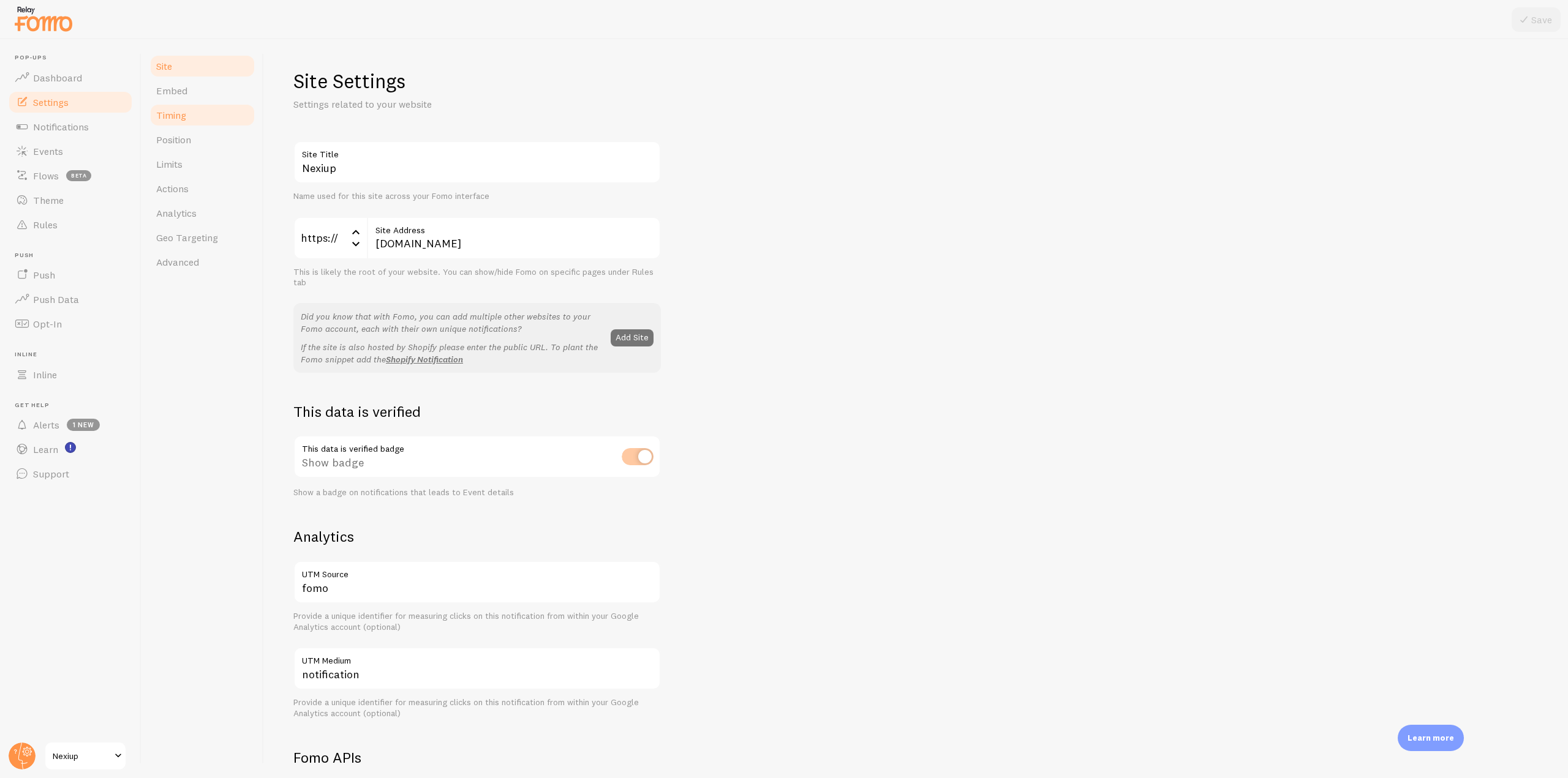
click at [198, 117] on link "Timing" at bounding box center [202, 115] width 107 height 25
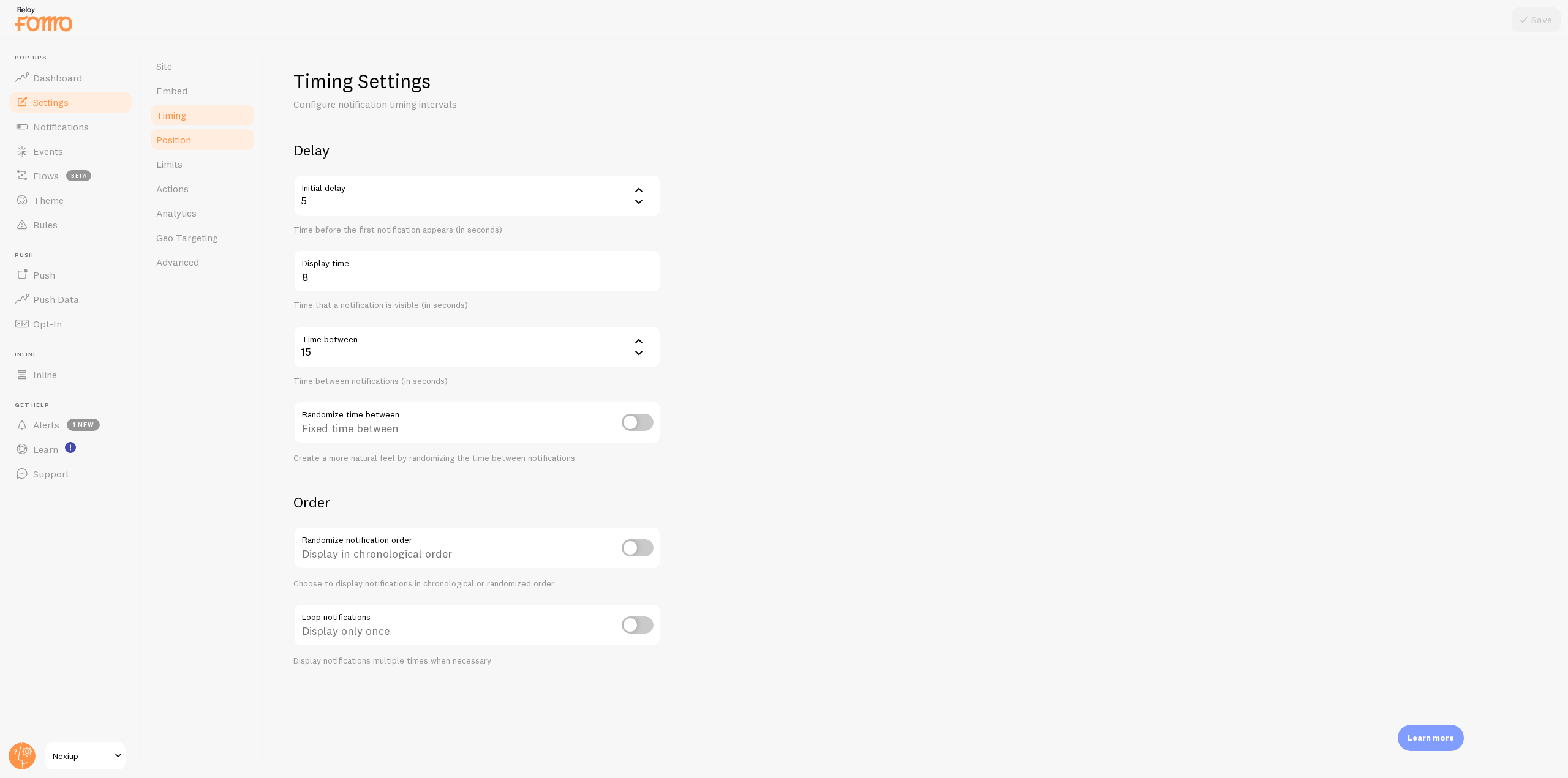
click at [211, 141] on link "Position" at bounding box center [202, 140] width 107 height 25
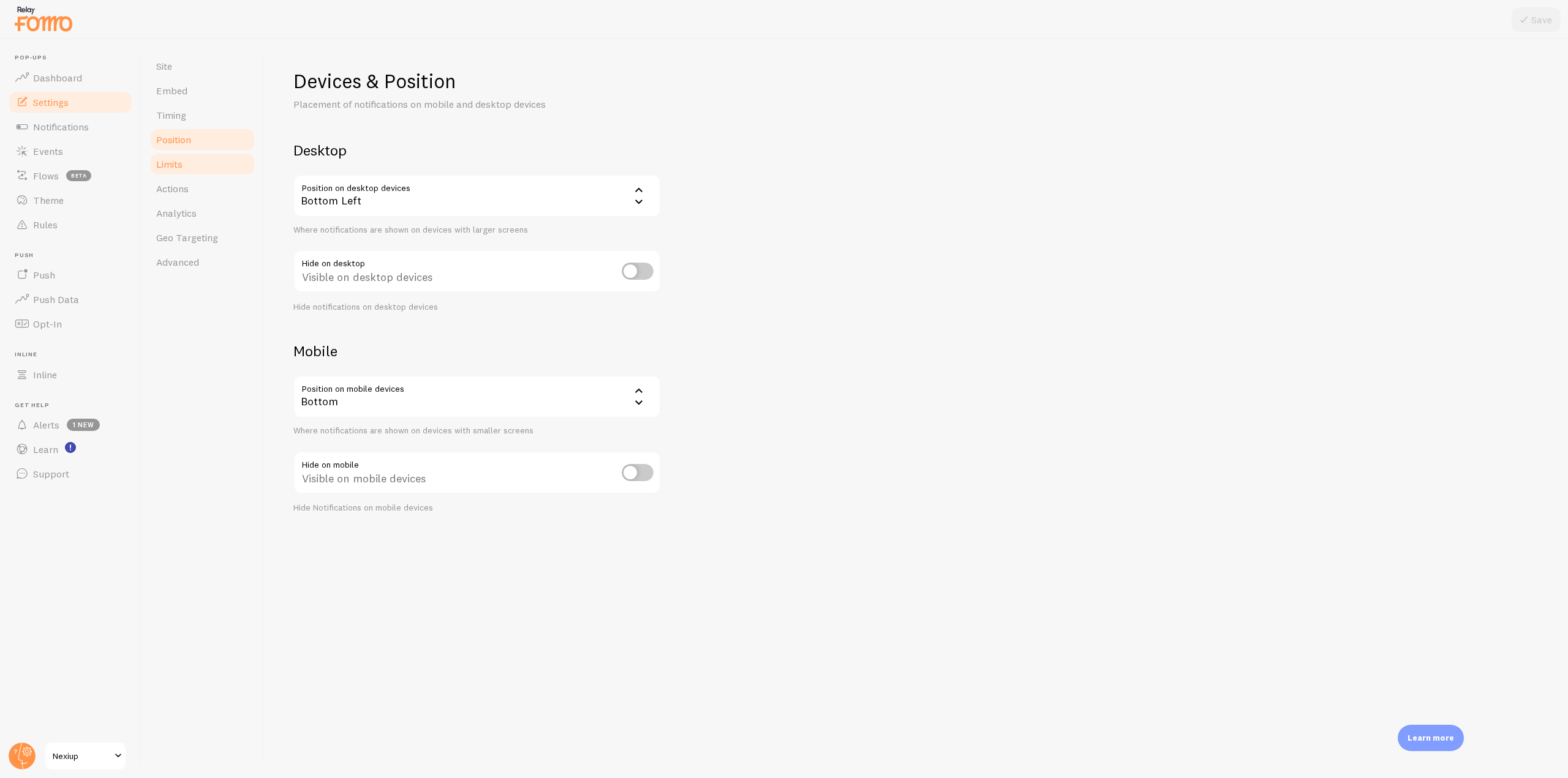
click at [198, 168] on link "Limits" at bounding box center [202, 164] width 107 height 25
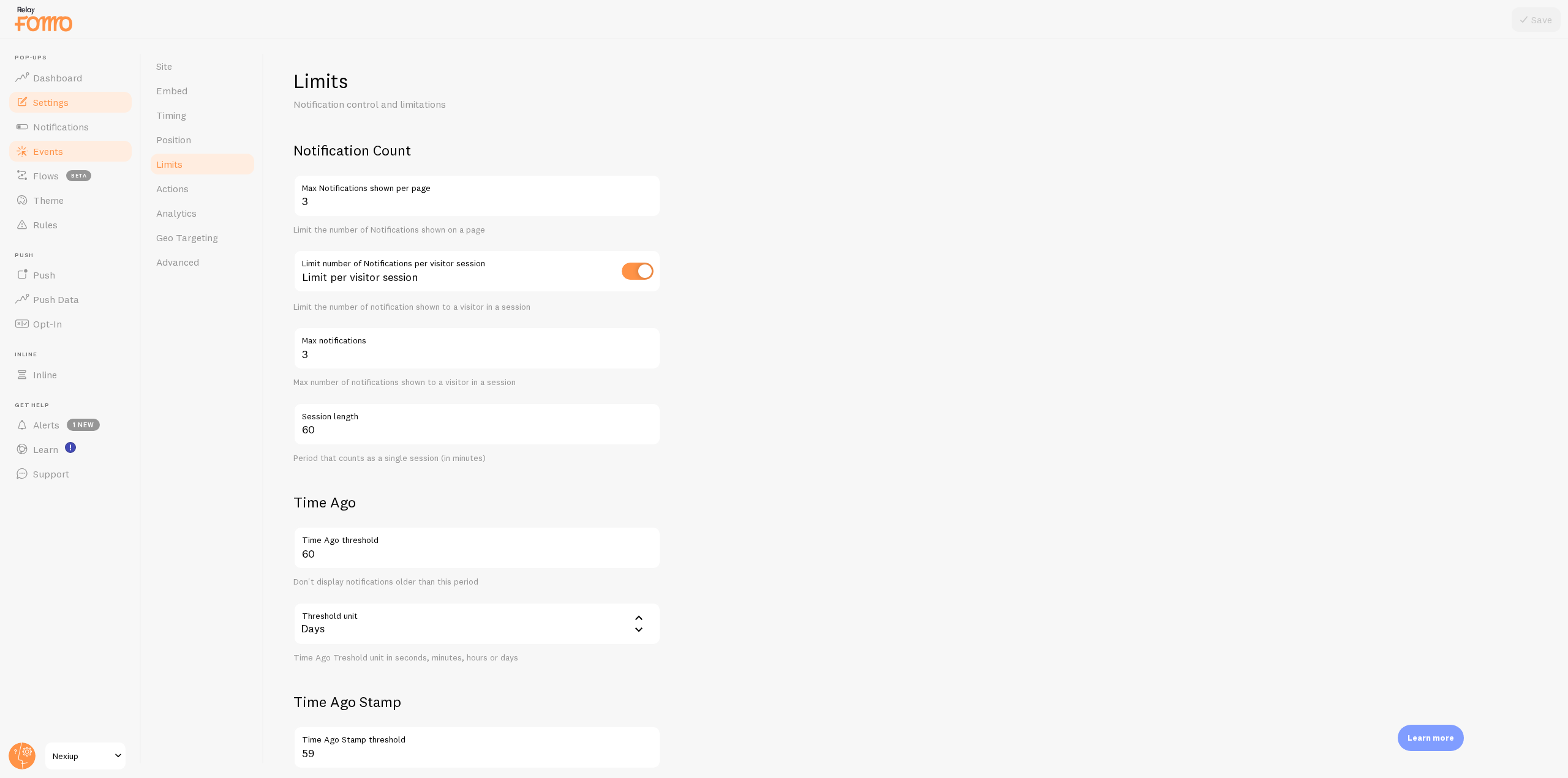
click at [102, 149] on link "Events" at bounding box center [70, 151] width 126 height 25
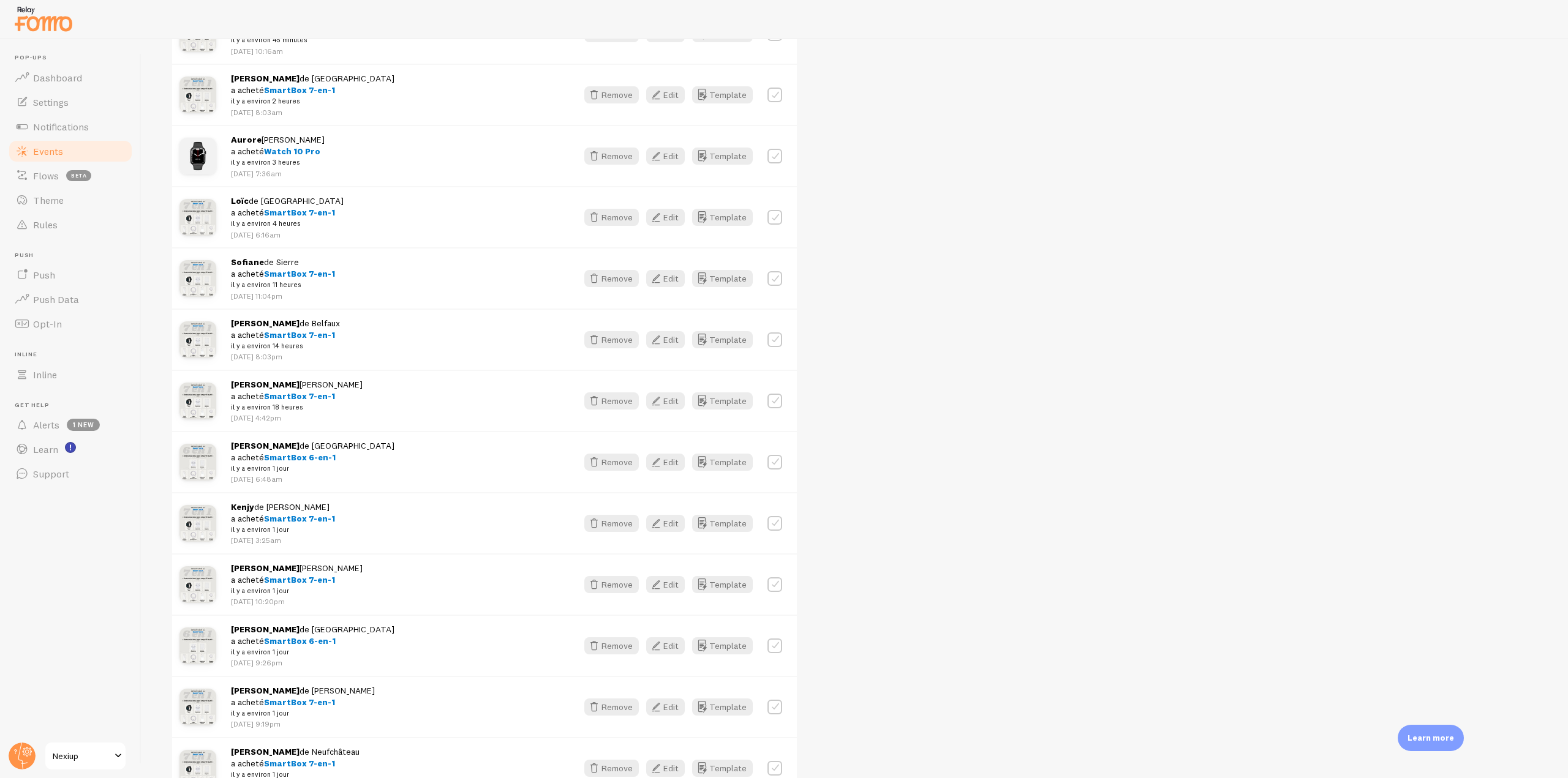
scroll to position [306, 0]
click at [669, 464] on button "Edit" at bounding box center [666, 461] width 39 height 17
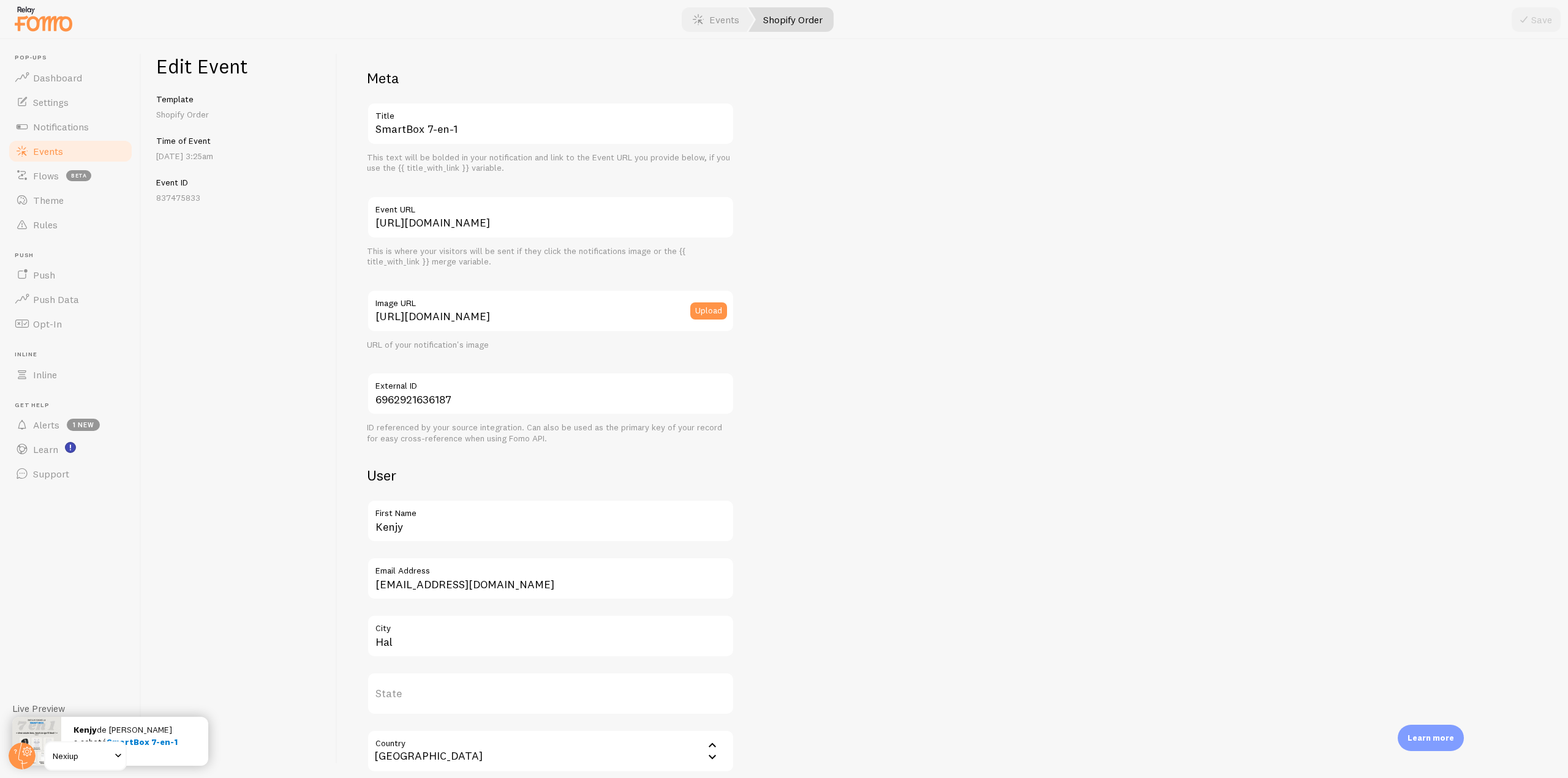
click at [57, 158] on link "Events" at bounding box center [70, 151] width 126 height 25
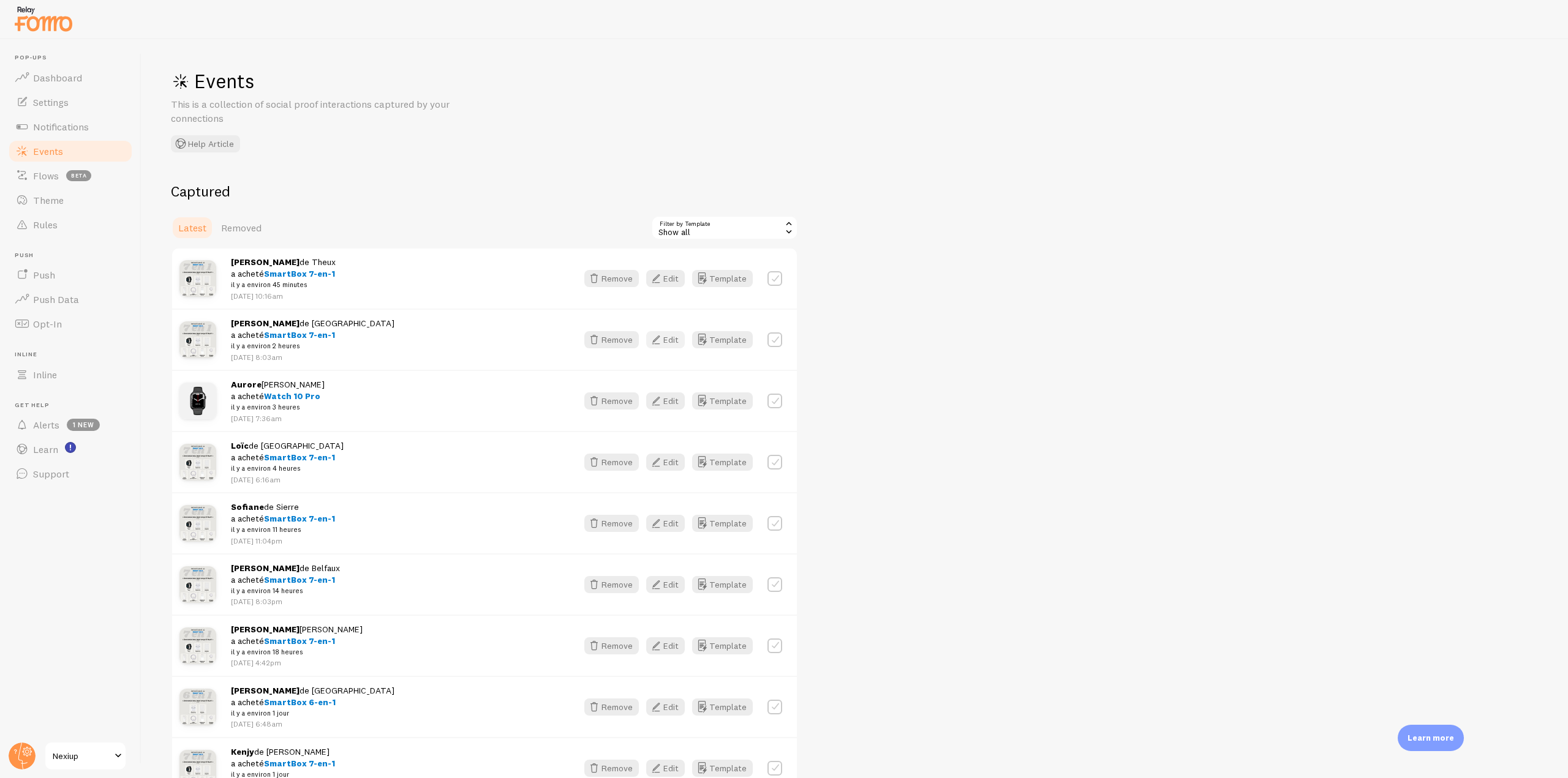
click at [663, 338] on icon "button" at bounding box center [656, 340] width 15 height 15
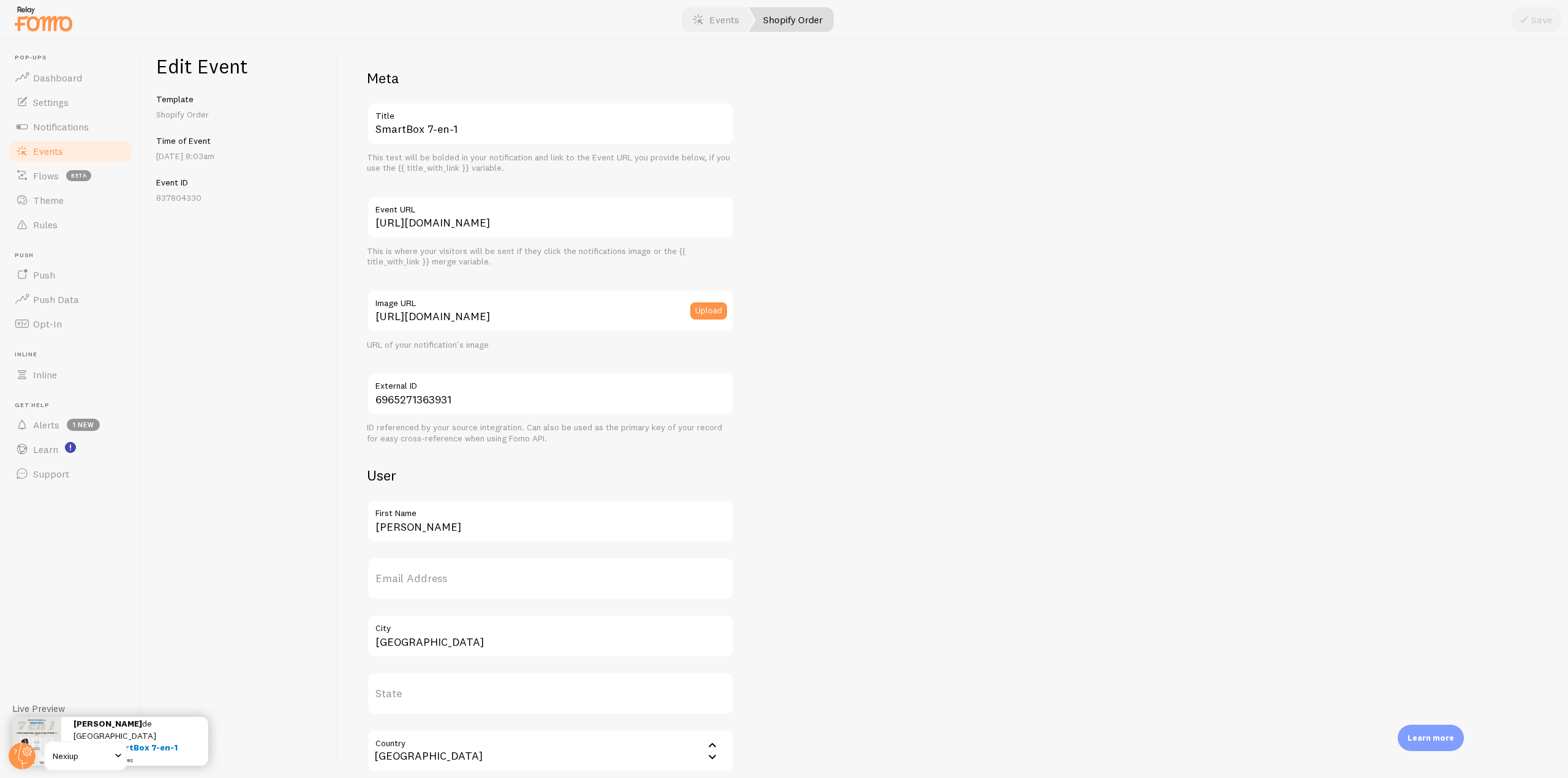
click at [78, 151] on link "Events" at bounding box center [70, 151] width 126 height 25
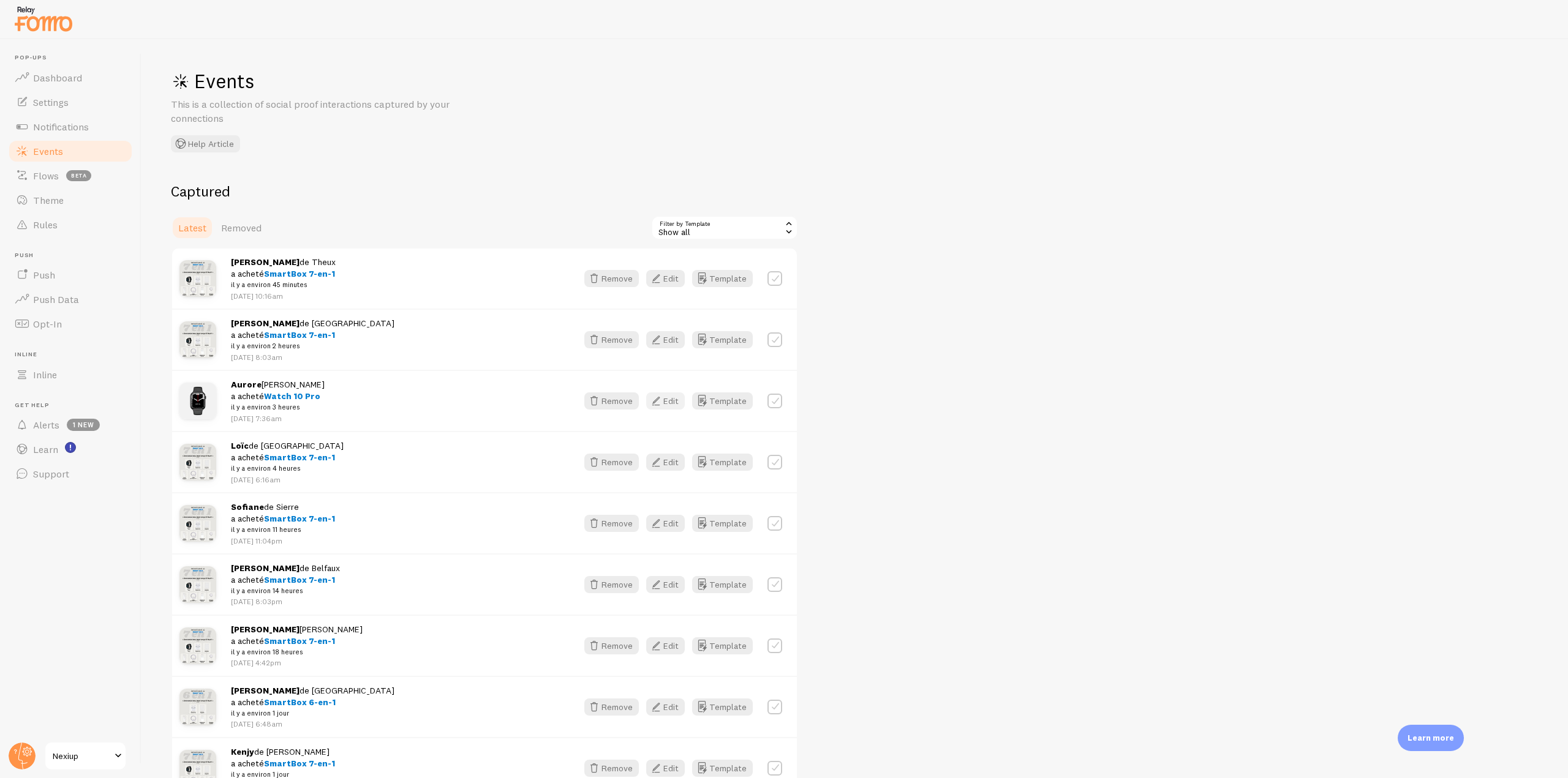
click at [663, 395] on icon "button" at bounding box center [656, 401] width 15 height 15
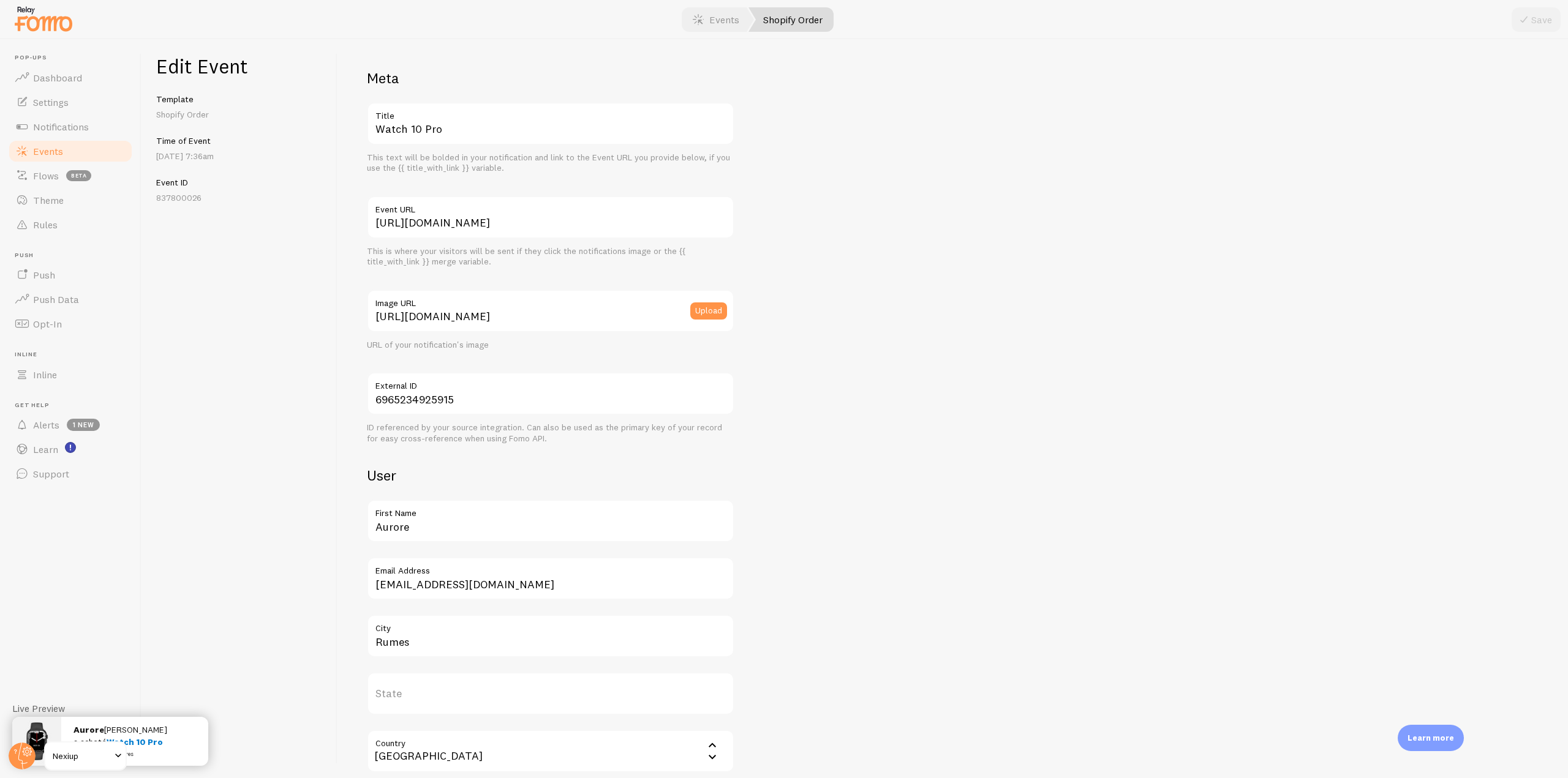
click at [65, 152] on link "Events" at bounding box center [70, 151] width 126 height 25
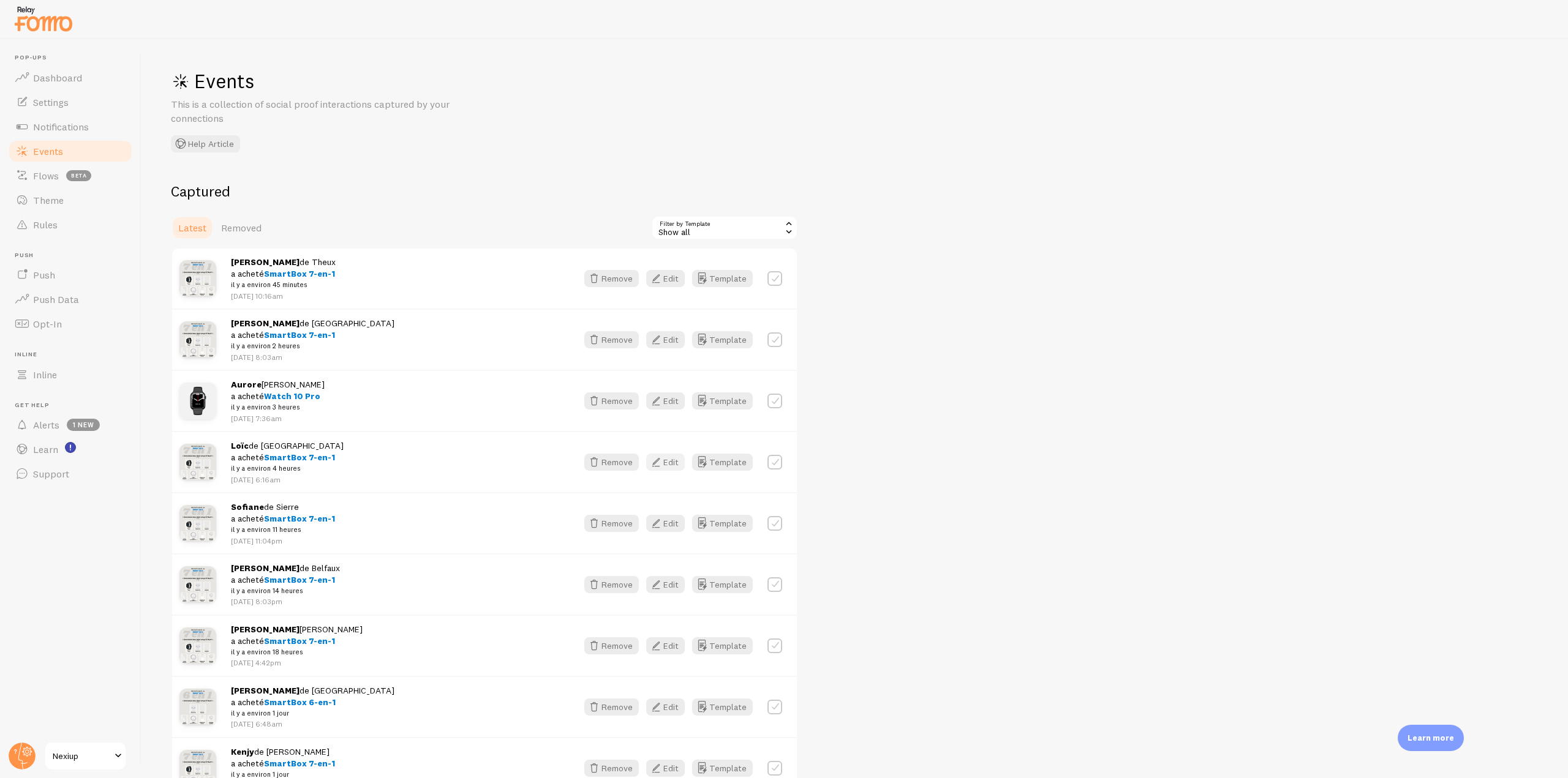
click at [672, 464] on button "Edit" at bounding box center [666, 461] width 39 height 17
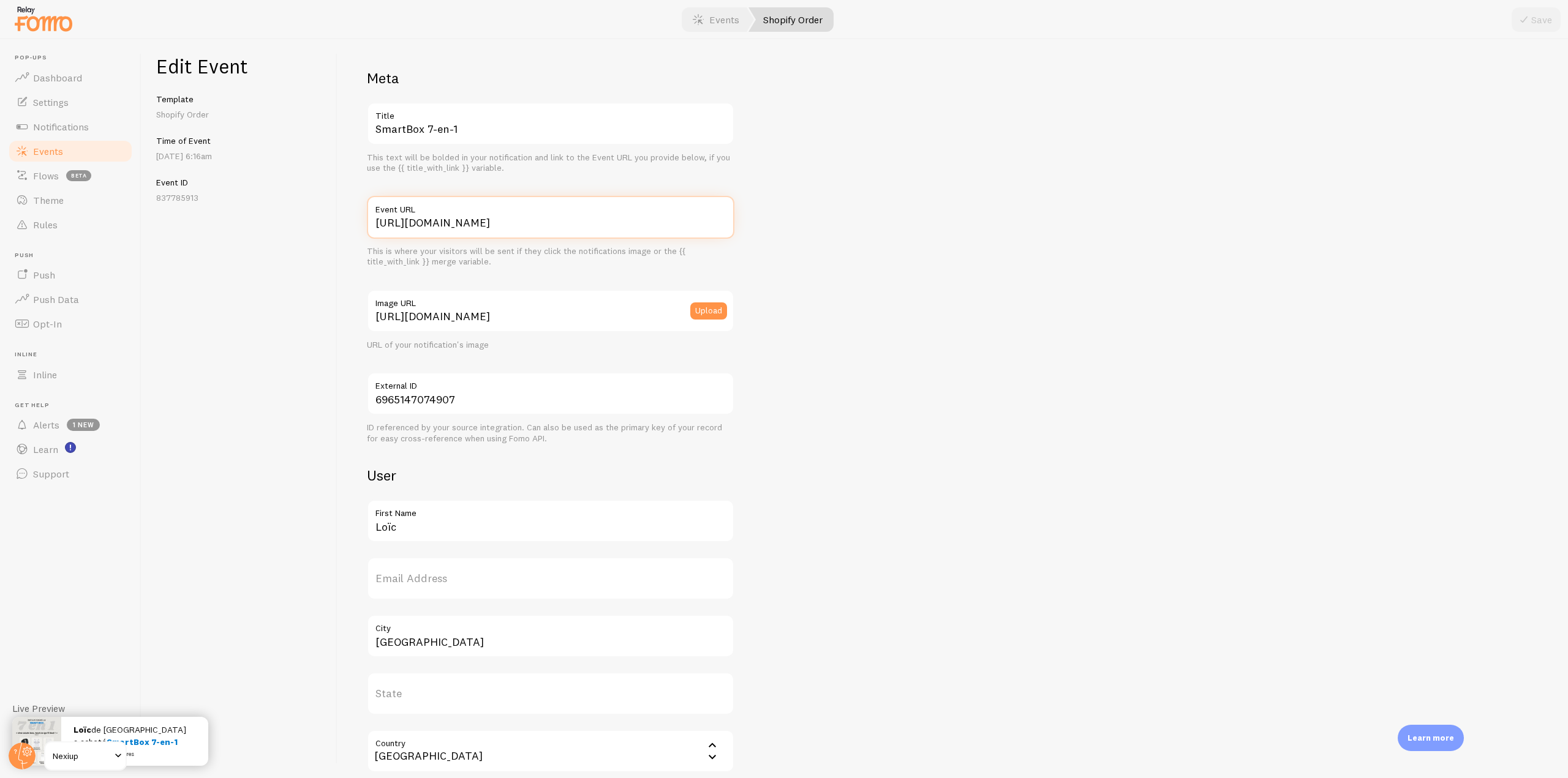
click at [475, 218] on input "[URL][DOMAIN_NAME]" at bounding box center [551, 217] width 368 height 43
type input "[URL][DOMAIN_NAME]"
click at [1530, 25] on icon "submit" at bounding box center [1524, 19] width 15 height 15
click at [76, 152] on link "Events" at bounding box center [70, 151] width 126 height 25
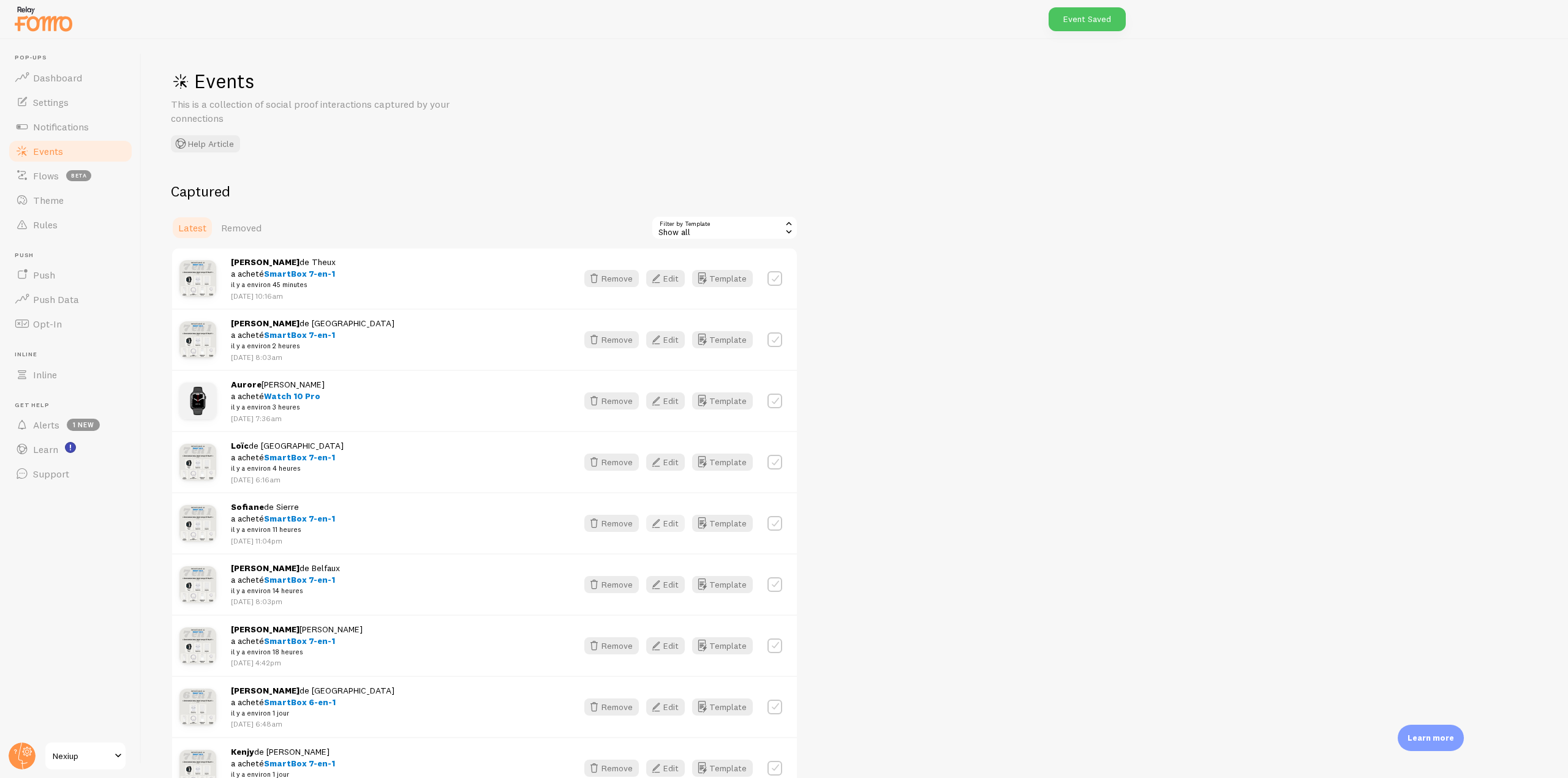
click at [658, 520] on icon "button" at bounding box center [656, 523] width 15 height 15
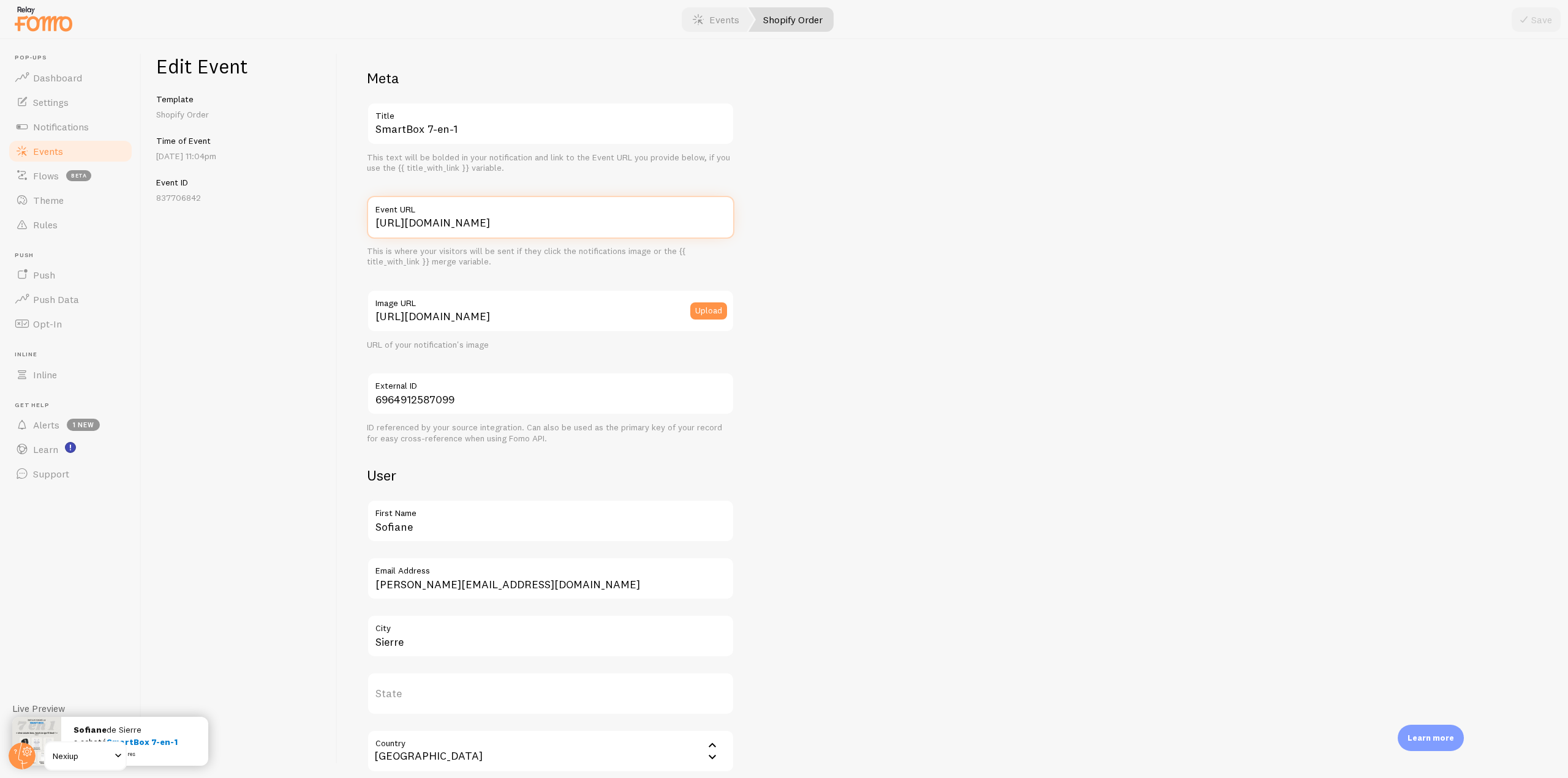
click at [477, 219] on input "[URL][DOMAIN_NAME]" at bounding box center [551, 217] width 368 height 43
type input "[URL][DOMAIN_NAME]"
click at [1538, 13] on button "Save" at bounding box center [1536, 19] width 49 height 25
click at [57, 158] on link "Events" at bounding box center [70, 151] width 126 height 25
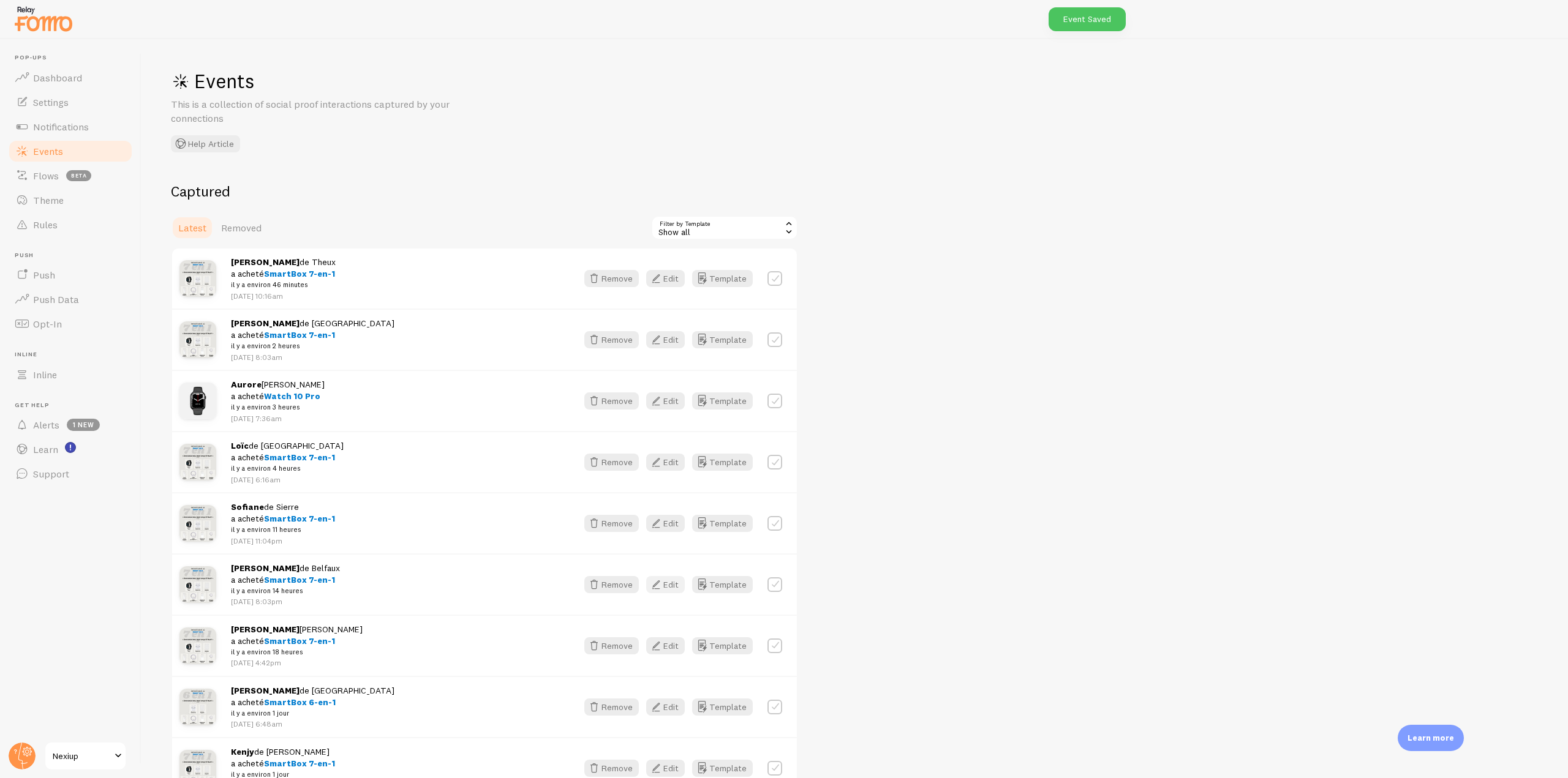
click at [669, 578] on button "Edit" at bounding box center [666, 584] width 39 height 17
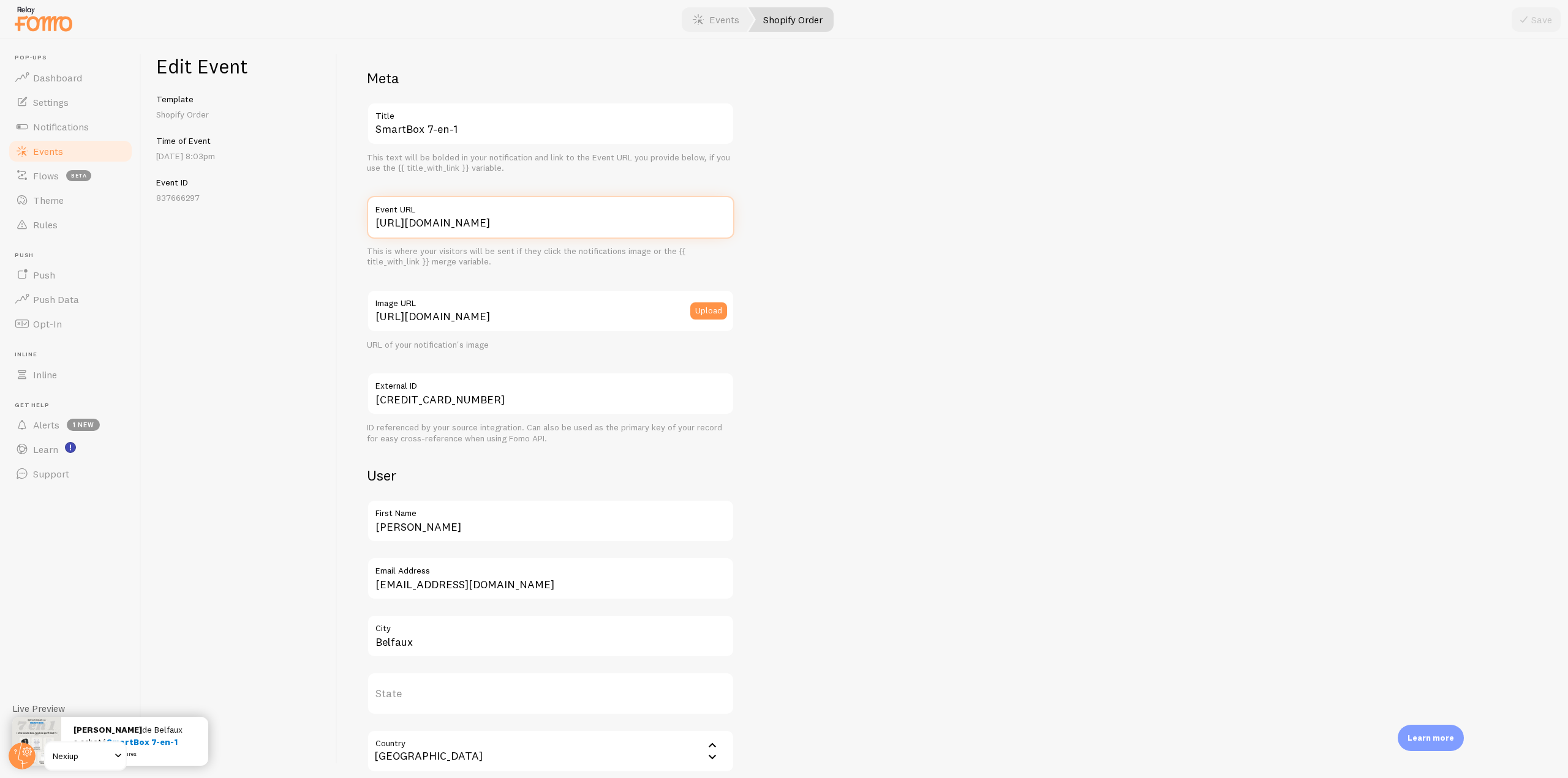
click at [474, 220] on input "[URL][DOMAIN_NAME]" at bounding box center [551, 217] width 368 height 43
type input "[URL][DOMAIN_NAME]"
click at [1528, 29] on button "Save" at bounding box center [1536, 19] width 49 height 25
click at [43, 148] on span "Events" at bounding box center [48, 151] width 30 height 12
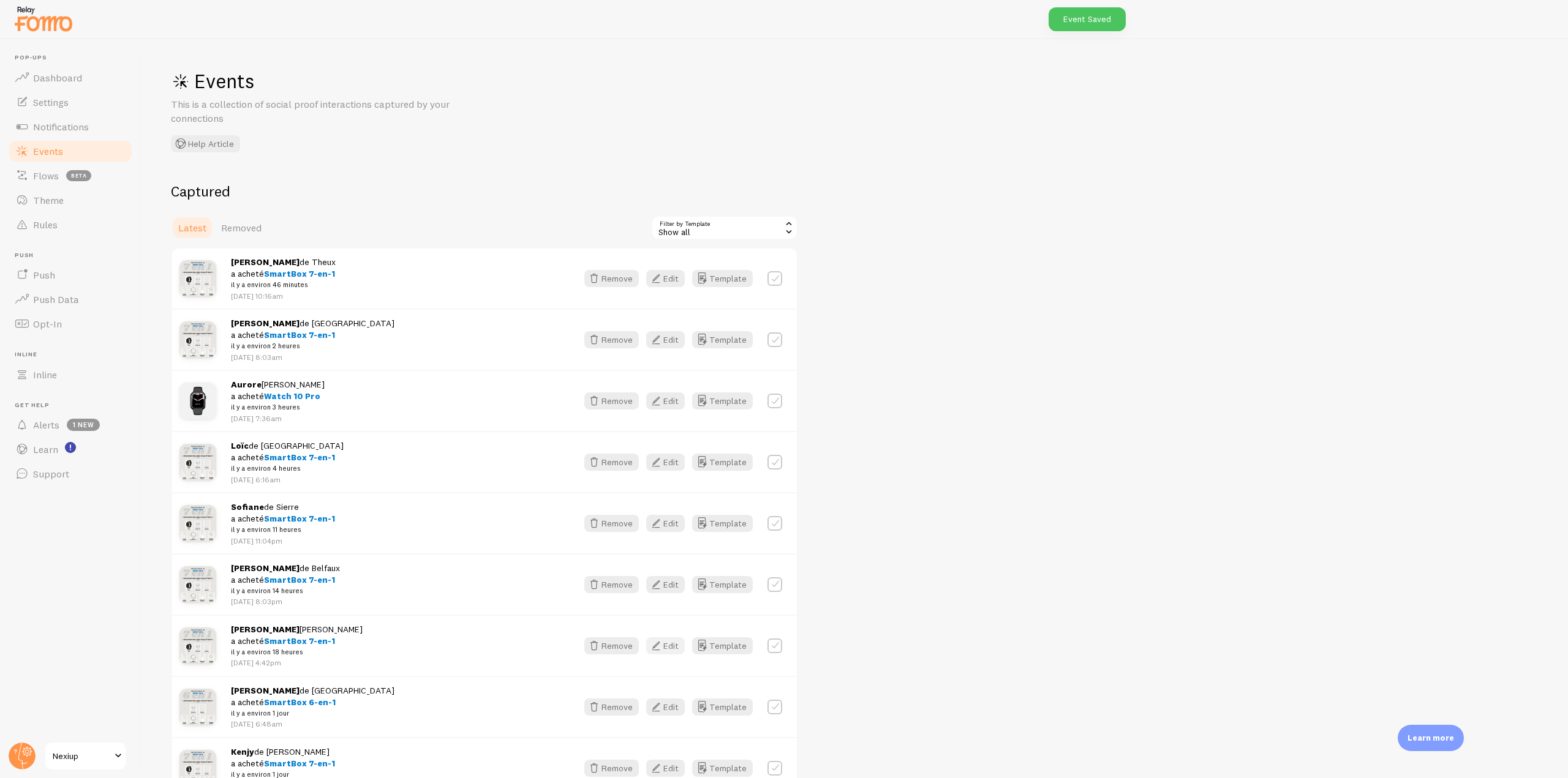
click at [661, 650] on icon "button" at bounding box center [656, 646] width 15 height 15
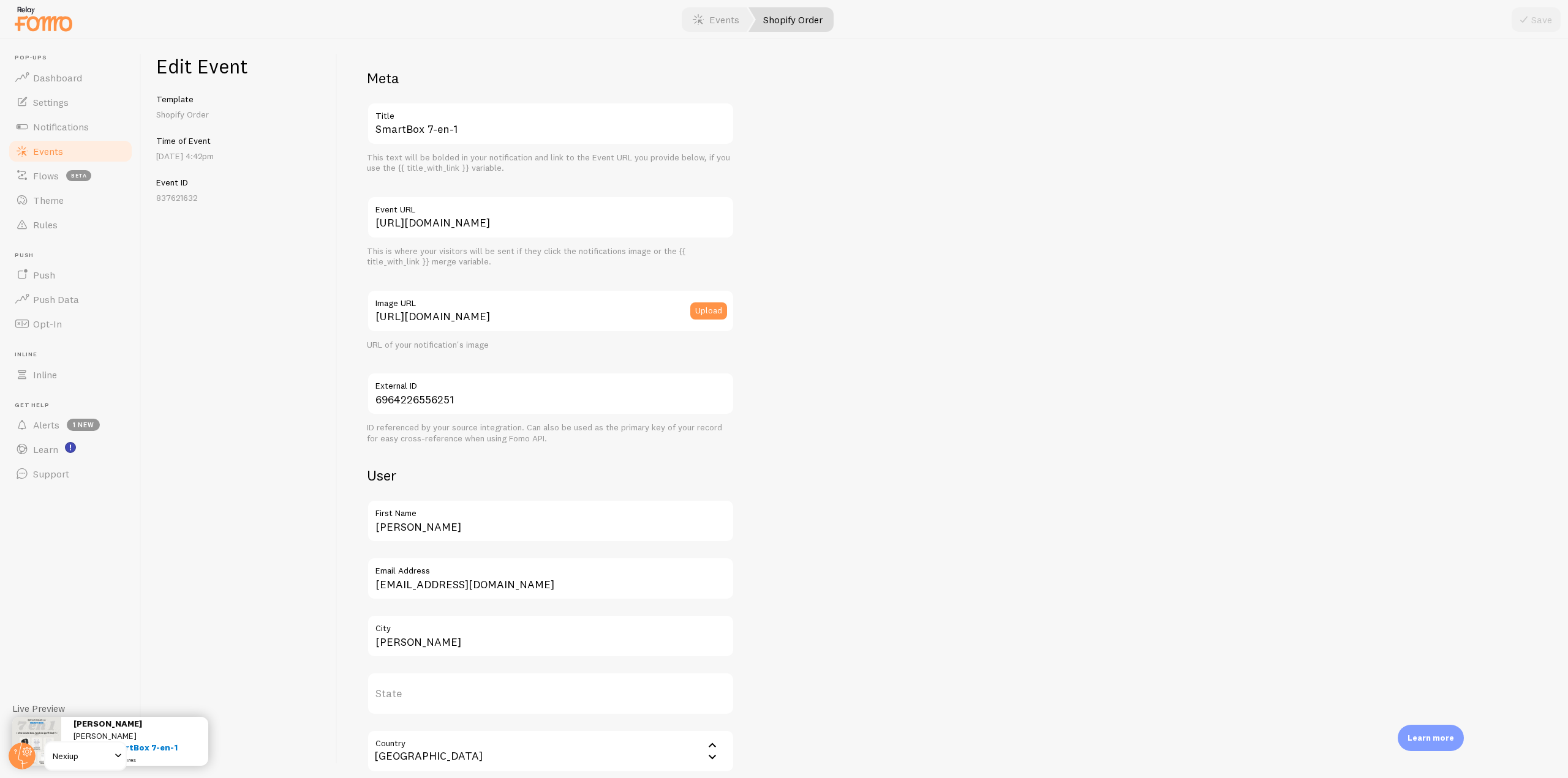
click at [55, 158] on link "Events" at bounding box center [70, 151] width 126 height 25
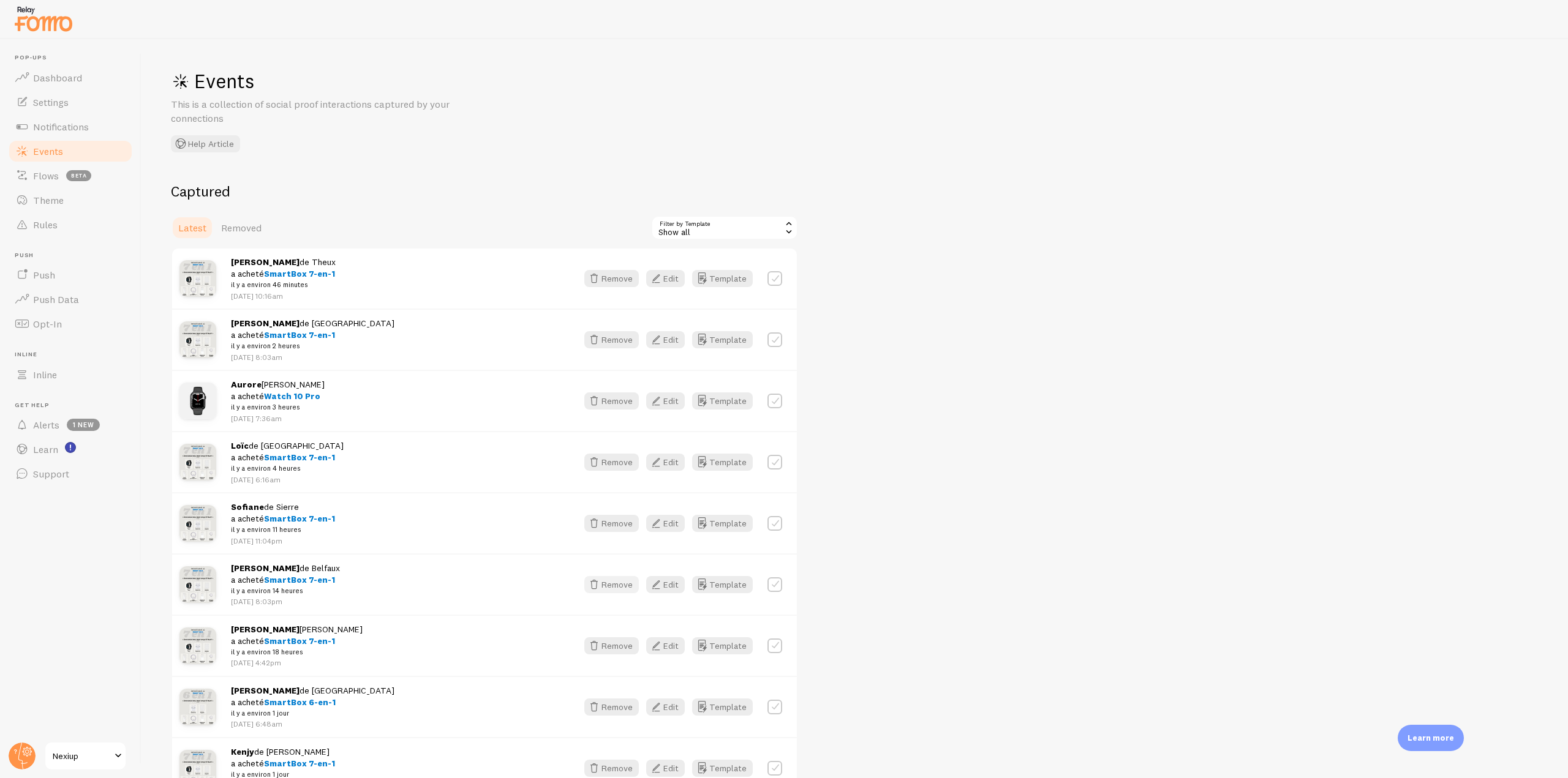
scroll to position [61, 0]
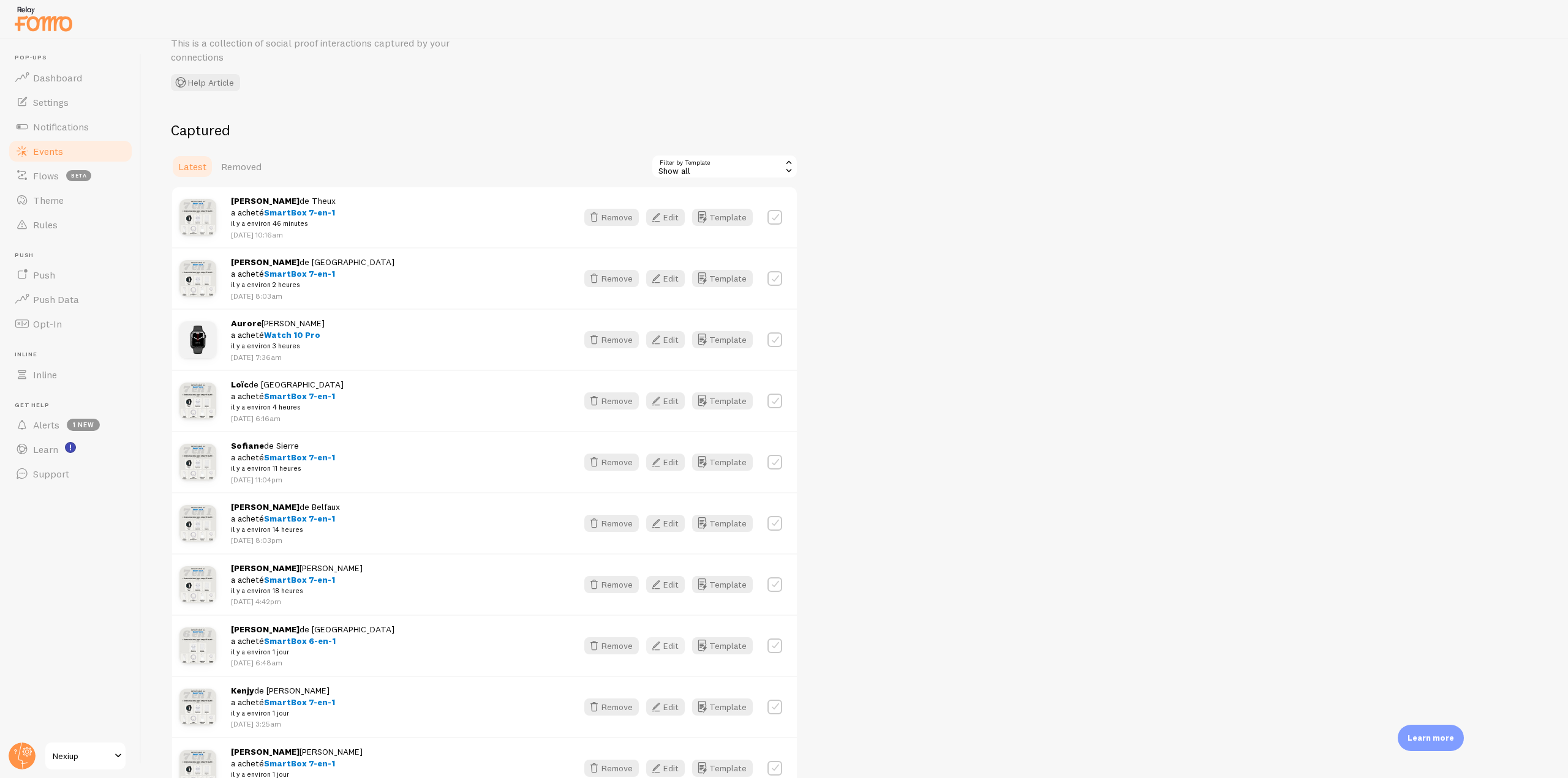
click at [676, 645] on button "Edit" at bounding box center [666, 645] width 39 height 17
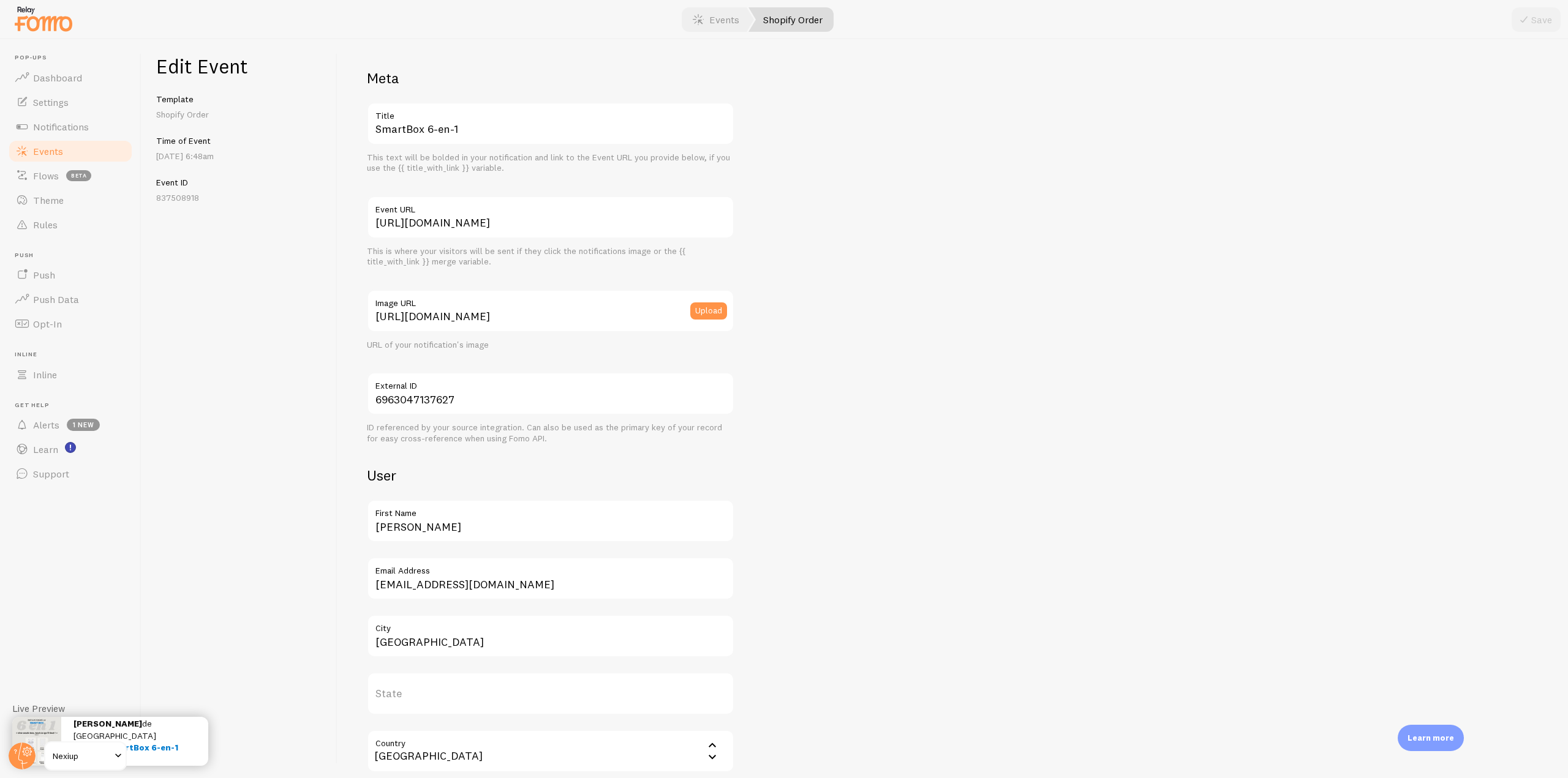
click at [48, 151] on span "Events" at bounding box center [48, 151] width 30 height 12
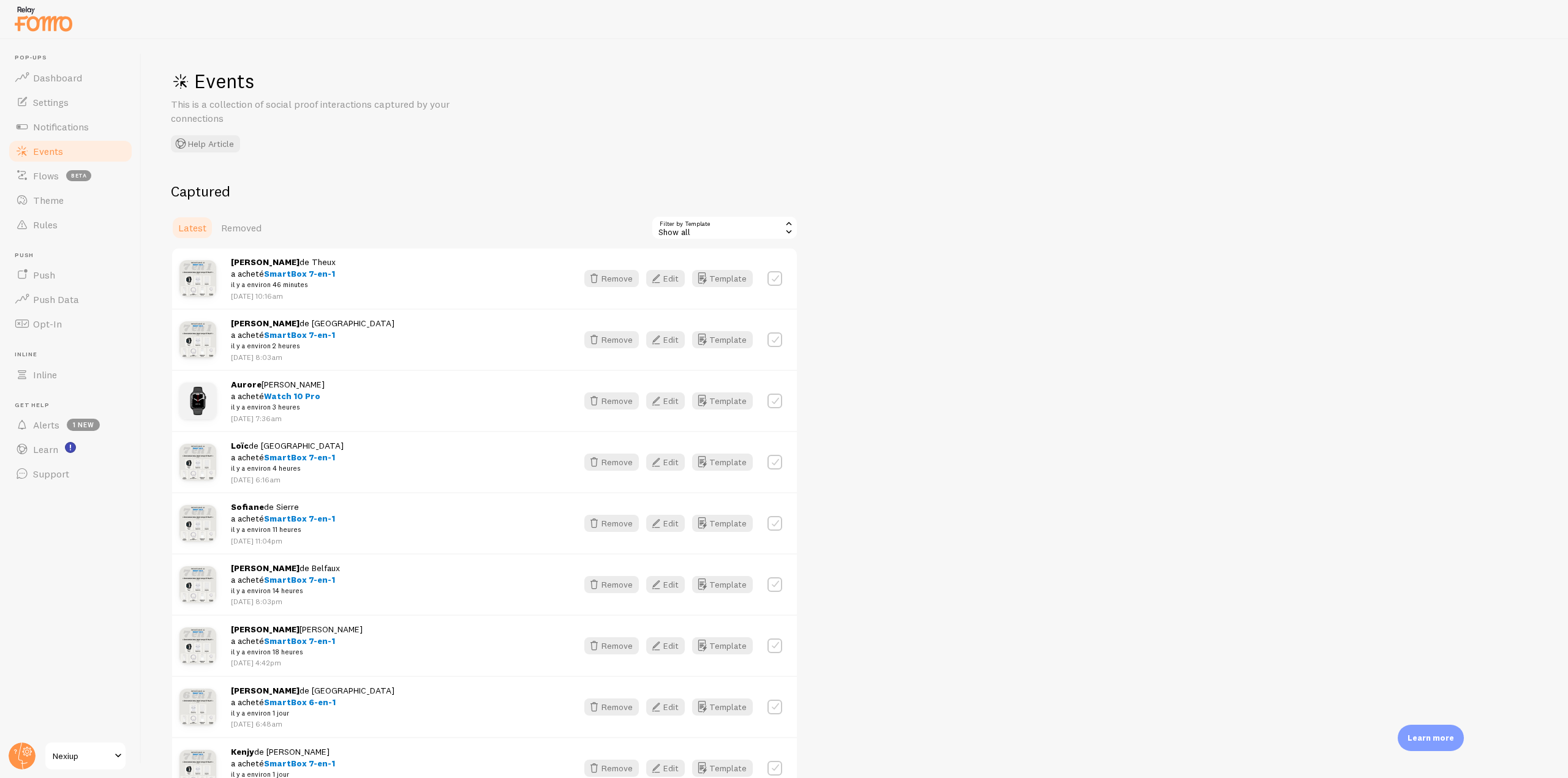
scroll to position [122, 0]
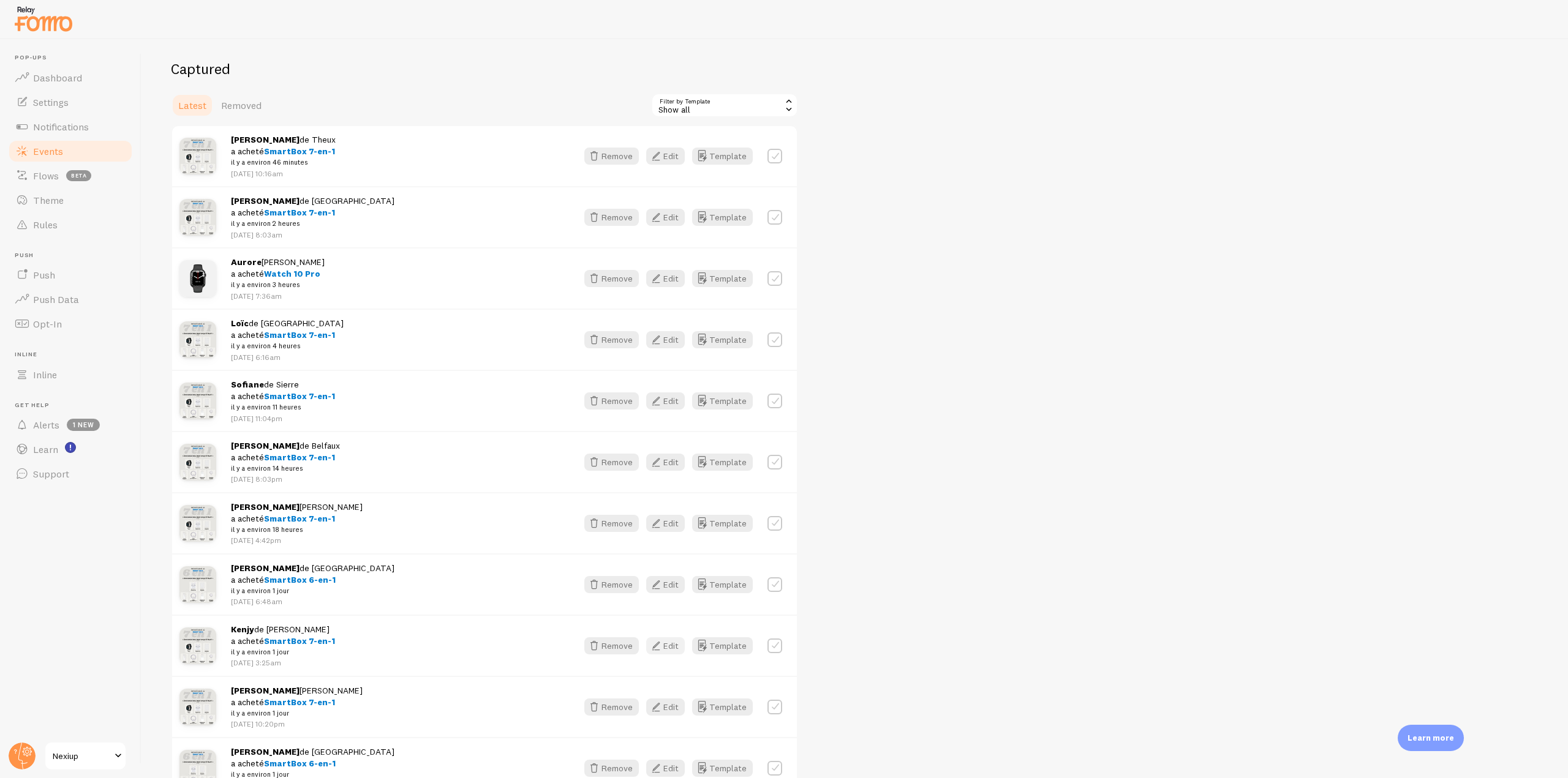
click at [663, 643] on icon "button" at bounding box center [656, 646] width 15 height 15
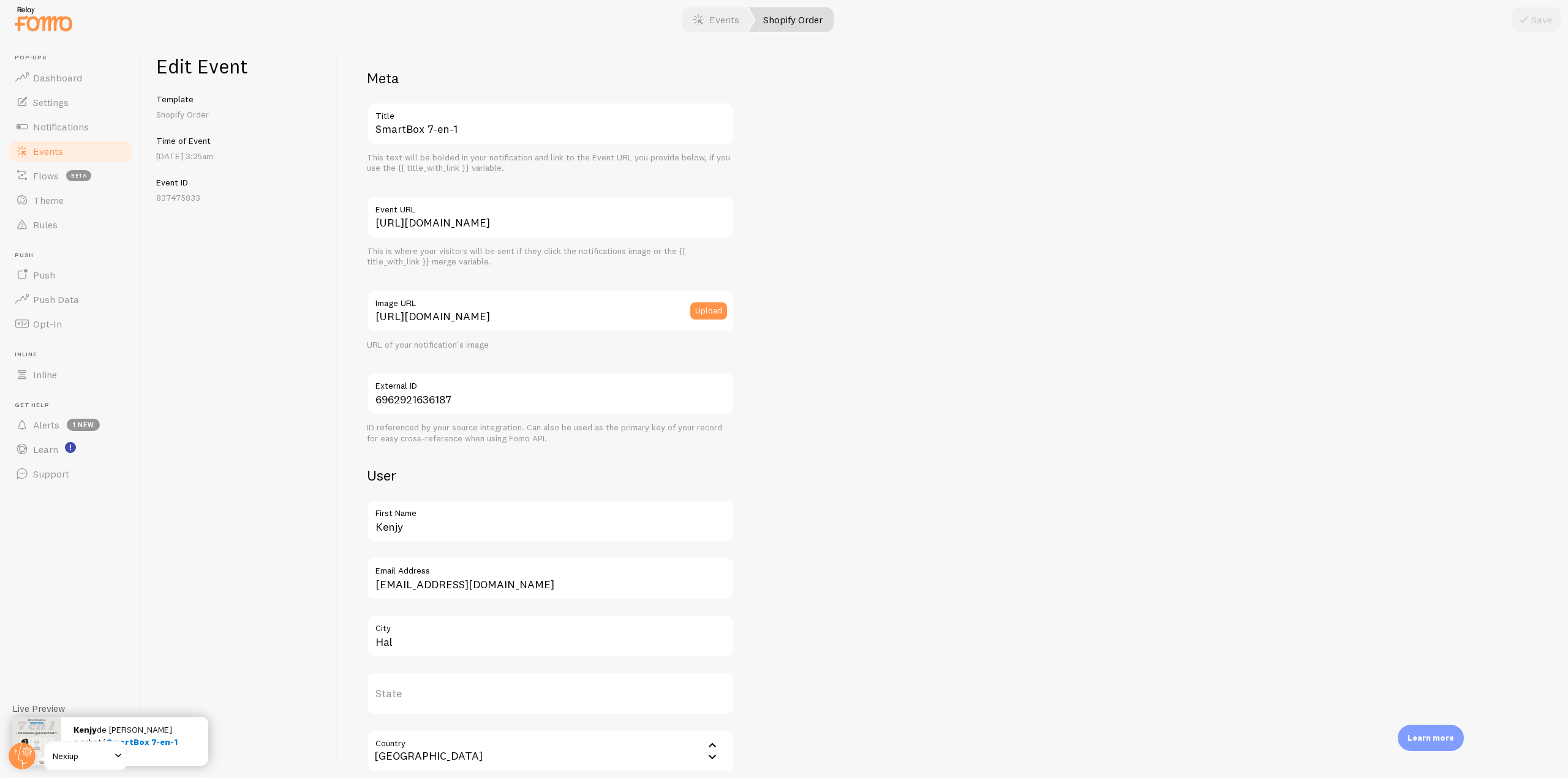
click at [63, 155] on link "Events" at bounding box center [70, 151] width 126 height 25
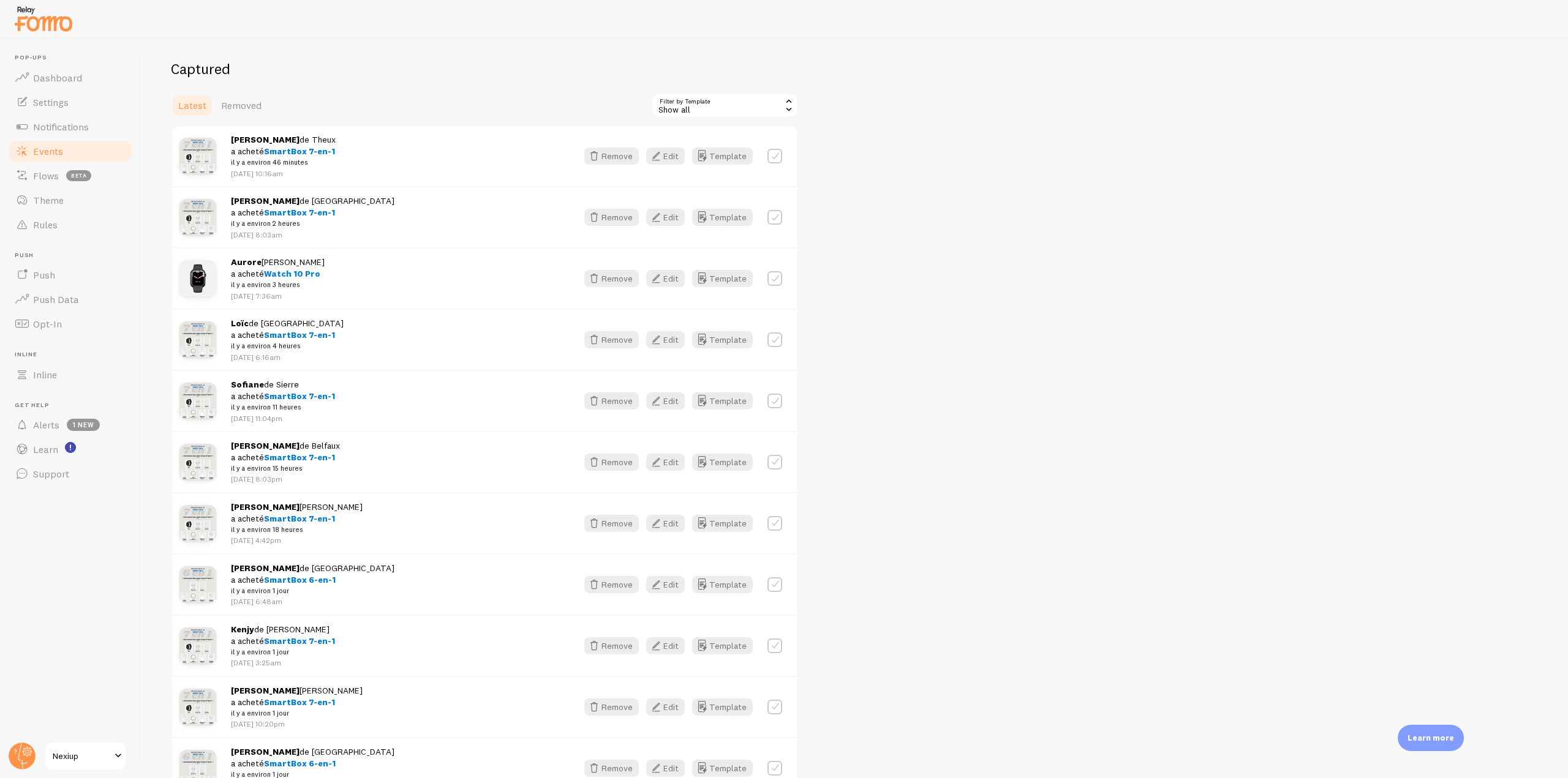
scroll to position [245, 0]
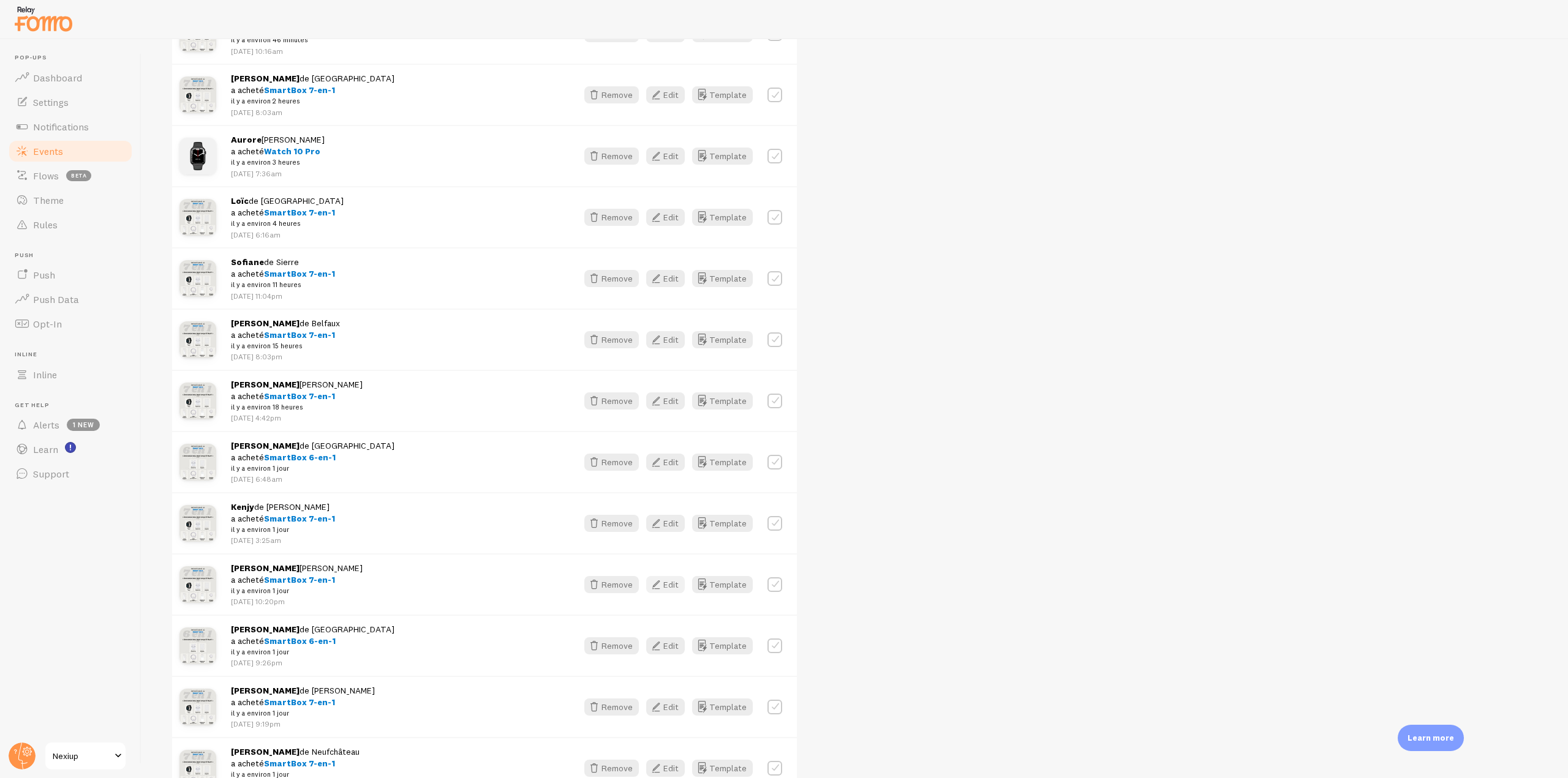
click at [666, 585] on button "Edit" at bounding box center [666, 584] width 39 height 17
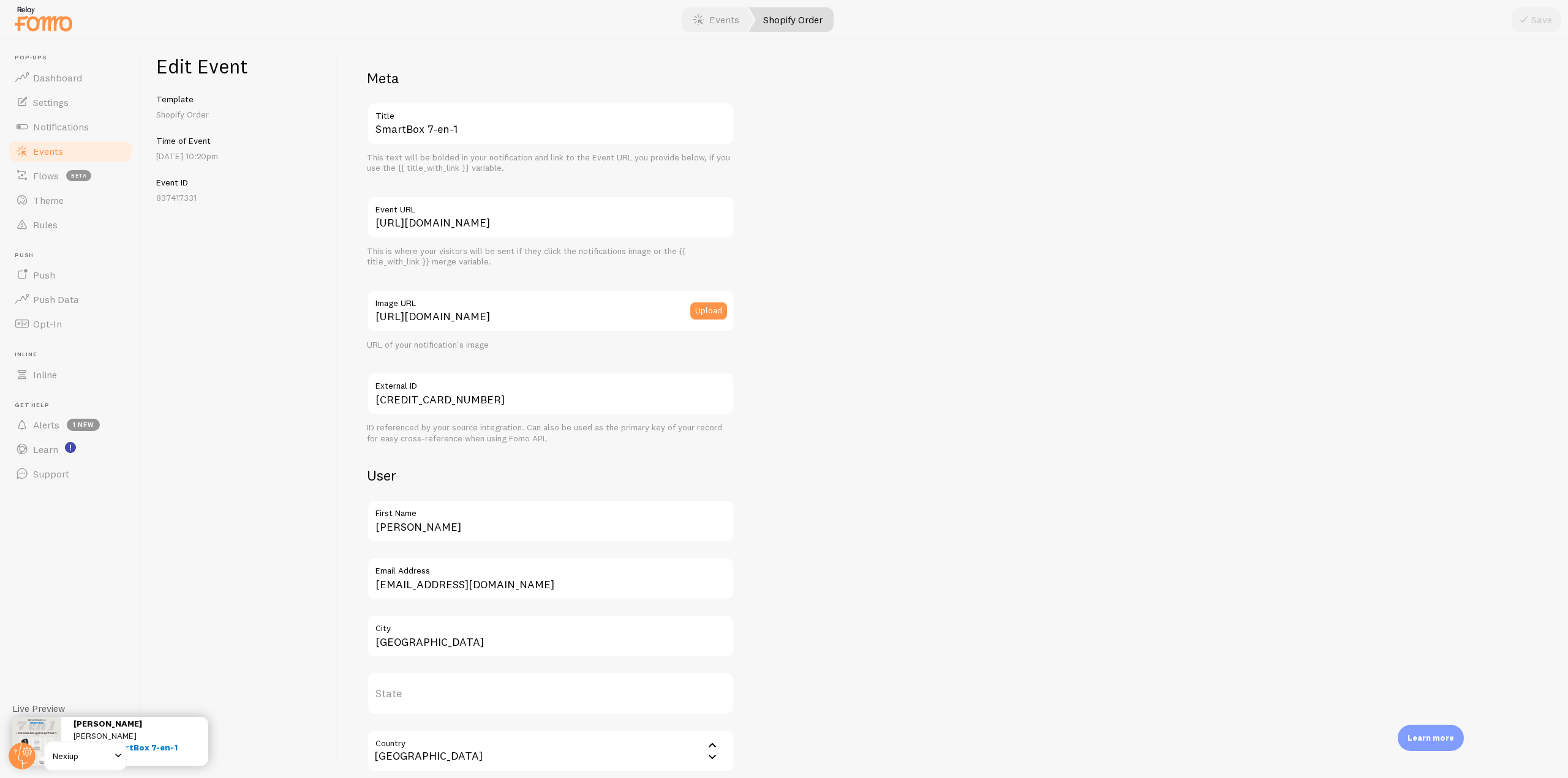
click at [72, 149] on link "Events" at bounding box center [70, 151] width 126 height 25
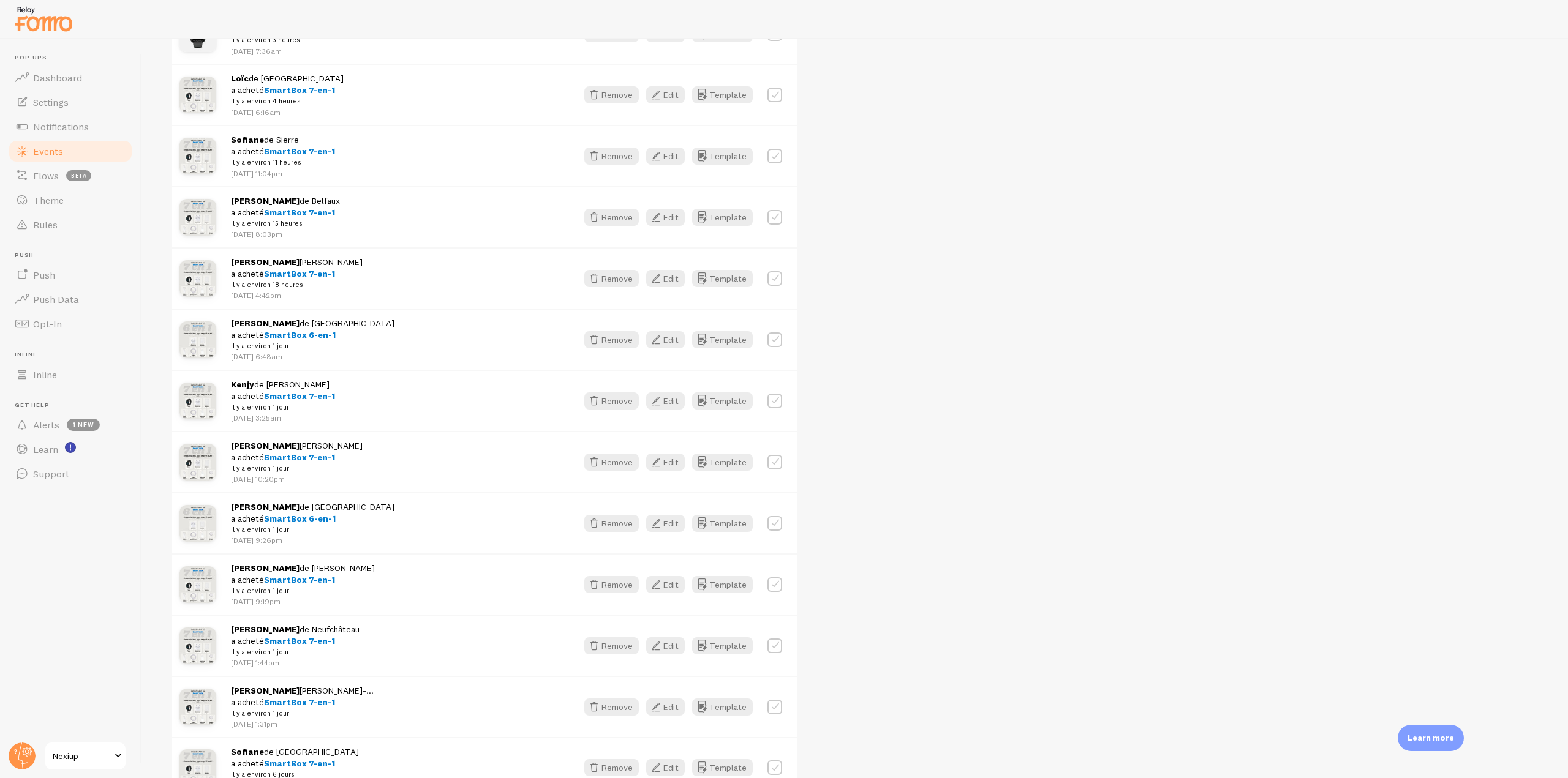
scroll to position [61, 0]
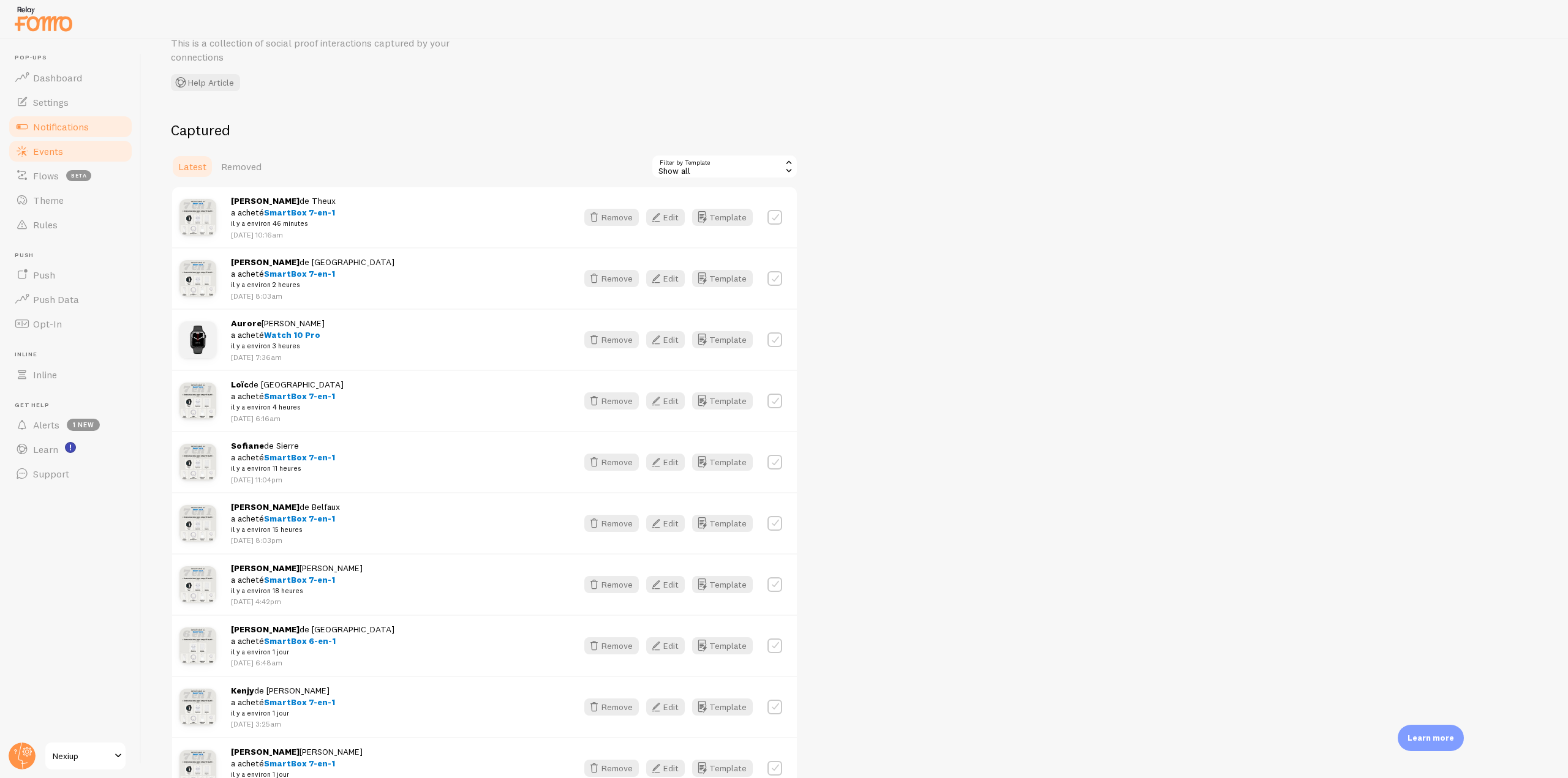
click at [107, 125] on link "Notifications" at bounding box center [70, 126] width 126 height 25
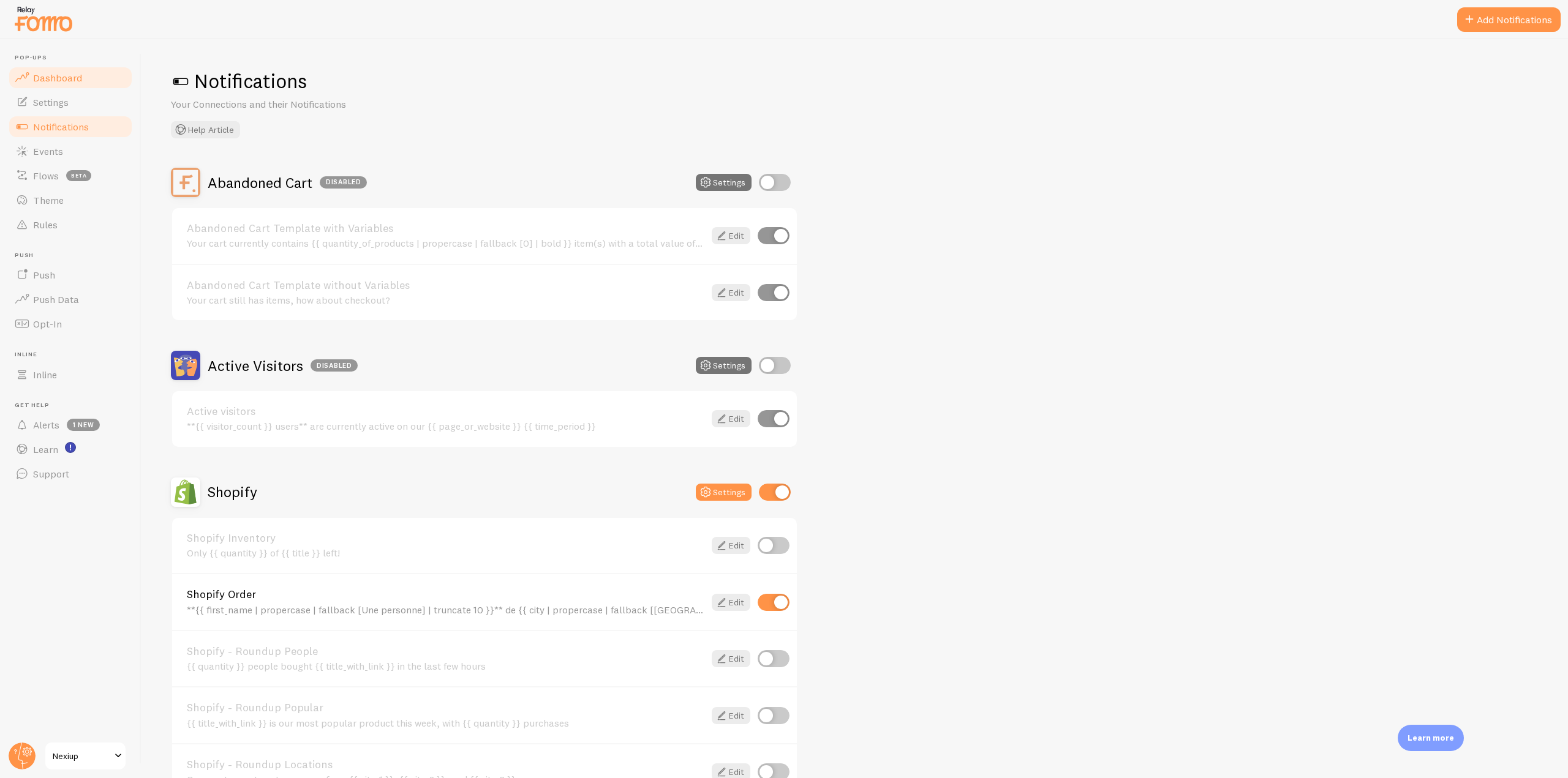
click at [80, 68] on link "Dashboard" at bounding box center [70, 78] width 126 height 25
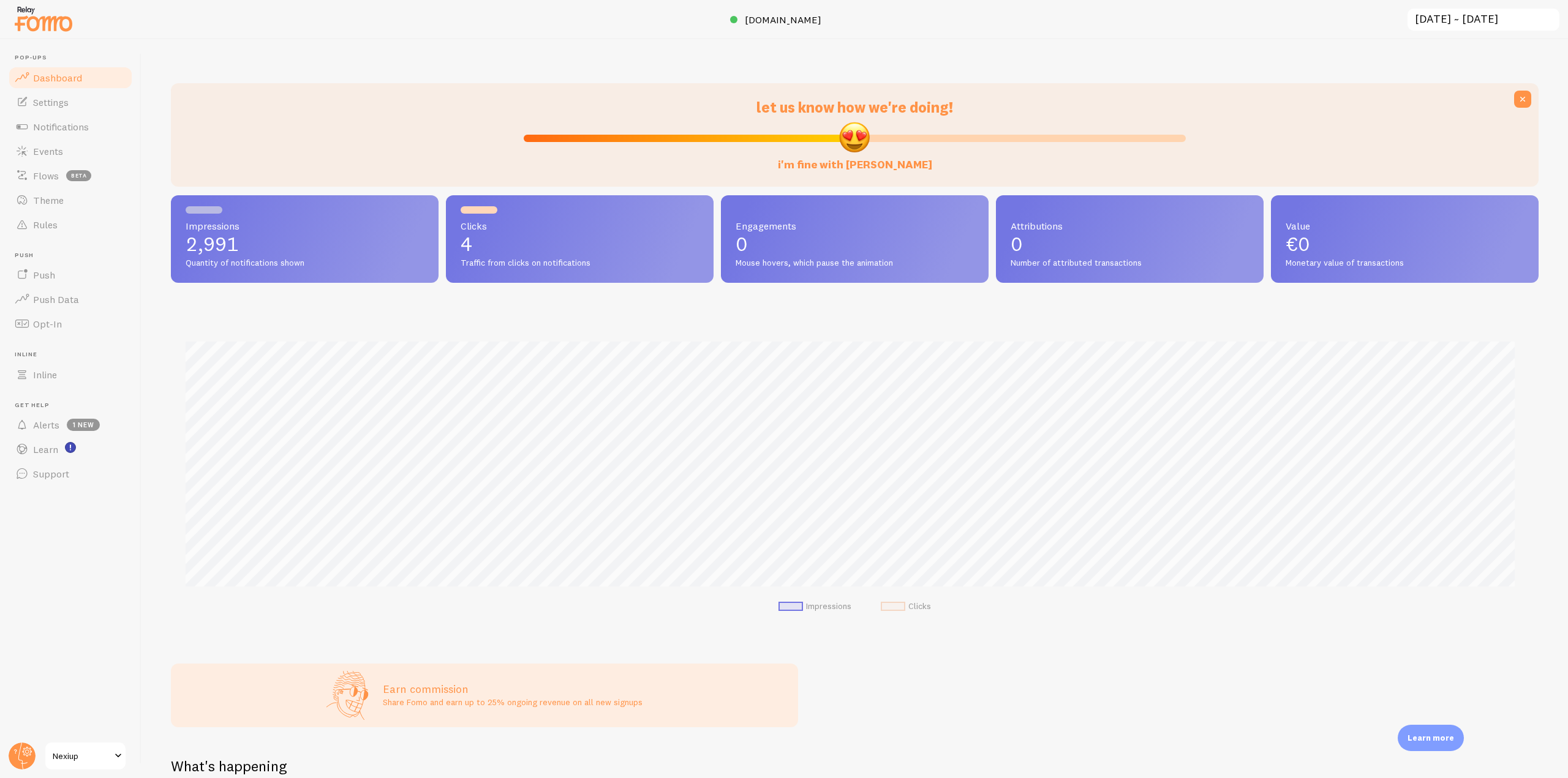
scroll to position [321, 1358]
